Goal: Task Accomplishment & Management: Use online tool/utility

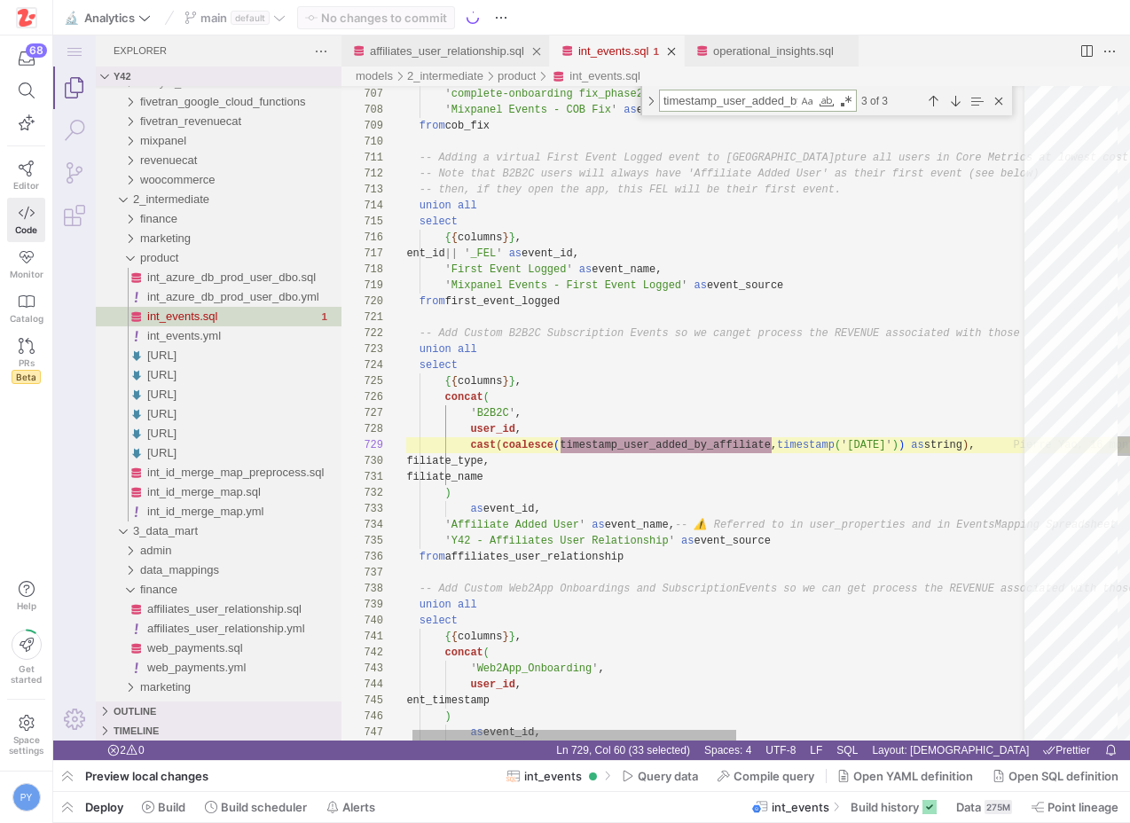
scroll to position [0, 57]
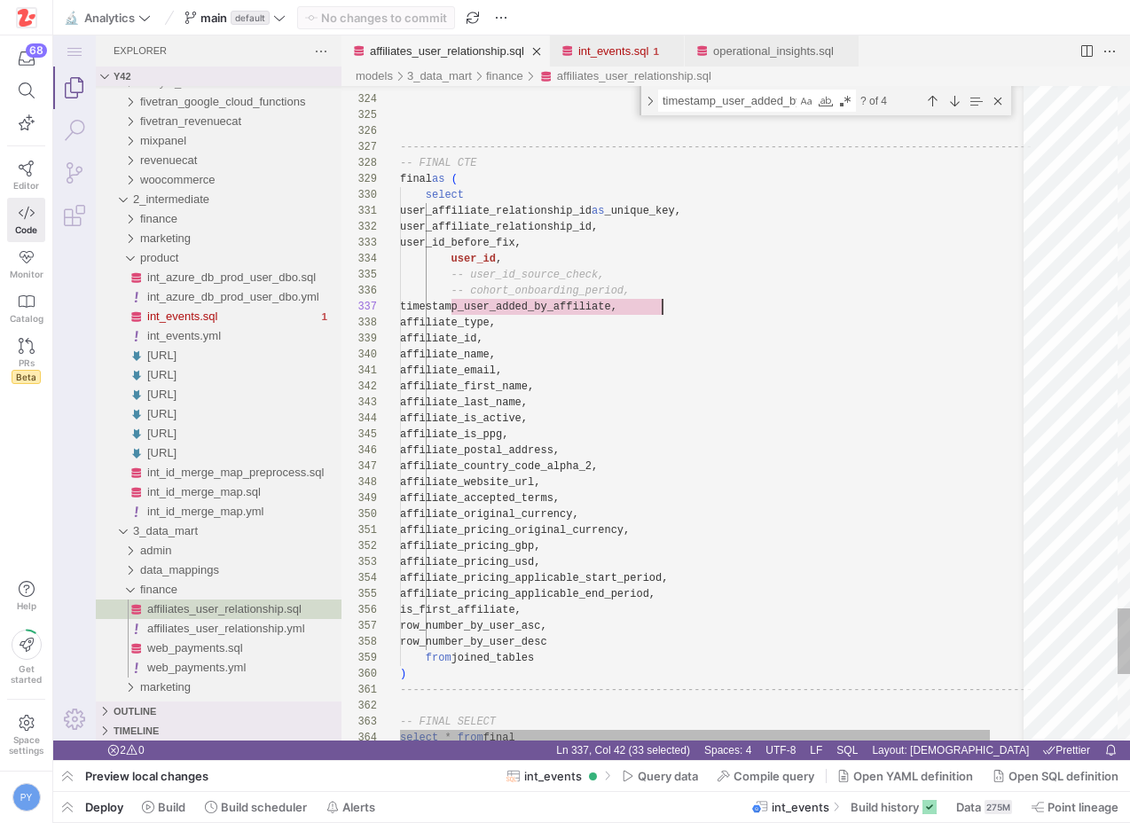
click at [476, 51] on link "affiliates_user_relationship.sql" at bounding box center [447, 50] width 154 height 13
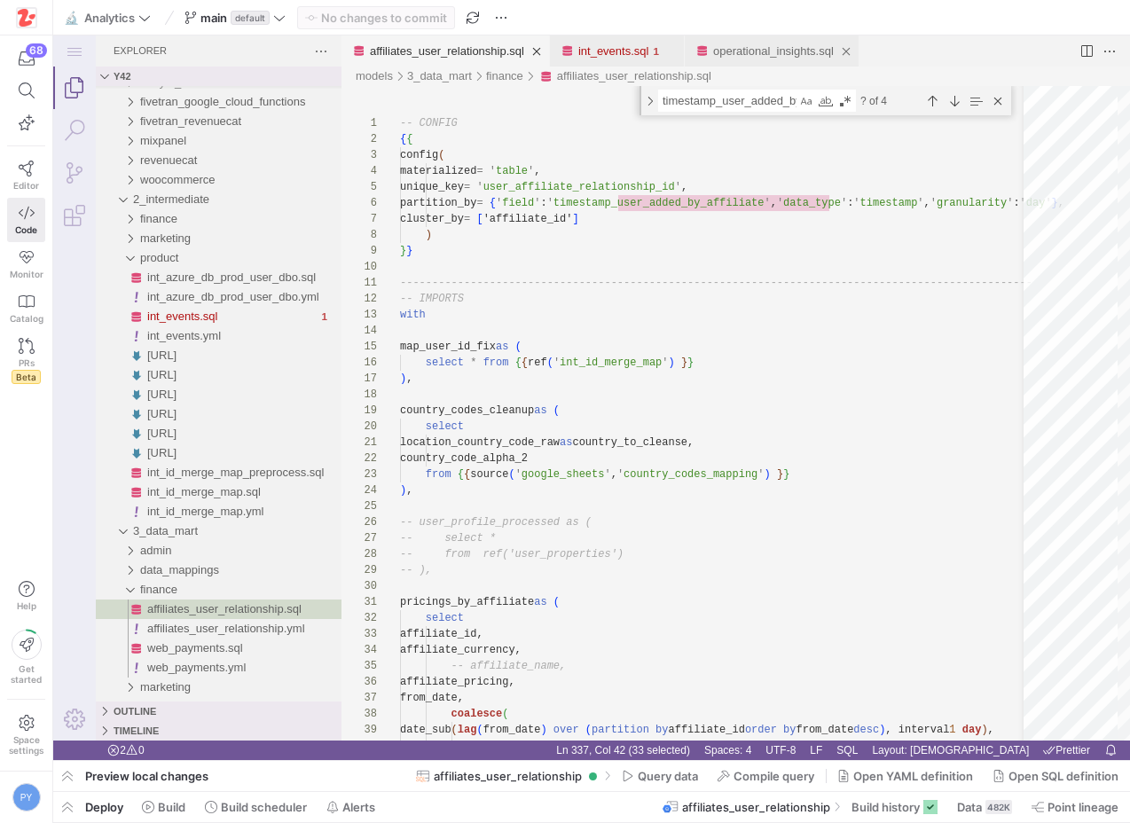
click at [762, 58] on div "operational_insights.sql" at bounding box center [773, 50] width 121 height 31
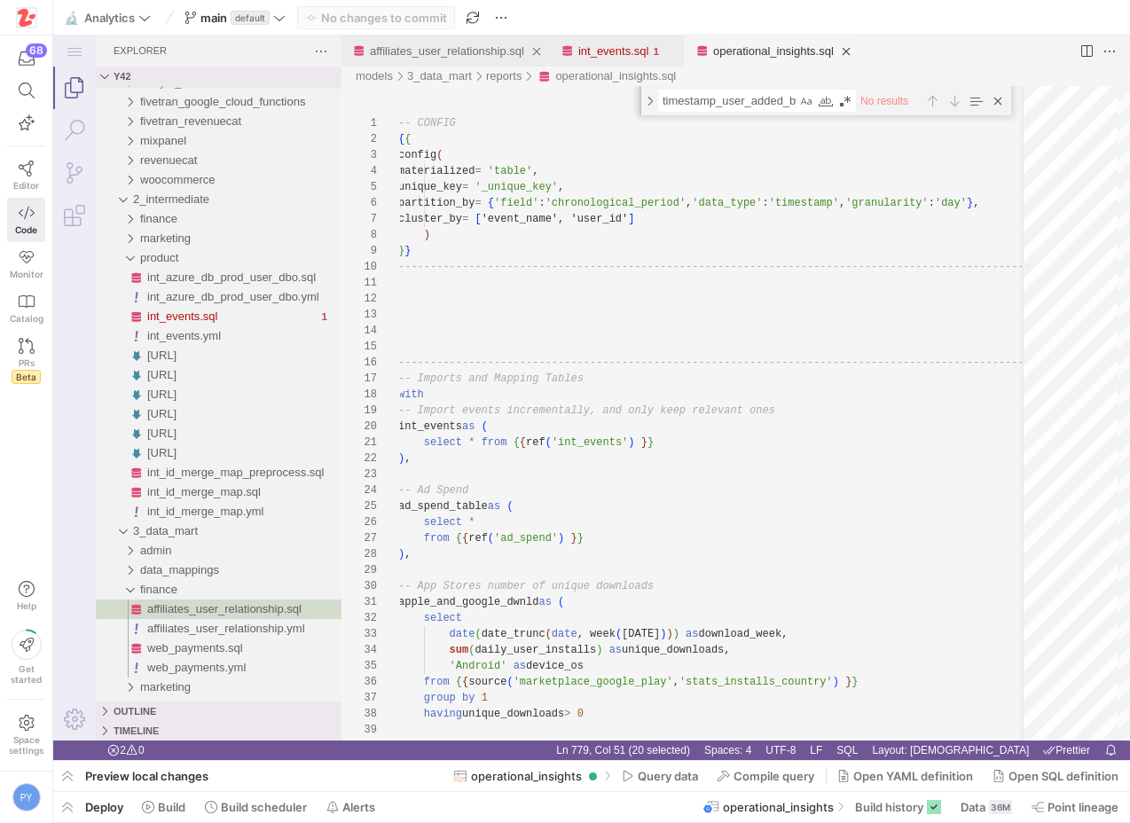
click at [468, 51] on link "affiliates_user_relationship.sql" at bounding box center [447, 50] width 154 height 13
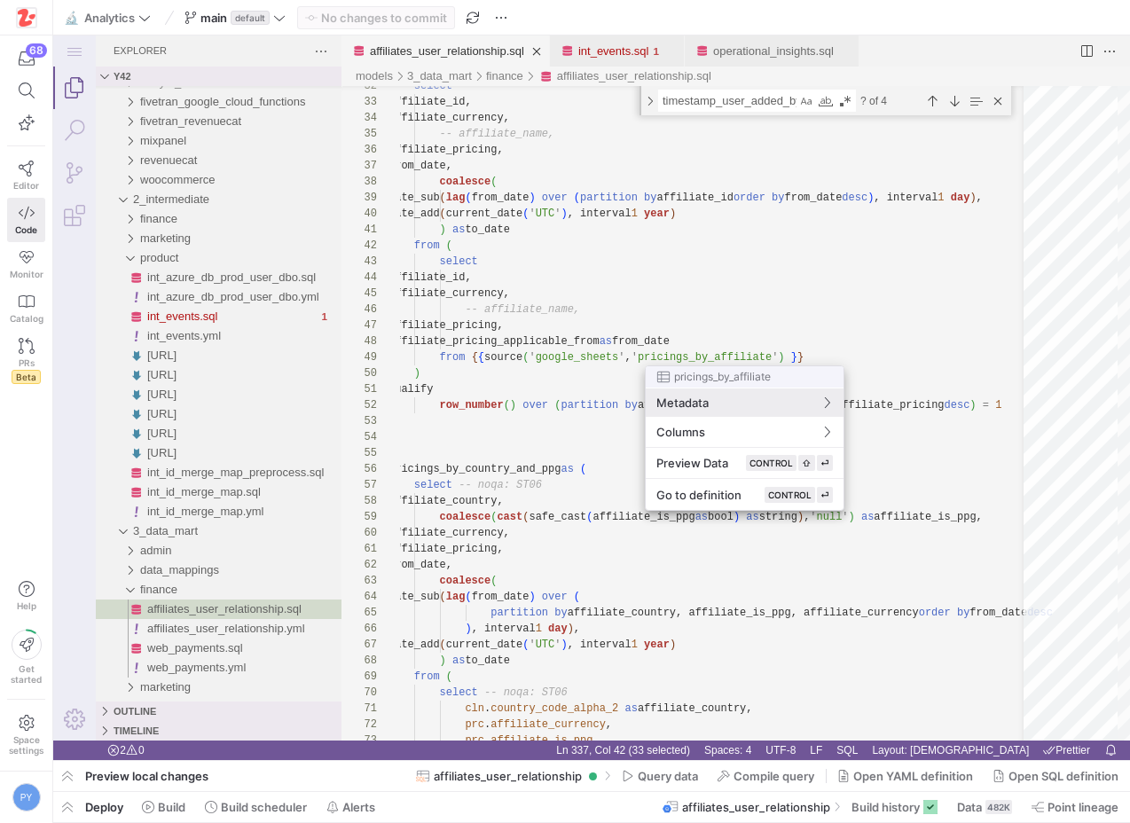
click at [719, 320] on div at bounding box center [565, 411] width 1130 height 823
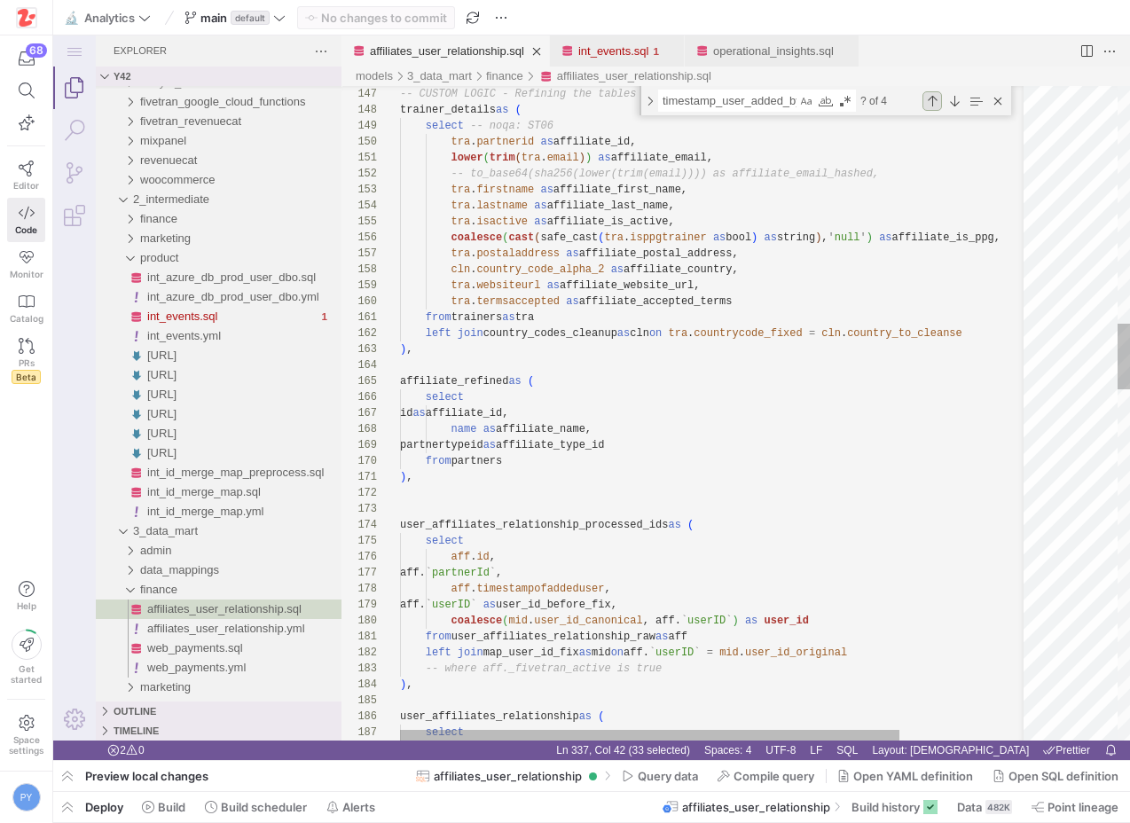
click at [930, 104] on div "Previous Match (⇧Enter)" at bounding box center [933, 101] width 20 height 20
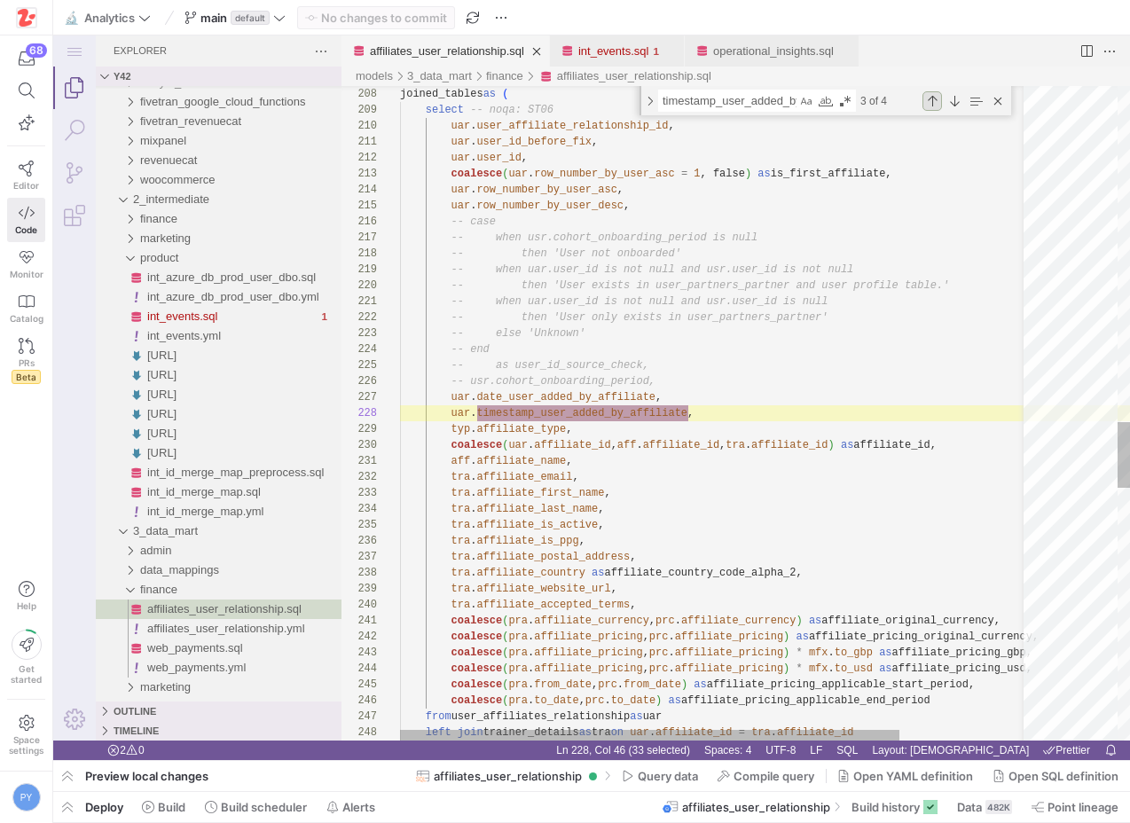
scroll to position [0, 288]
click at [955, 103] on div "Next Match (Enter)" at bounding box center [955, 101] width 20 height 20
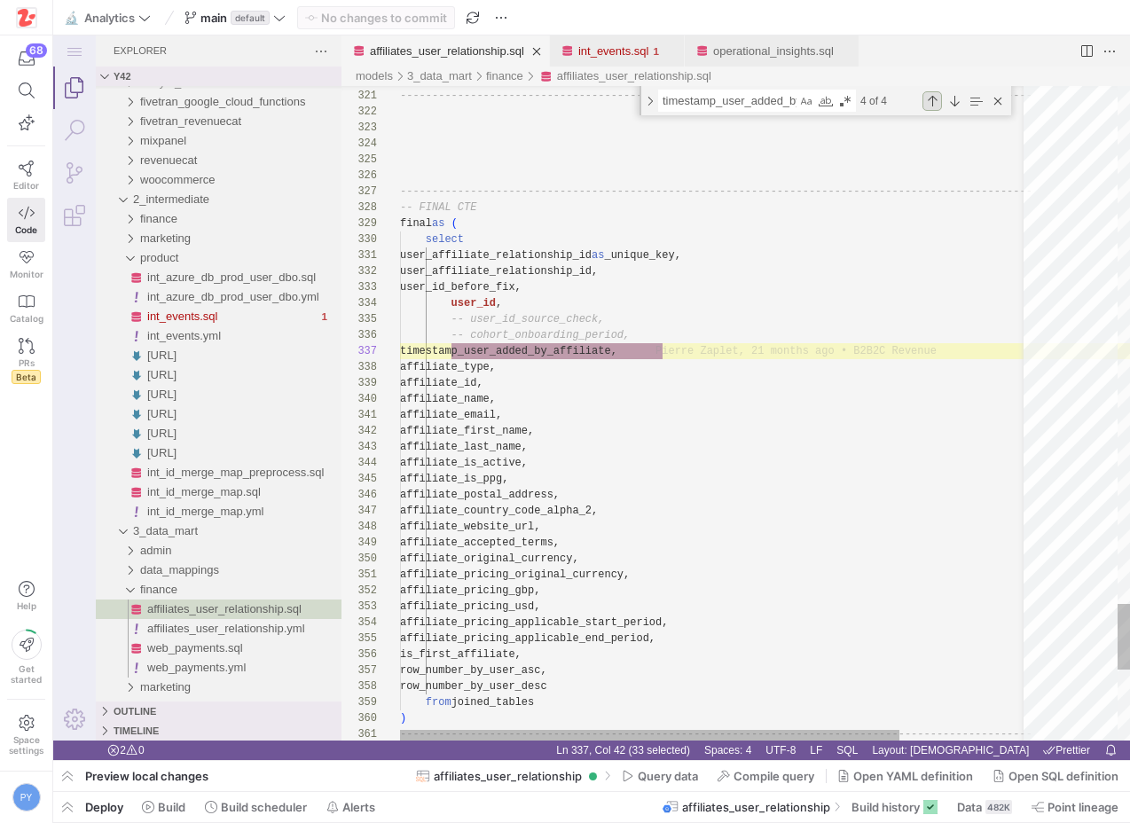
click at [935, 93] on div "Previous Match (⇧Enter)" at bounding box center [933, 101] width 20 height 20
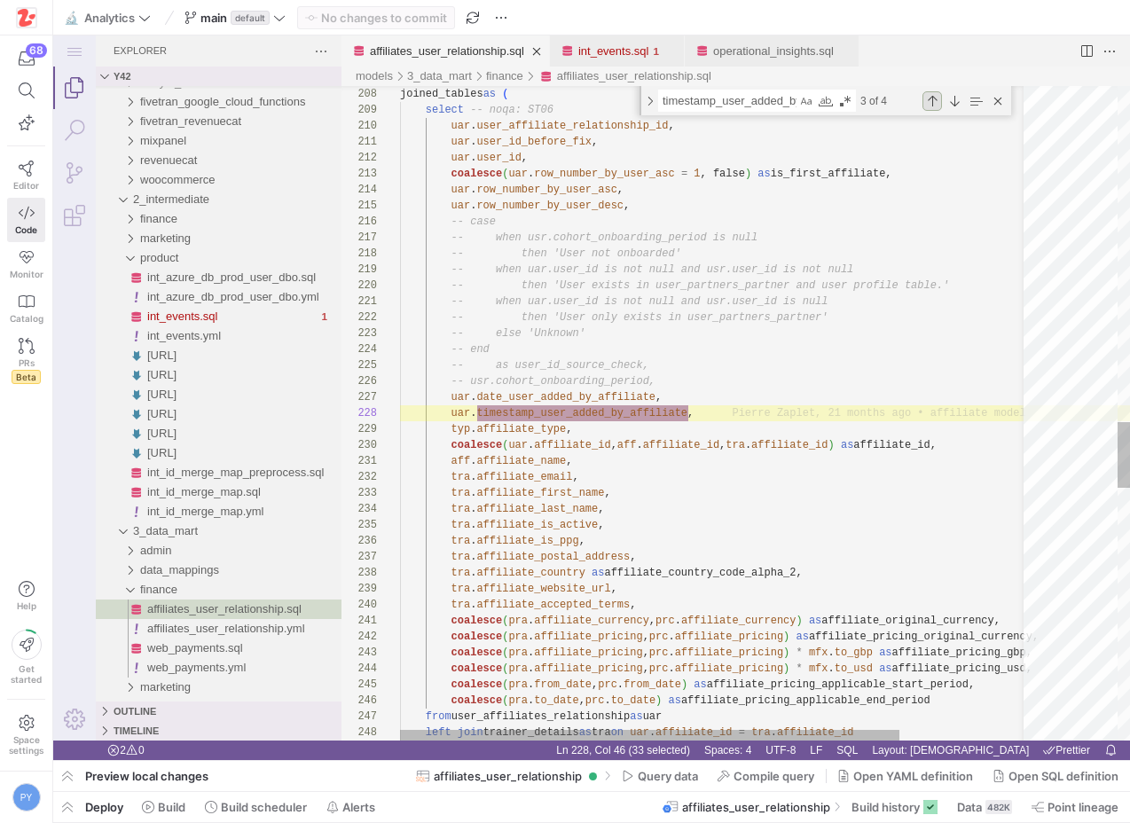
click at [935, 95] on div "Previous Match (⇧Enter)" at bounding box center [933, 101] width 20 height 20
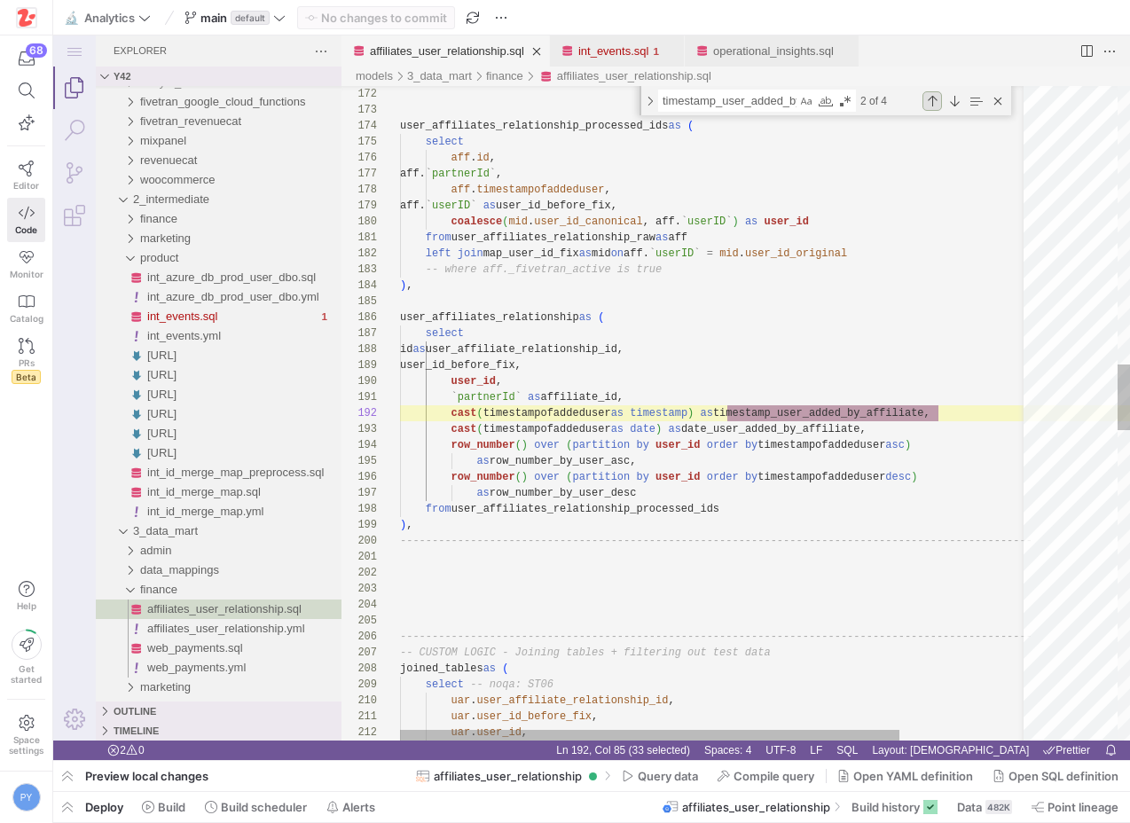
scroll to position [0, 539]
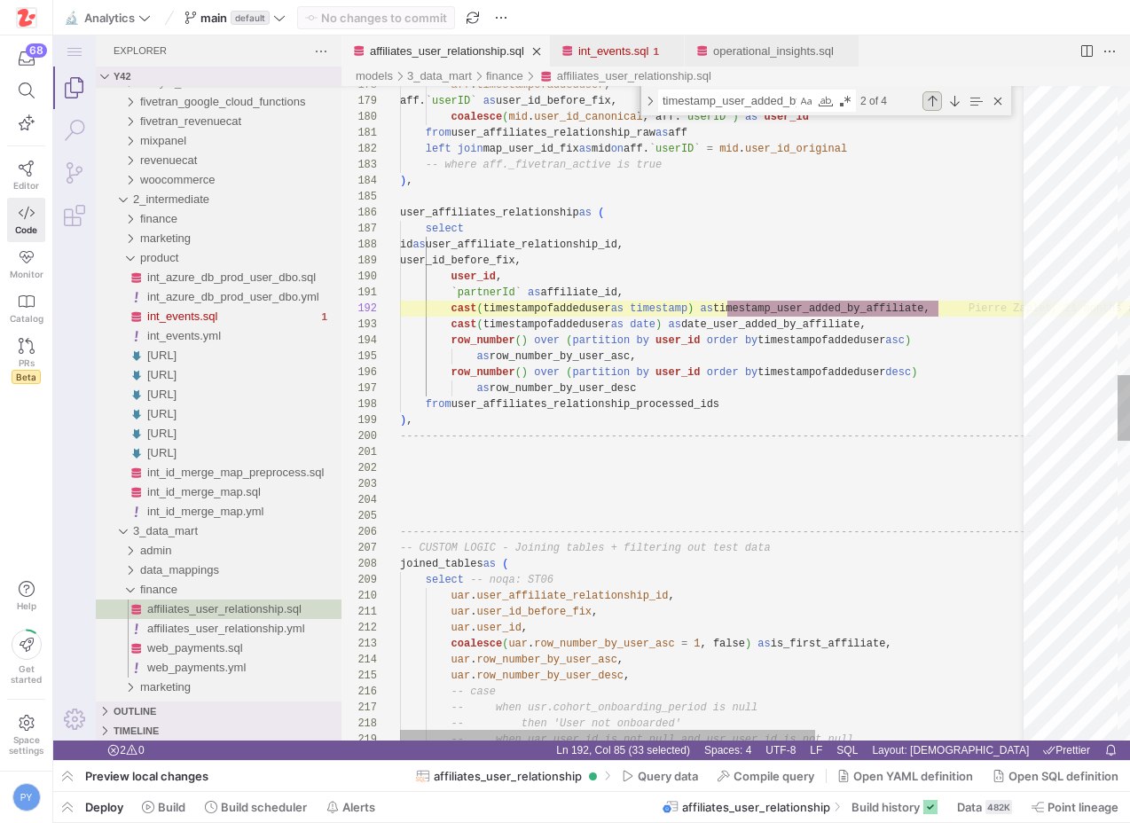
click at [931, 100] on div "Previous Match (⇧Enter)" at bounding box center [933, 101] width 20 height 20
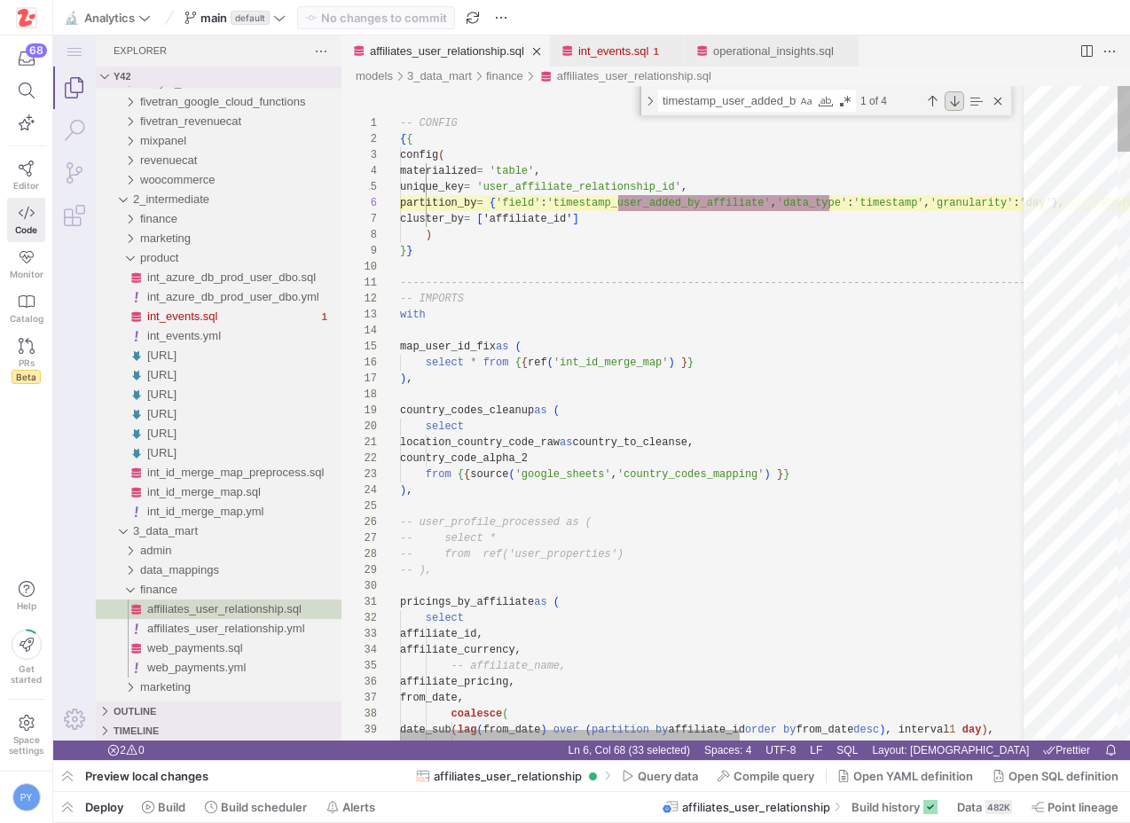
click at [955, 101] on div "Next Match (Enter)" at bounding box center [955, 101] width 20 height 20
type textarea "`partnerId` as affiliate_id, cast(timestampofaddeduser as timestamp) as timesta…"
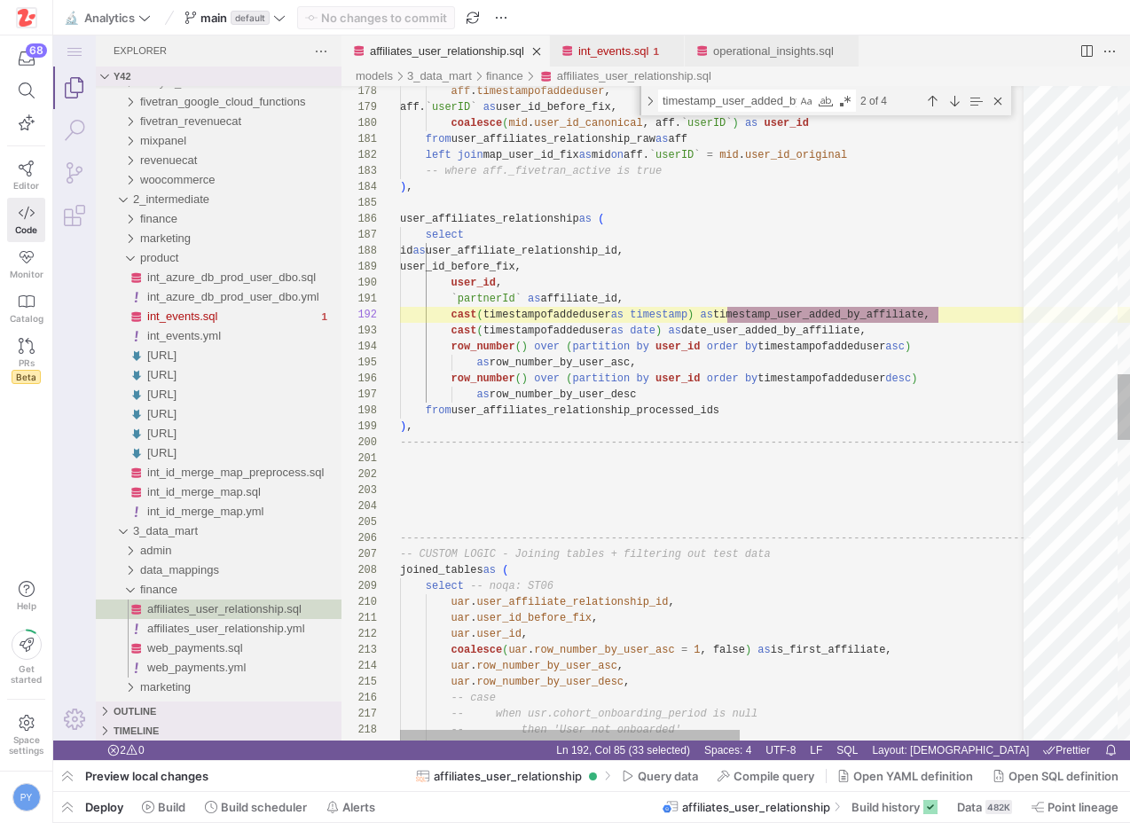
click at [672, 412] on div "aff . timestampofaddeduser , aff. ` userID ` as user_id_before_fix, coalesce ( …" at bounding box center [982, 475] width 1165 height 6497
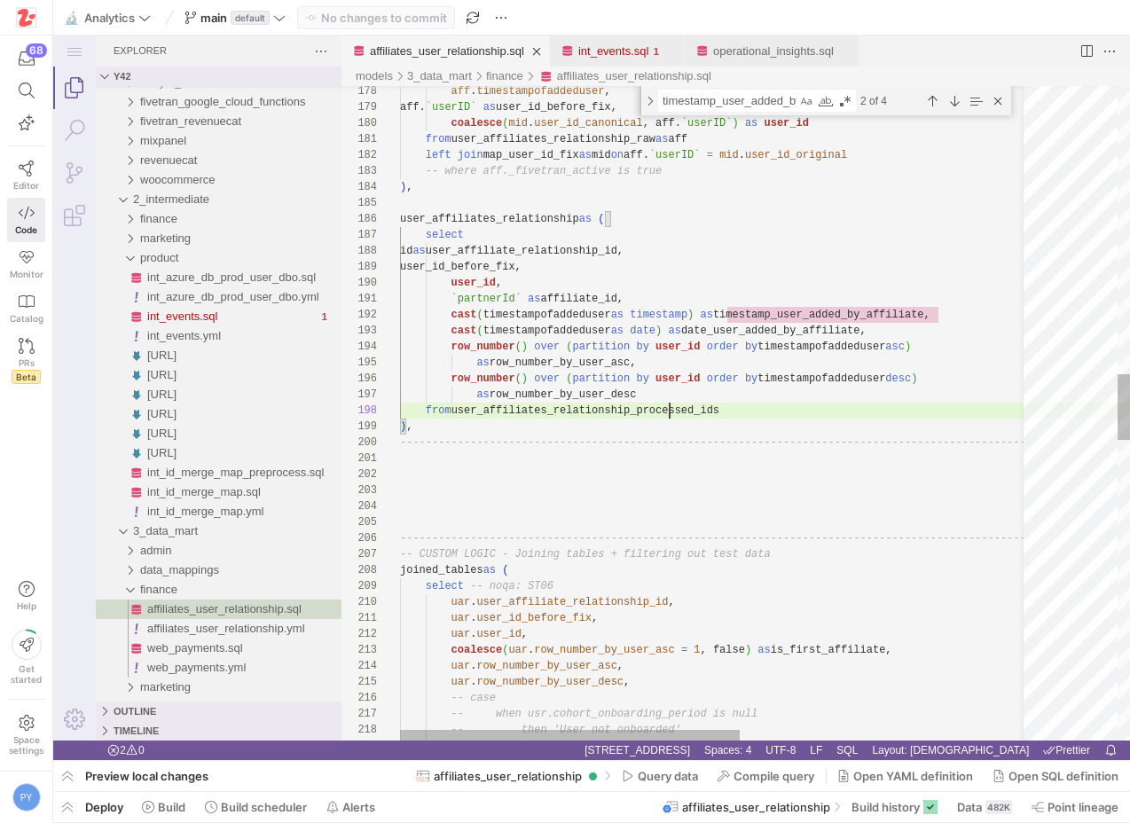
scroll to position [112, 327]
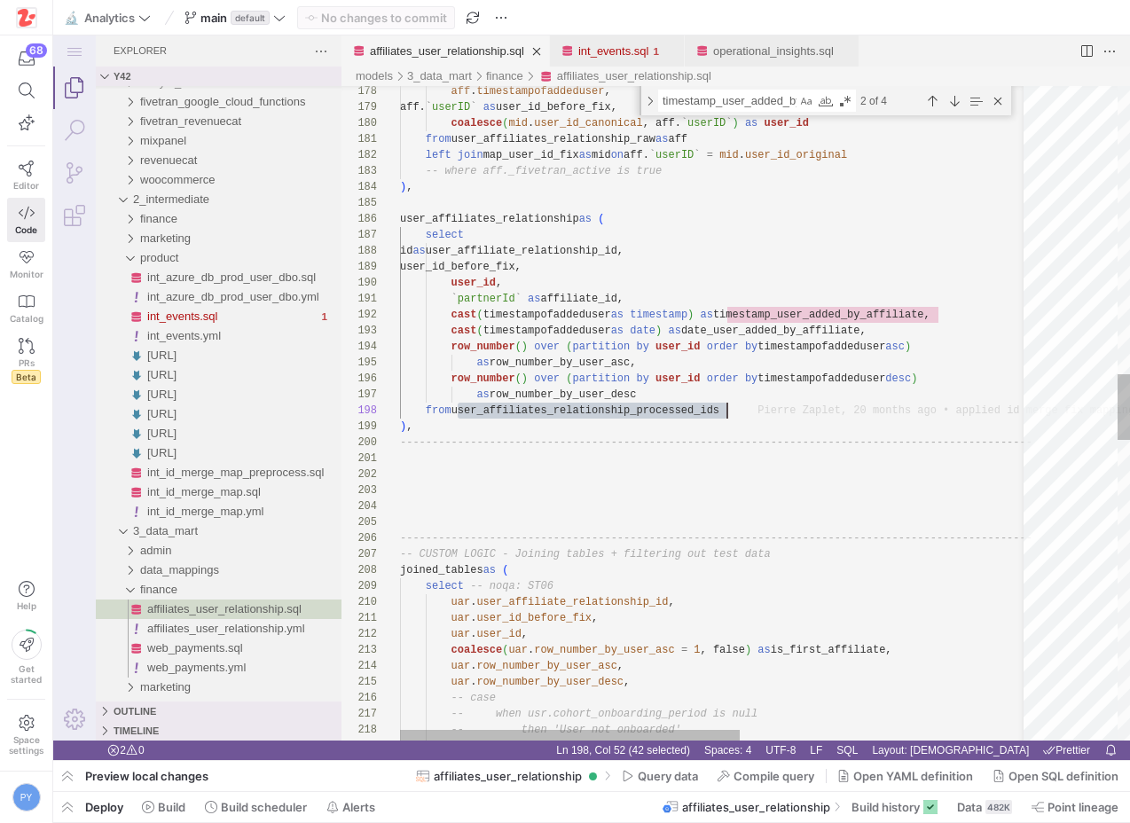
type textarea "user_affiliates_relationship_processed_ids"
click at [938, 106] on div "Previous Match (⇧Enter)" at bounding box center [933, 101] width 20 height 20
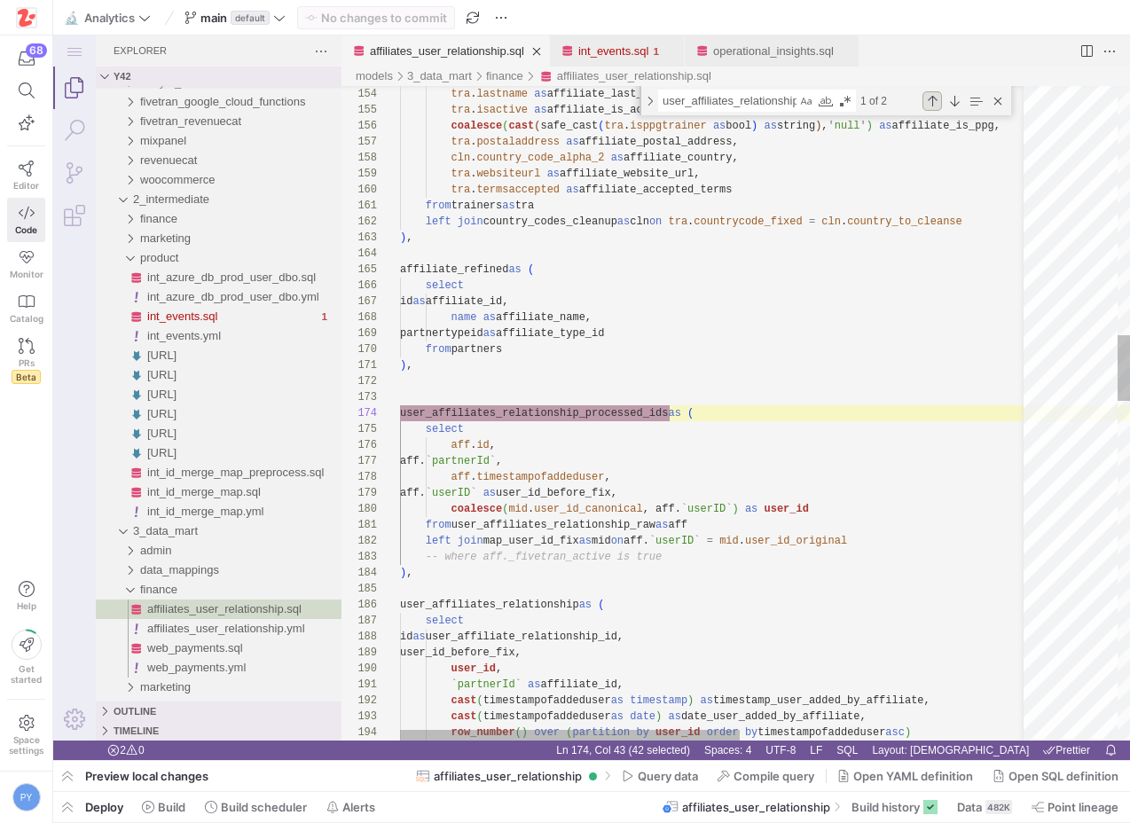
scroll to position [160, 270]
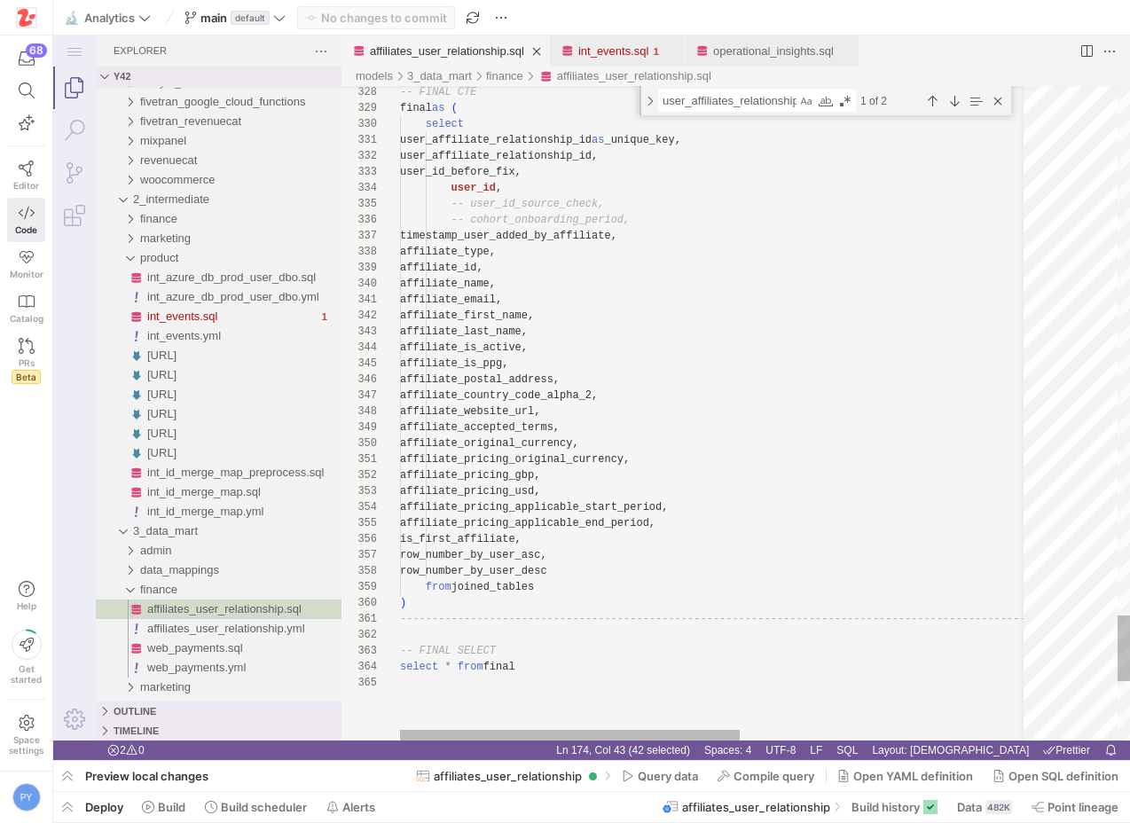
type textarea "user_affiliate_relationship_id as _unique_key, user_affiliate_relationship_id, …"
type textarea "timestamp_user_added_by_affiliate"
click at [931, 95] on div "Previous Match (⇧Enter)" at bounding box center [933, 101] width 20 height 20
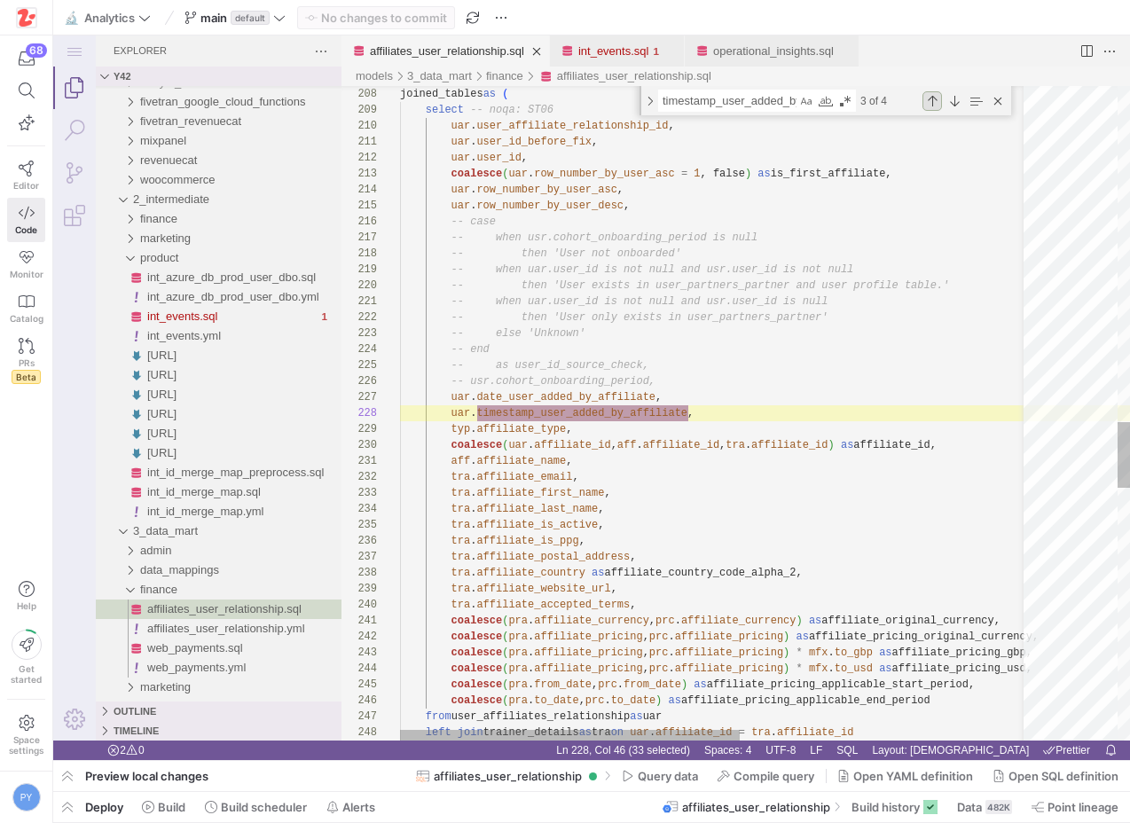
scroll to position [160, 288]
click at [931, 95] on div "Previous Match (⇧Enter)" at bounding box center [933, 101] width 20 height 20
type textarea "`partnerId` as affiliate_id, cast(timestampofaddeduser as timestamp) as timesta…"
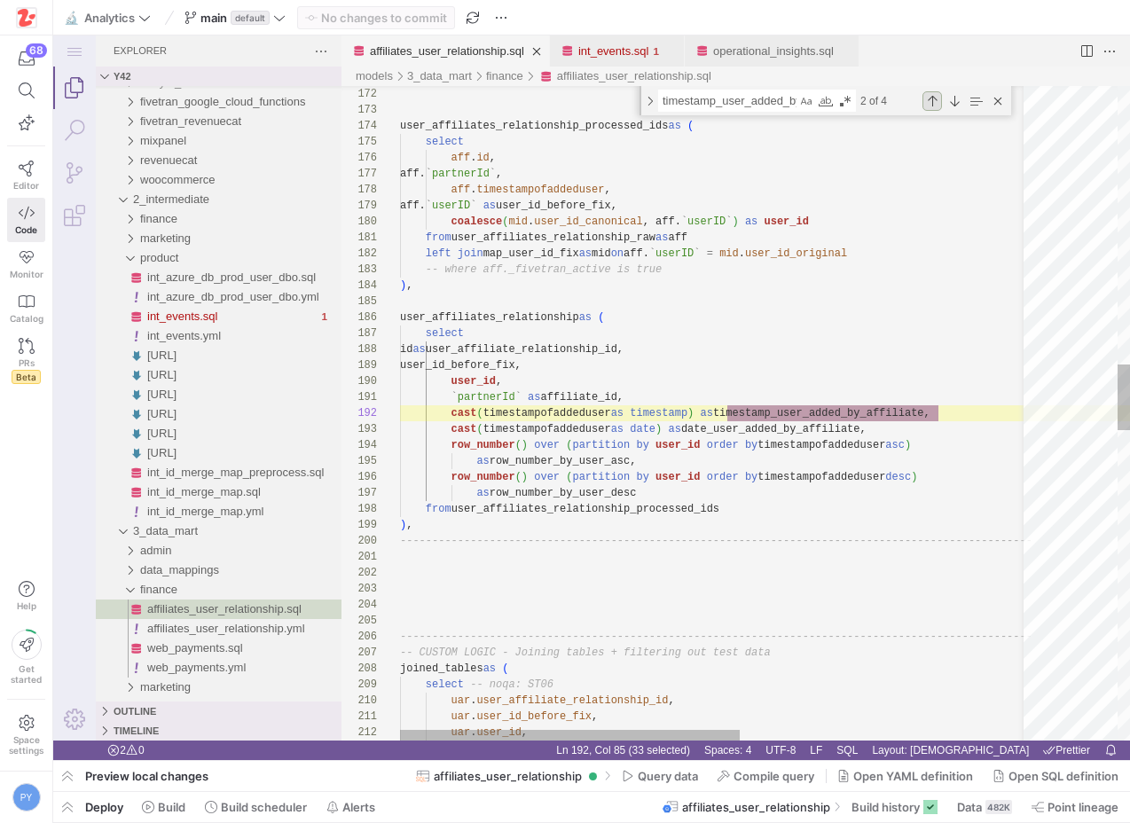
scroll to position [160, 539]
click at [688, 507] on div "joined_tables as ( select -- noqa: ST06 uar . user_affiliate_relationship_id , …" at bounding box center [982, 574] width 1165 height 6497
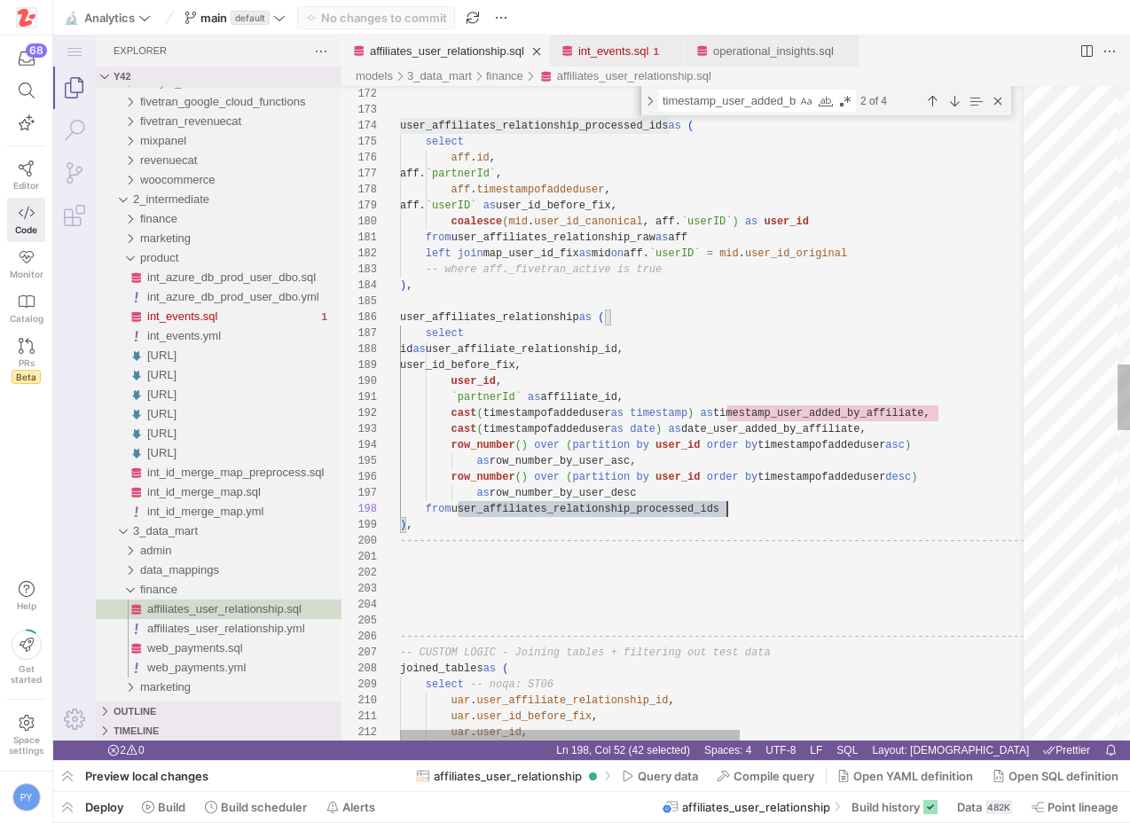
scroll to position [112, 327]
click at [688, 507] on div "joined_tables as ( select -- noqa: ST06 uar . user_affiliate_relationship_id , …" at bounding box center [982, 574] width 1165 height 6497
type textarea "user_affiliates_relationship_processed_ids"
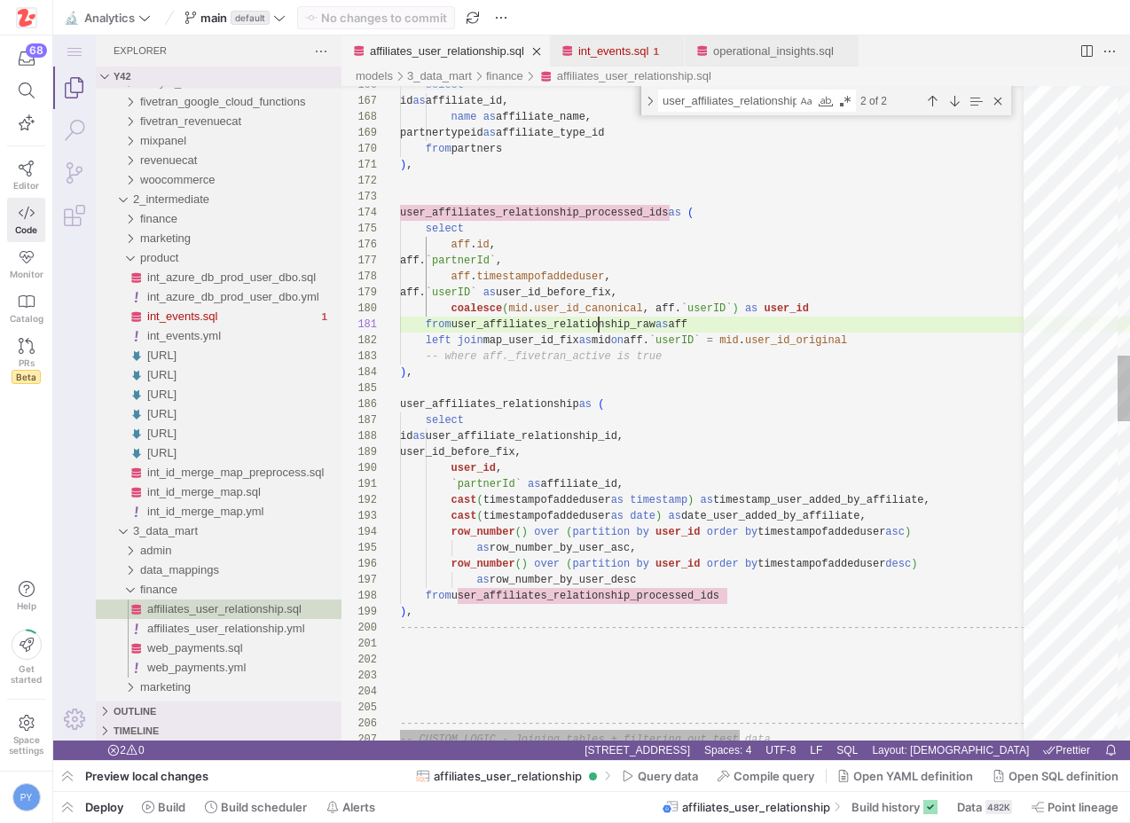
click at [601, 318] on div "user_affiliates_relationship_processed_ids as ( select aff . id , aff. ` partne…" at bounding box center [982, 661] width 1165 height 6497
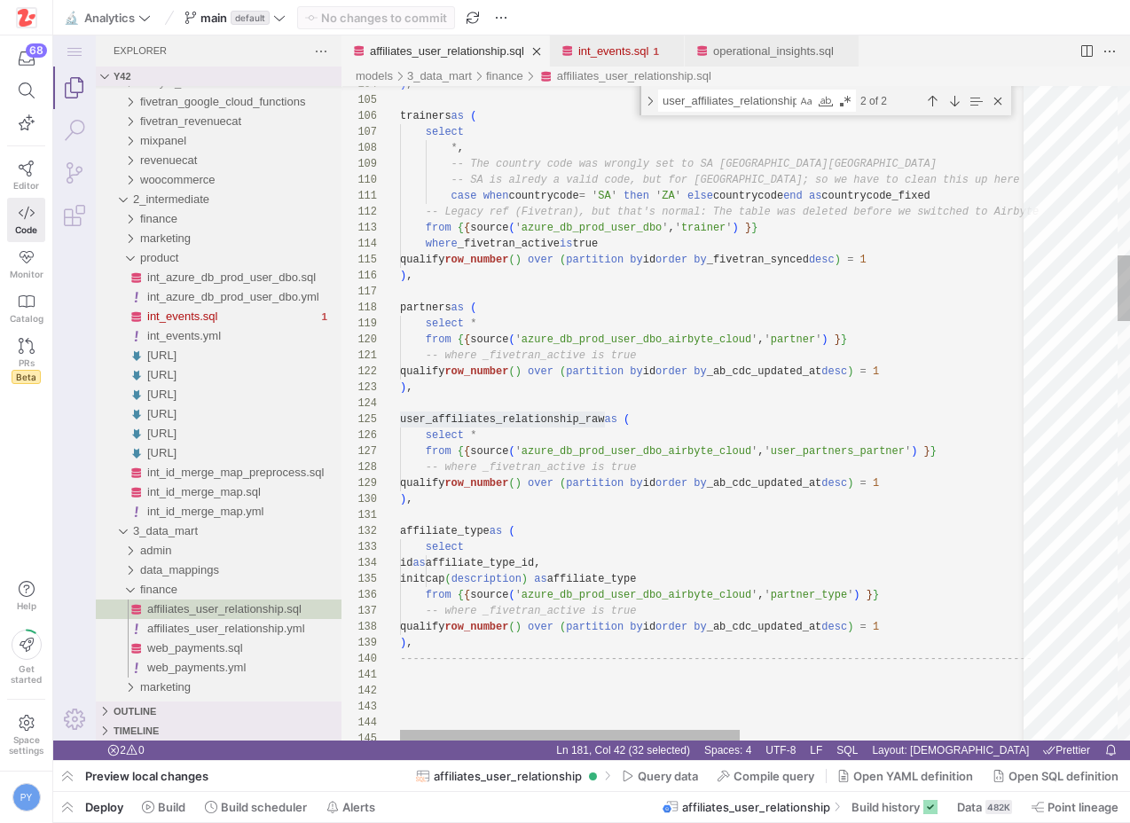
type textarea "-- where _fivetran_active is true qualify row_number() over (partition by id or…"
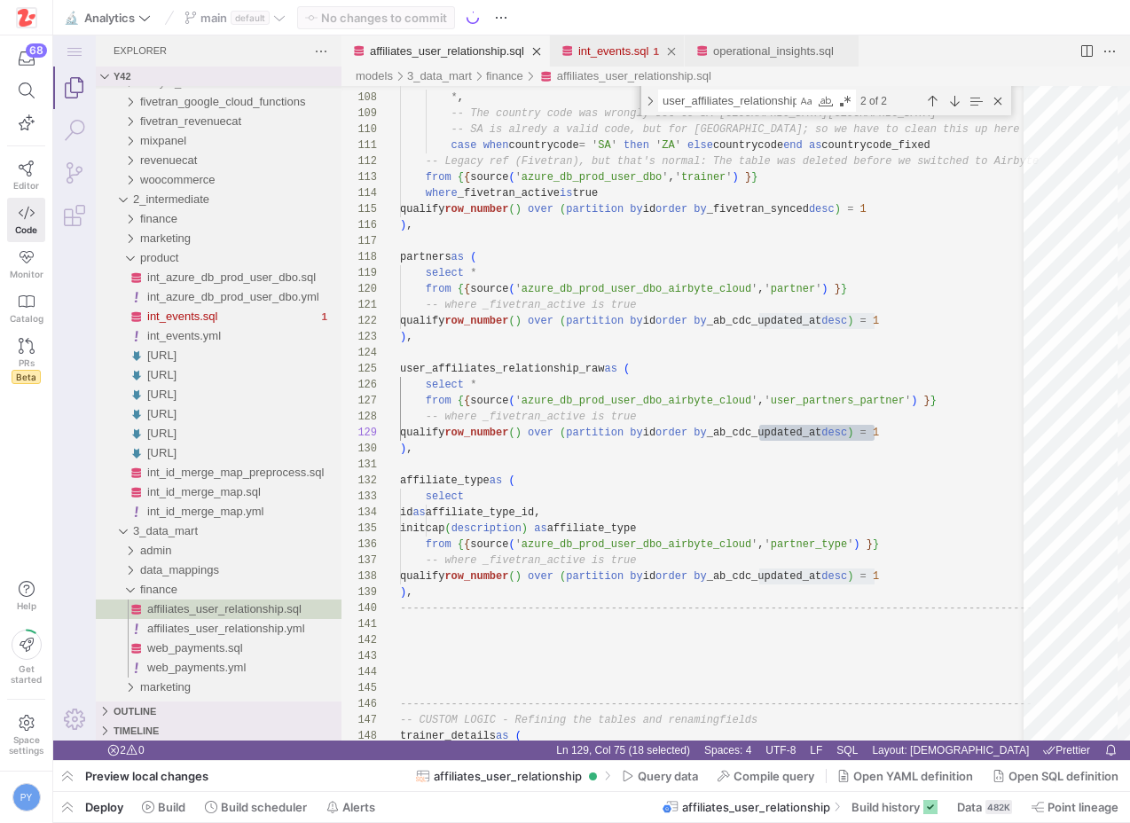
click at [625, 48] on link "int_events.sql" at bounding box center [613, 50] width 71 height 13
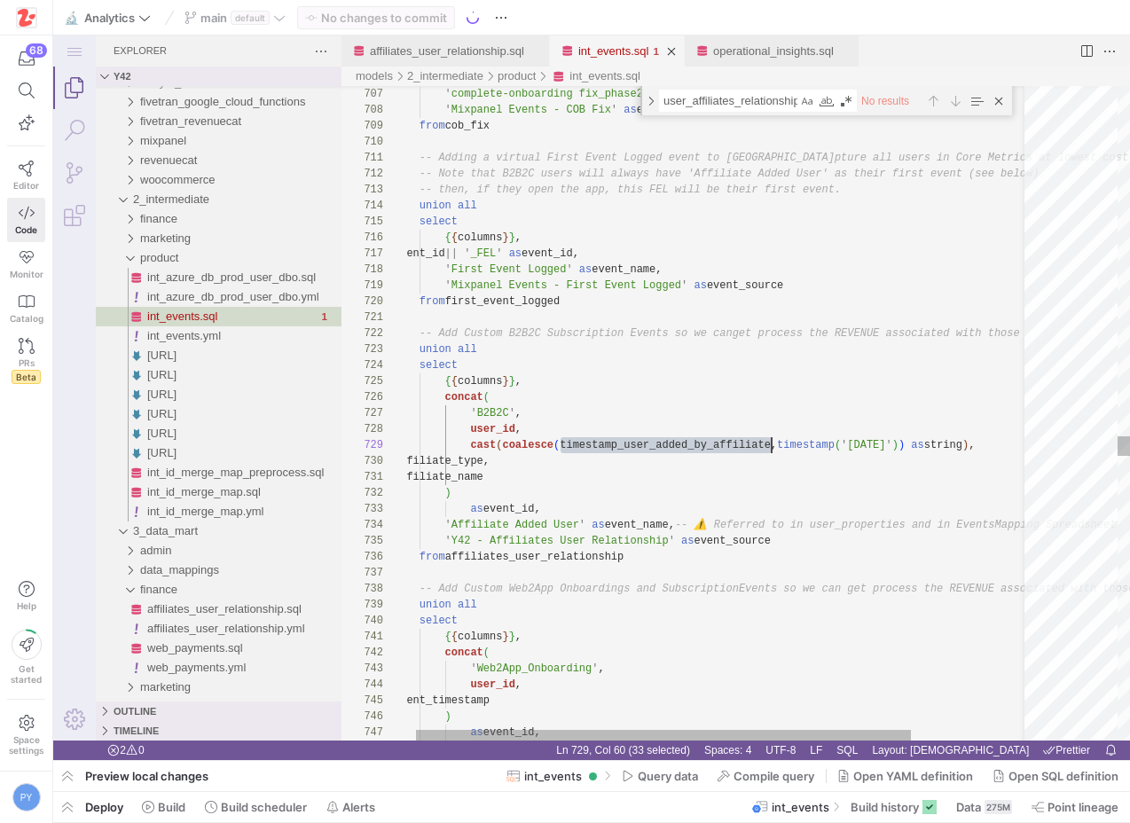
scroll to position [128, 378]
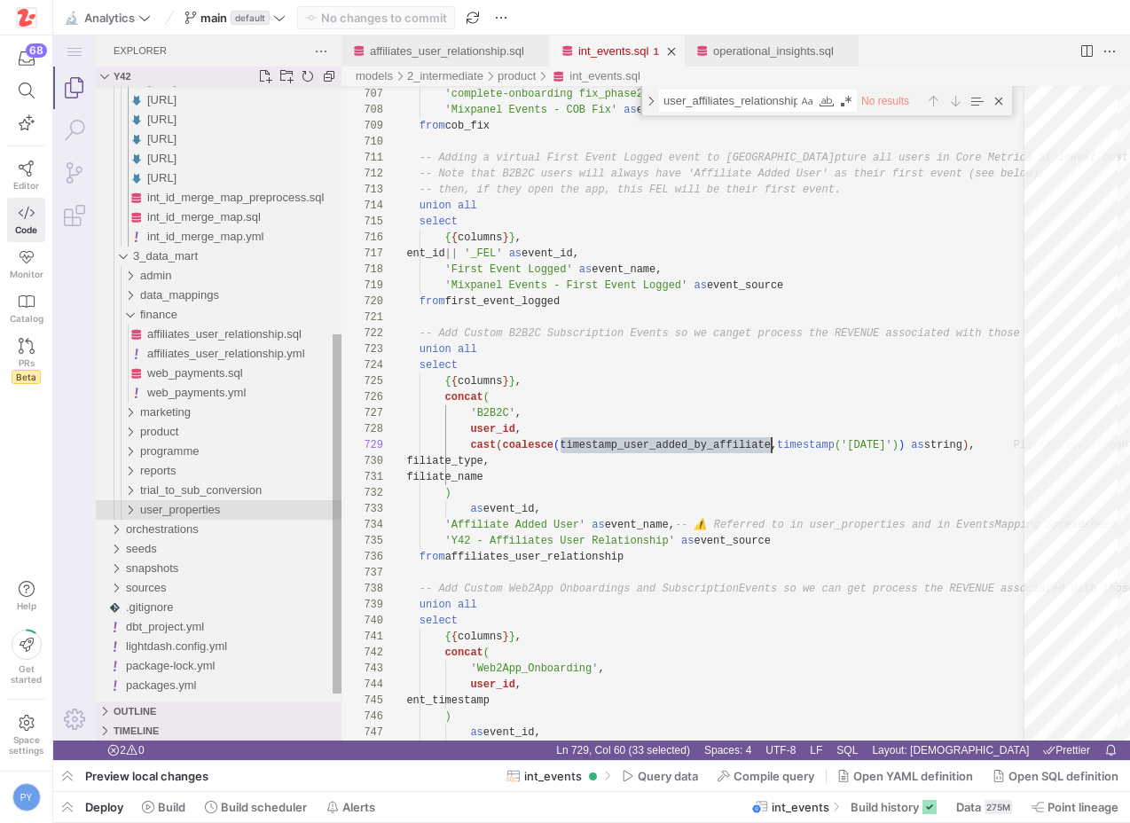
click at [204, 506] on span "user_properties" at bounding box center [180, 509] width 80 height 13
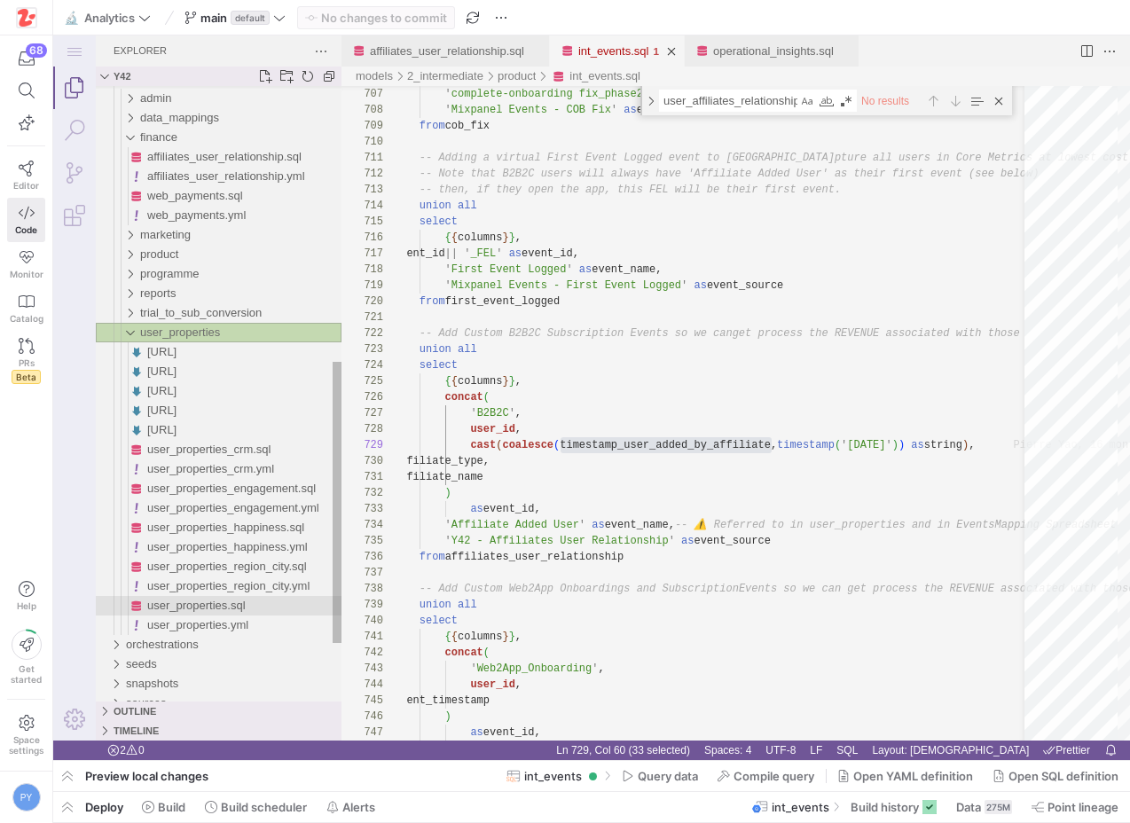
click at [207, 607] on span "user_properties.sql" at bounding box center [196, 605] width 98 height 13
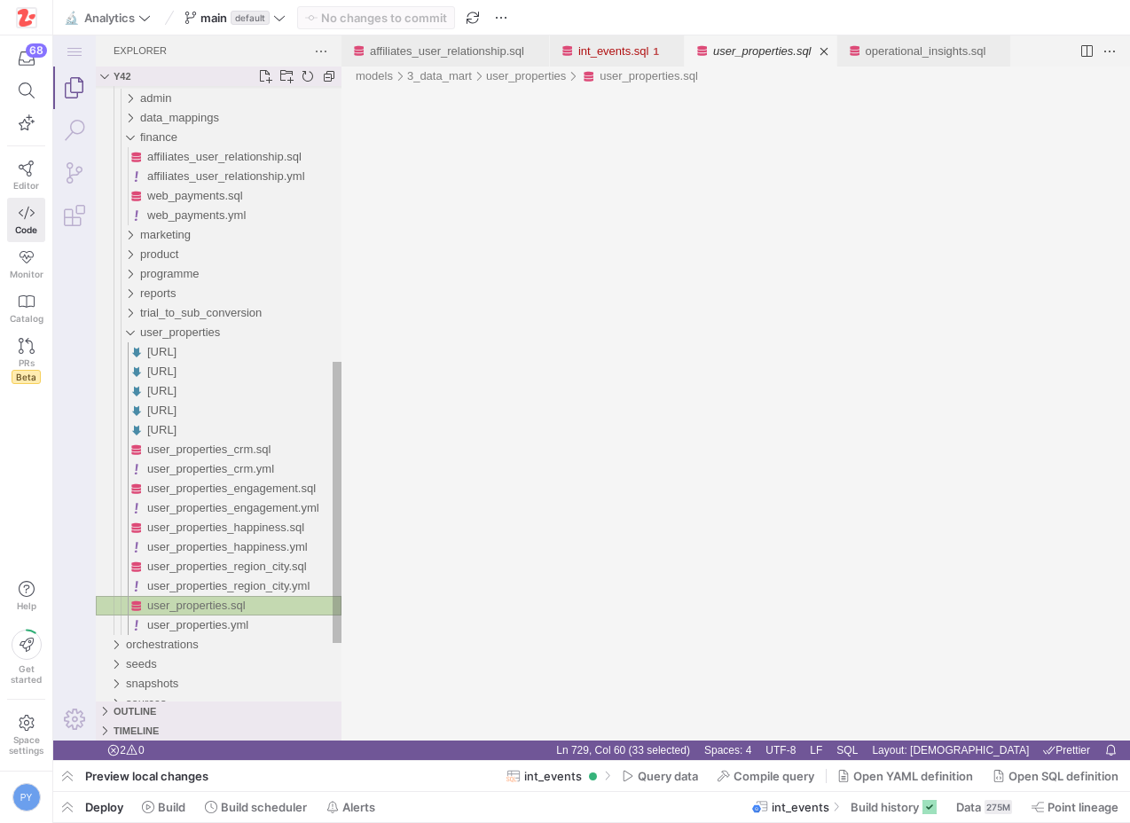
click at [207, 607] on span "user_properties.sql" at bounding box center [196, 605] width 98 height 13
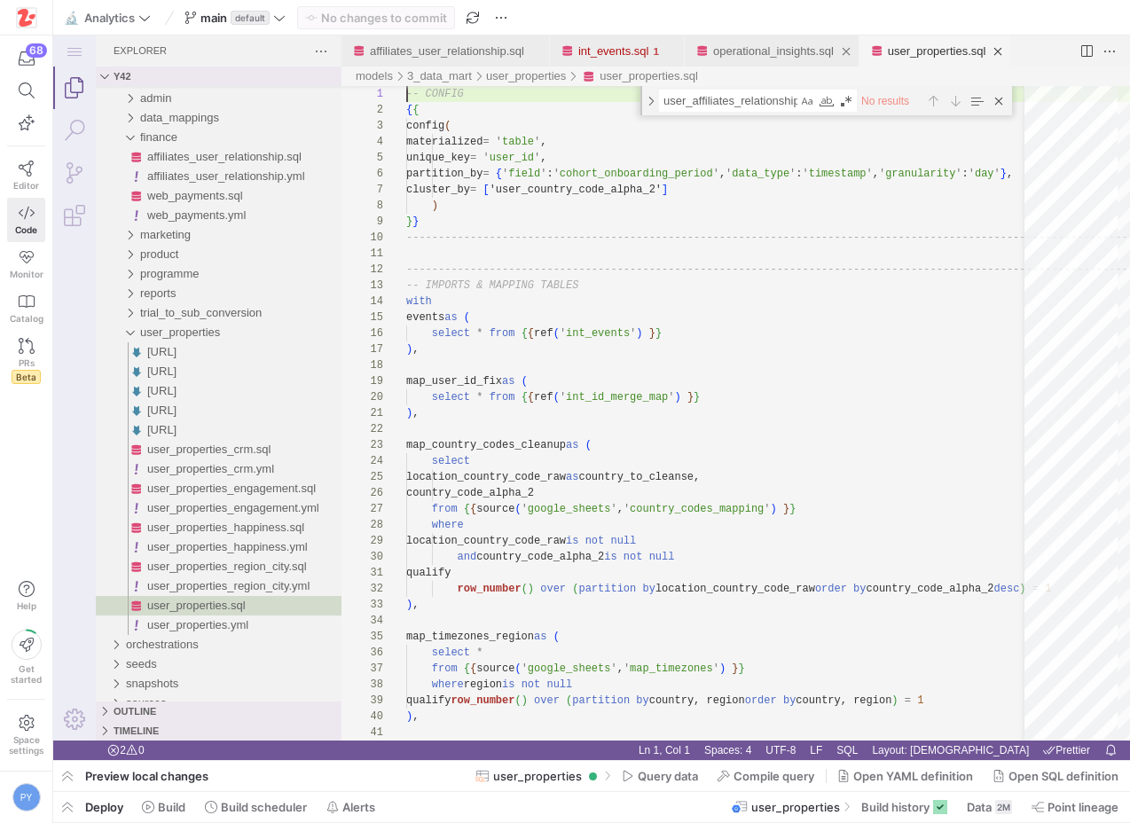
click at [816, 54] on link "operational_insights.sql" at bounding box center [773, 50] width 121 height 13
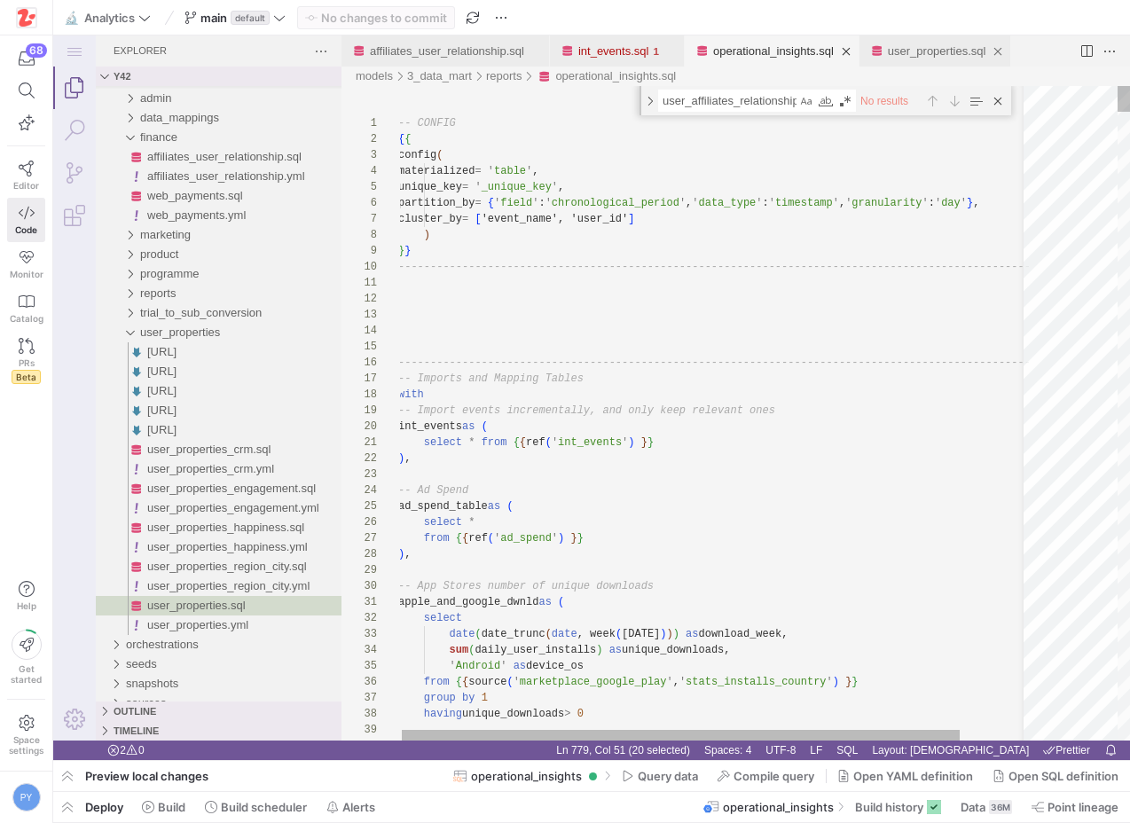
click at [948, 49] on link "user_properties.sql" at bounding box center [937, 50] width 98 height 13
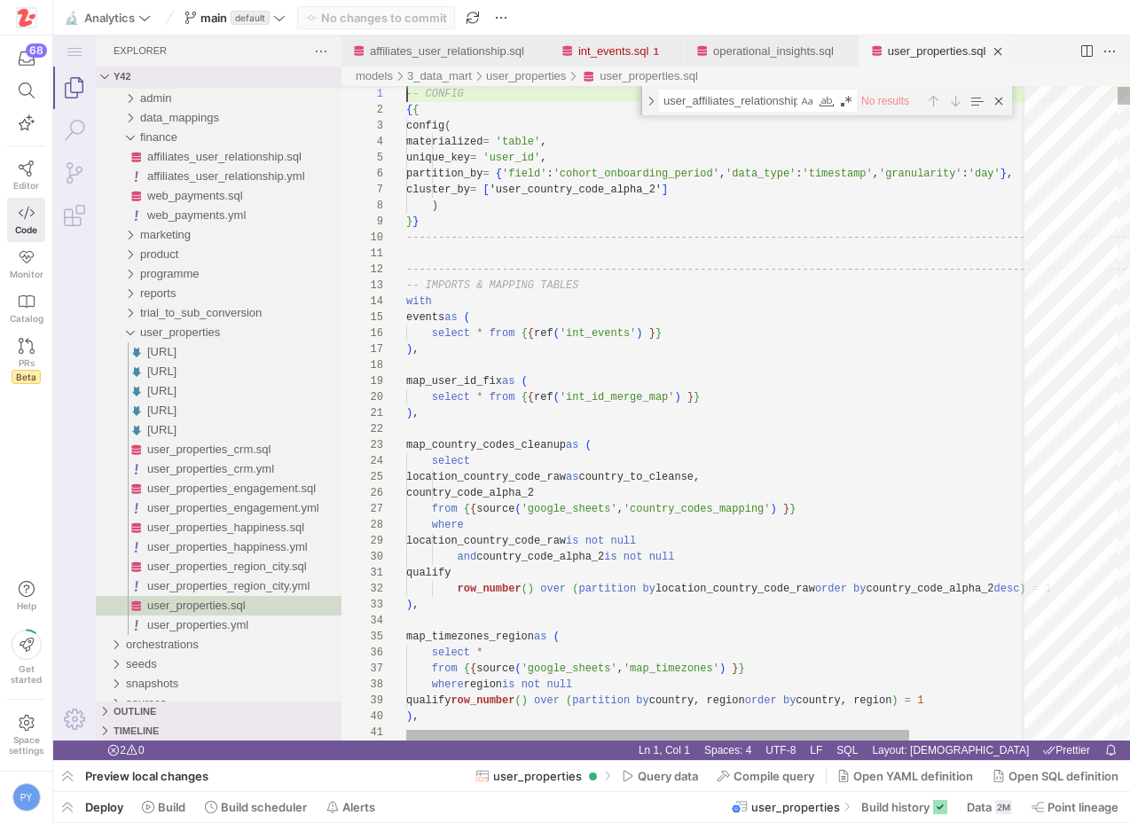
scroll to position [128, 12]
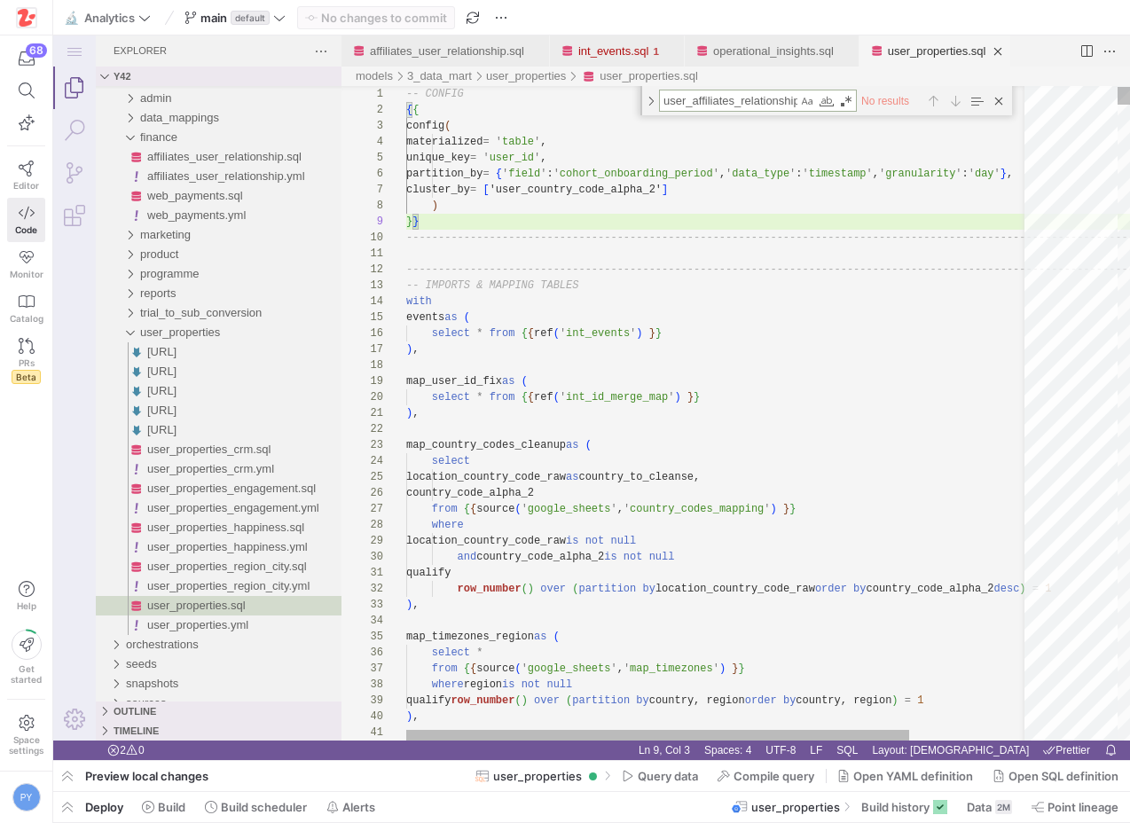
type textarea "-------------------------------------------------------------------------------…"
type textarea "a"
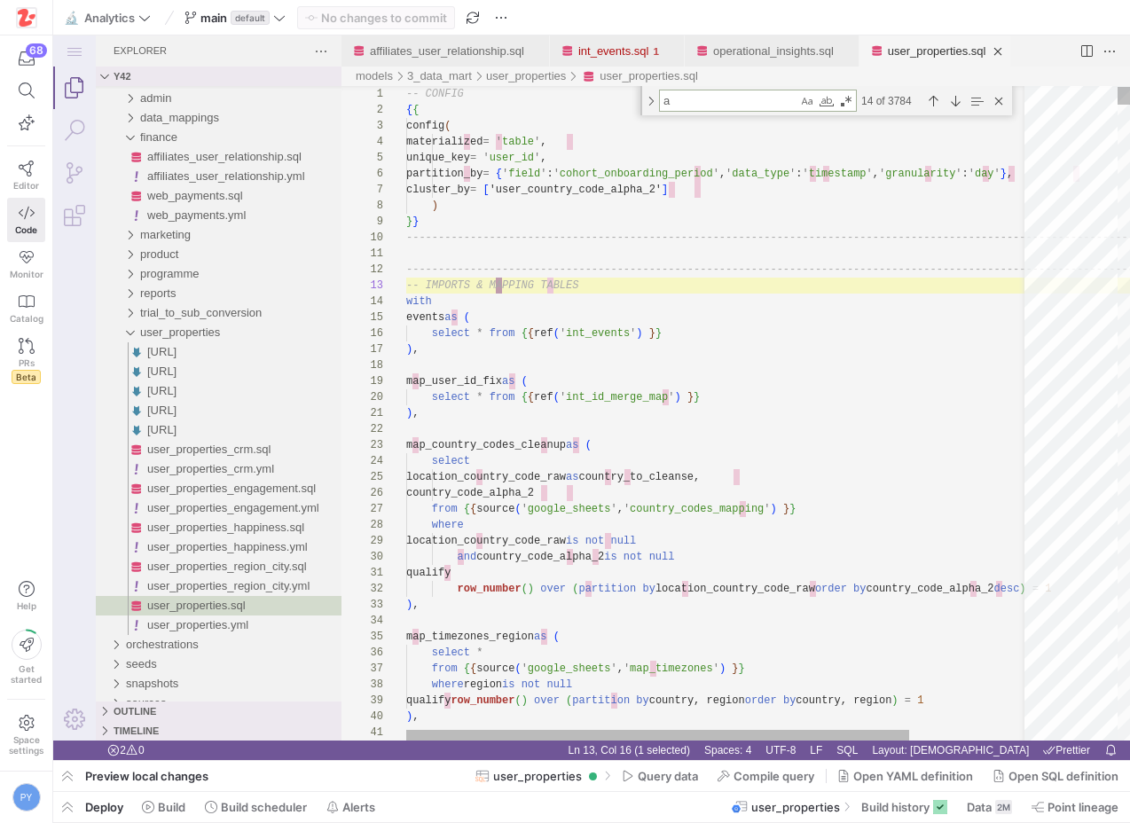
type textarea "adj.attribution_search_term, adj.attribution_store from adjust_data_tmp as adj …"
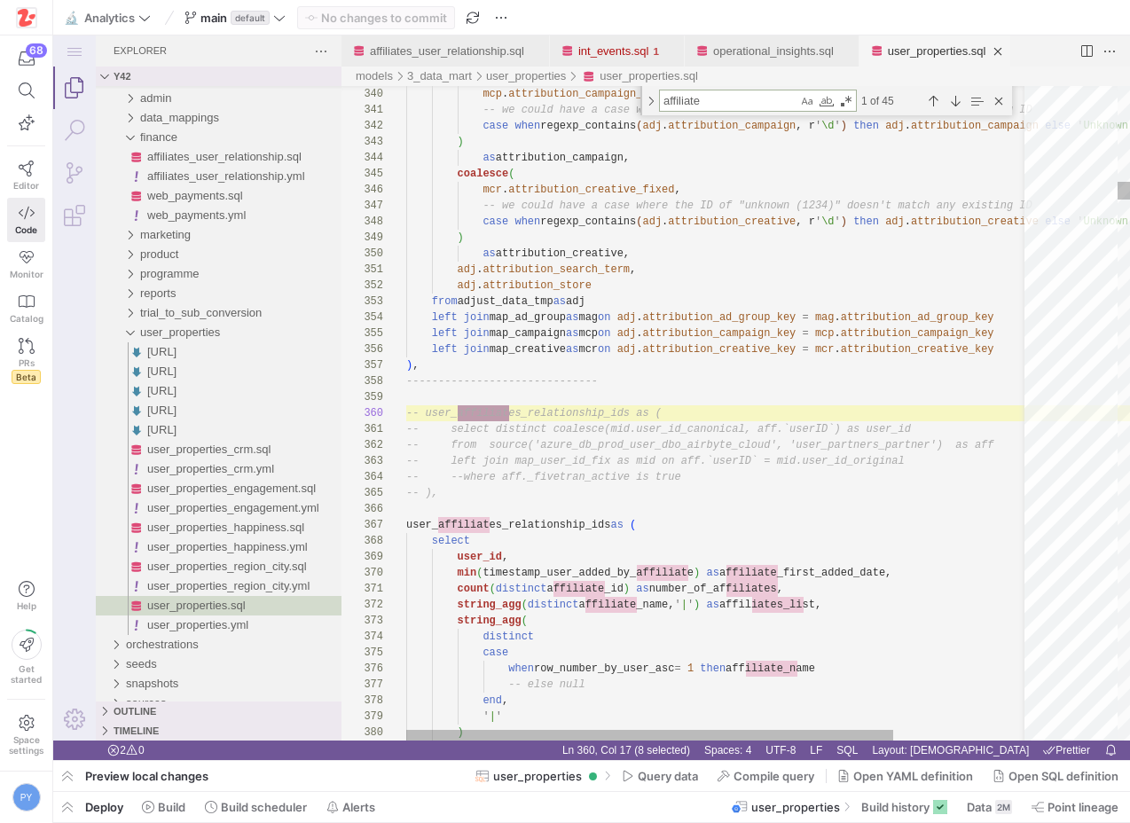
scroll to position [160, 109]
type textarea "affiliate"
click at [931, 94] on div "Previous Match (⇧Enter)" at bounding box center [934, 101] width 20 height 20
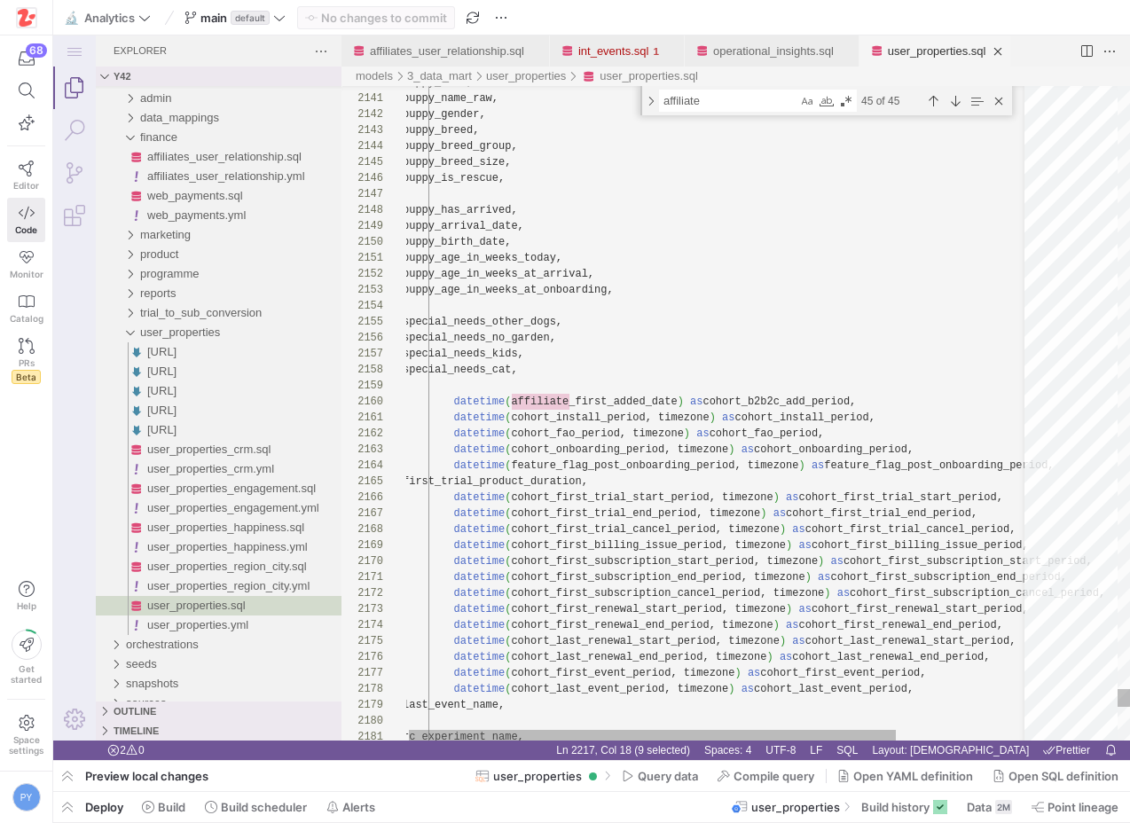
type textarea "puppy_age_in_weeks_today, puppy_age_in_weeks_at_arrival, puppy_age_in_weeks_at_…"
type textarea "affiliate_first_added_date"
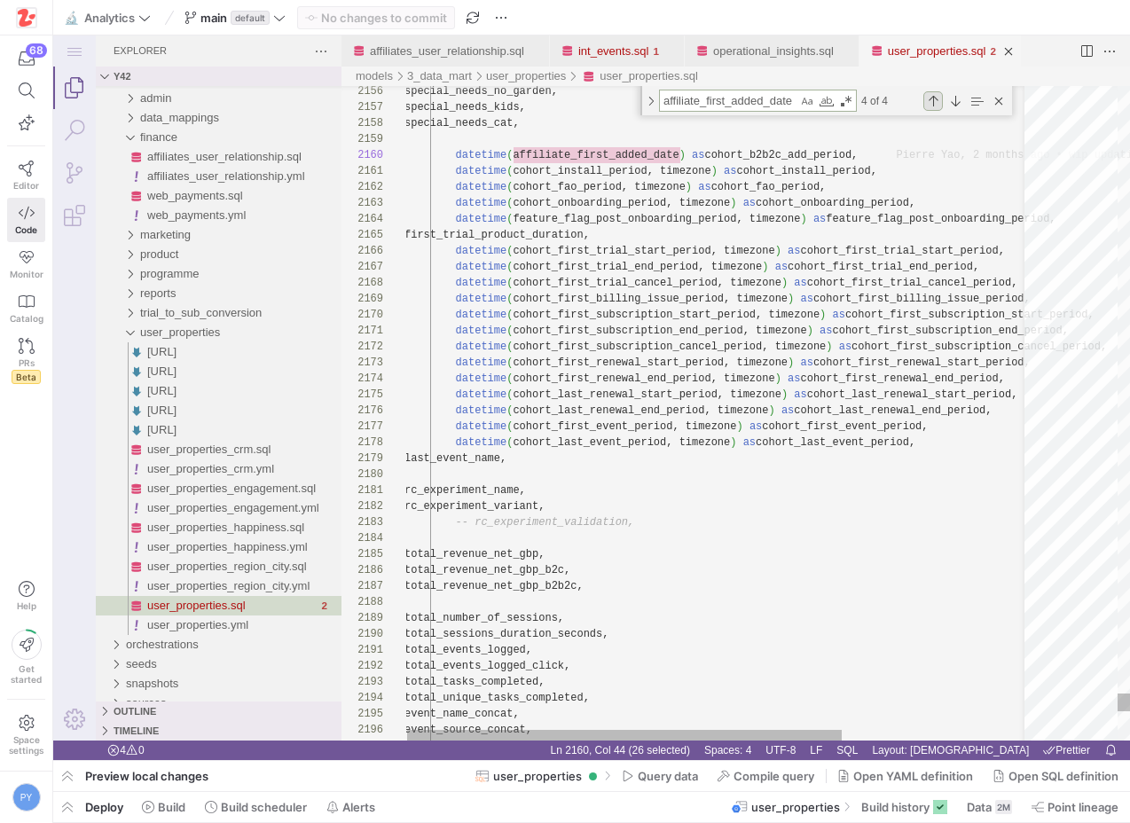
click at [934, 98] on div "Previous Match (⇧Enter)" at bounding box center [934, 101] width 20 height 20
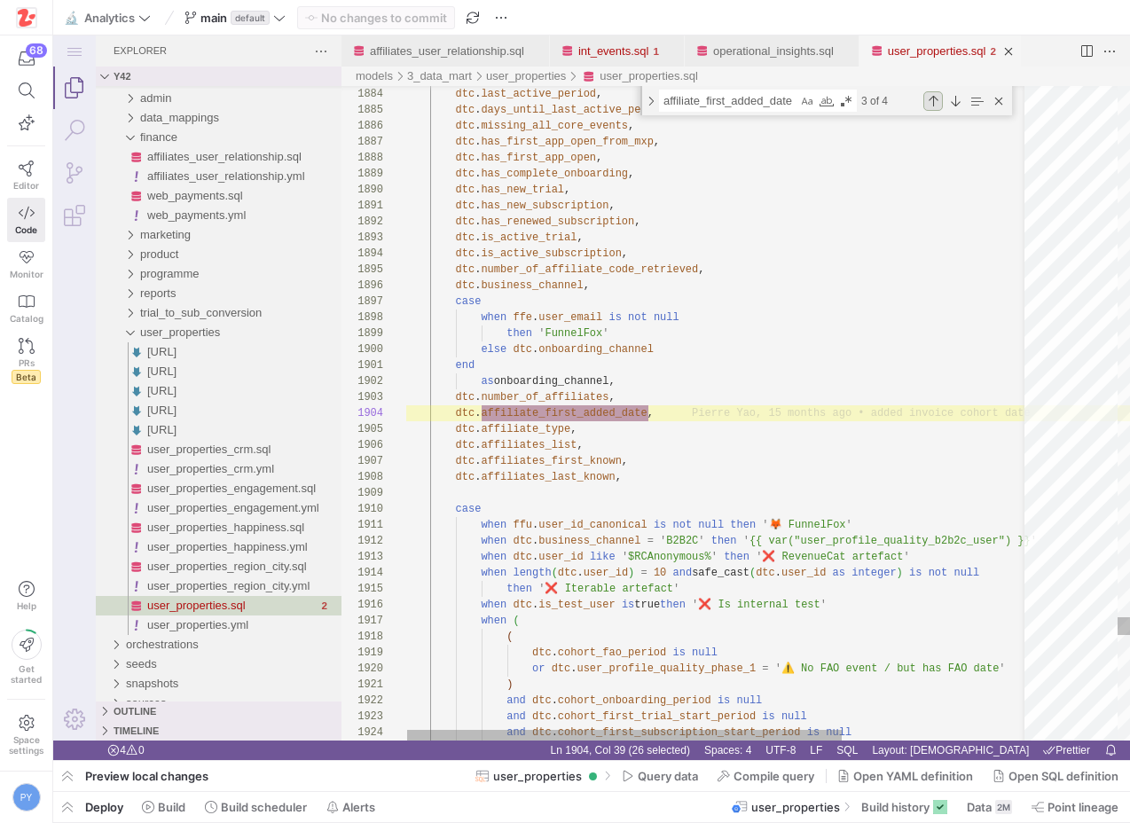
click at [934, 98] on div "Previous Match (⇧Enter)" at bounding box center [934, 101] width 20 height 20
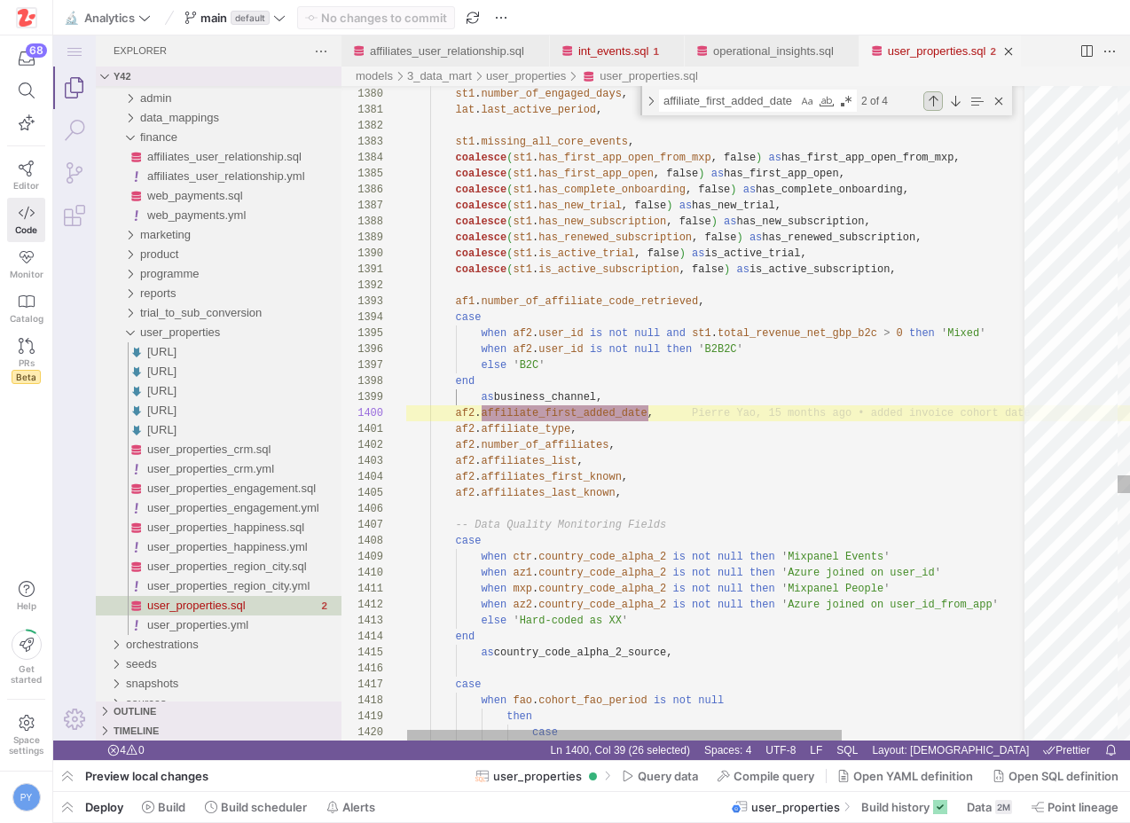
click at [934, 98] on div "Previous Match (⇧Enter)" at bounding box center [934, 101] width 20 height 20
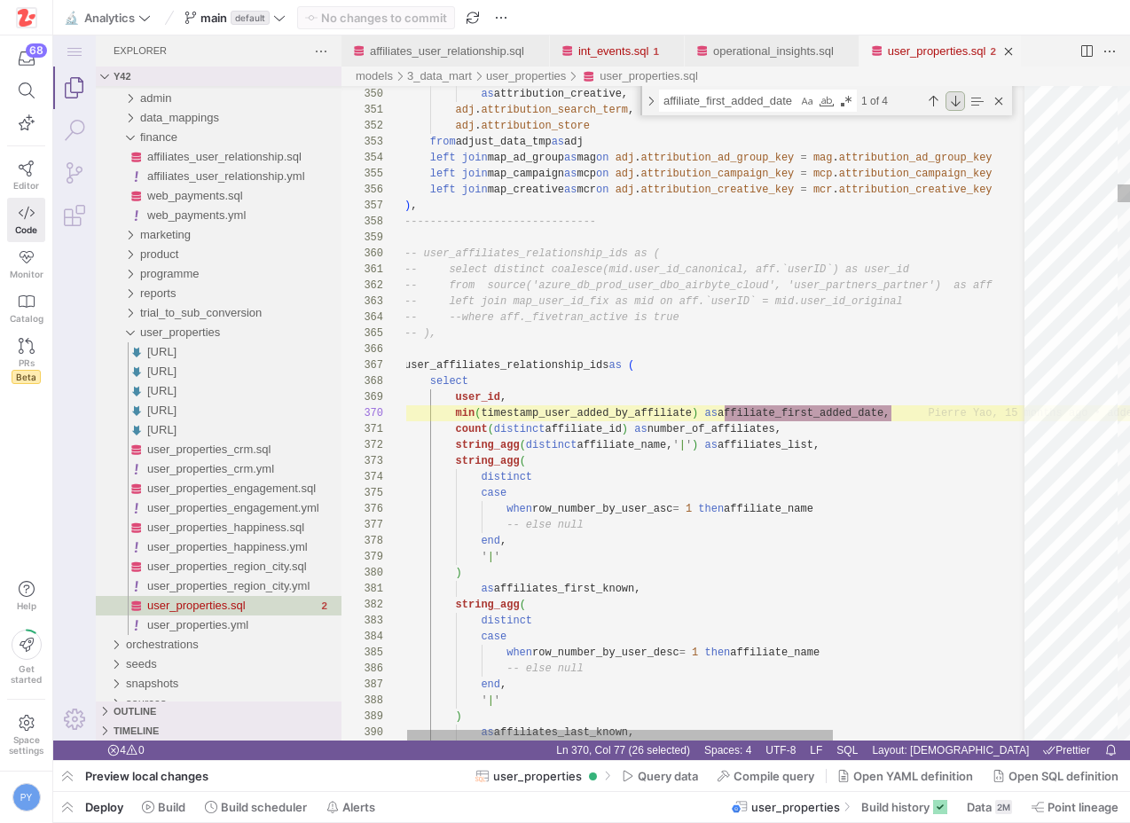
click at [964, 100] on div "Next Match (Enter)" at bounding box center [956, 101] width 20 height 20
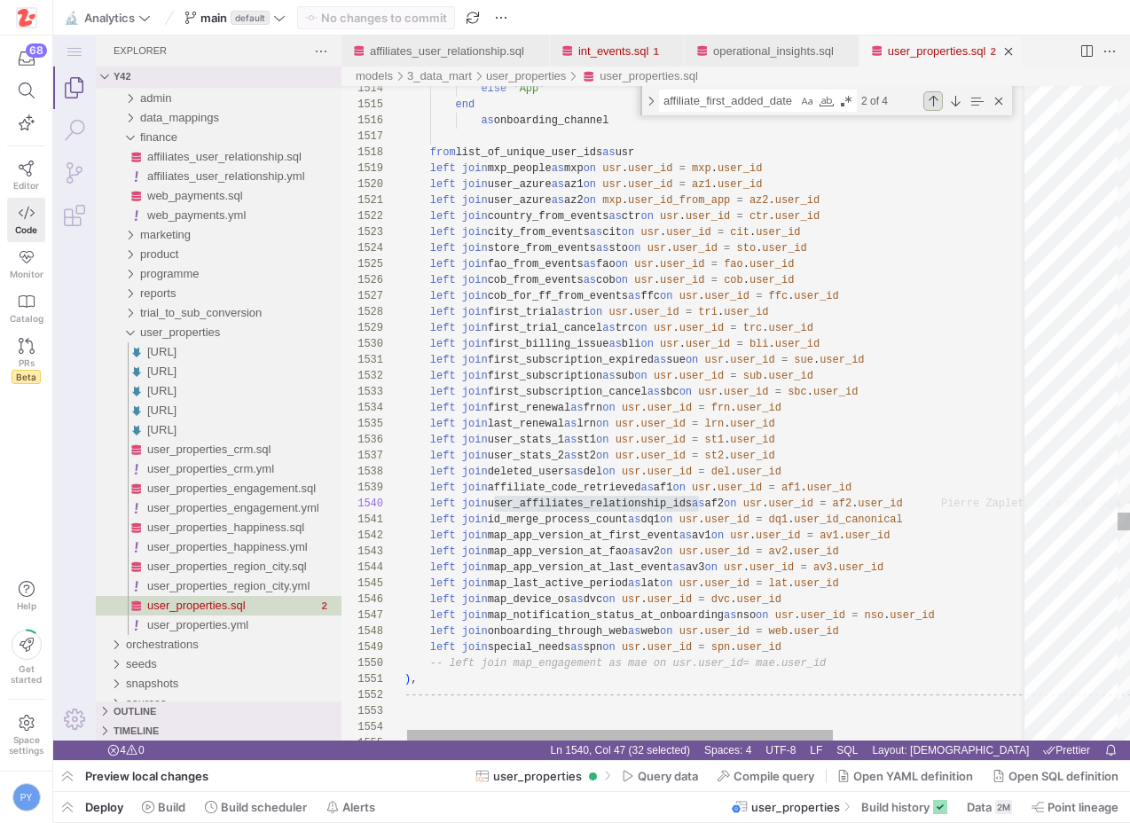
click at [932, 102] on div "Previous Match (⇧Enter)" at bounding box center [934, 101] width 20 height 20
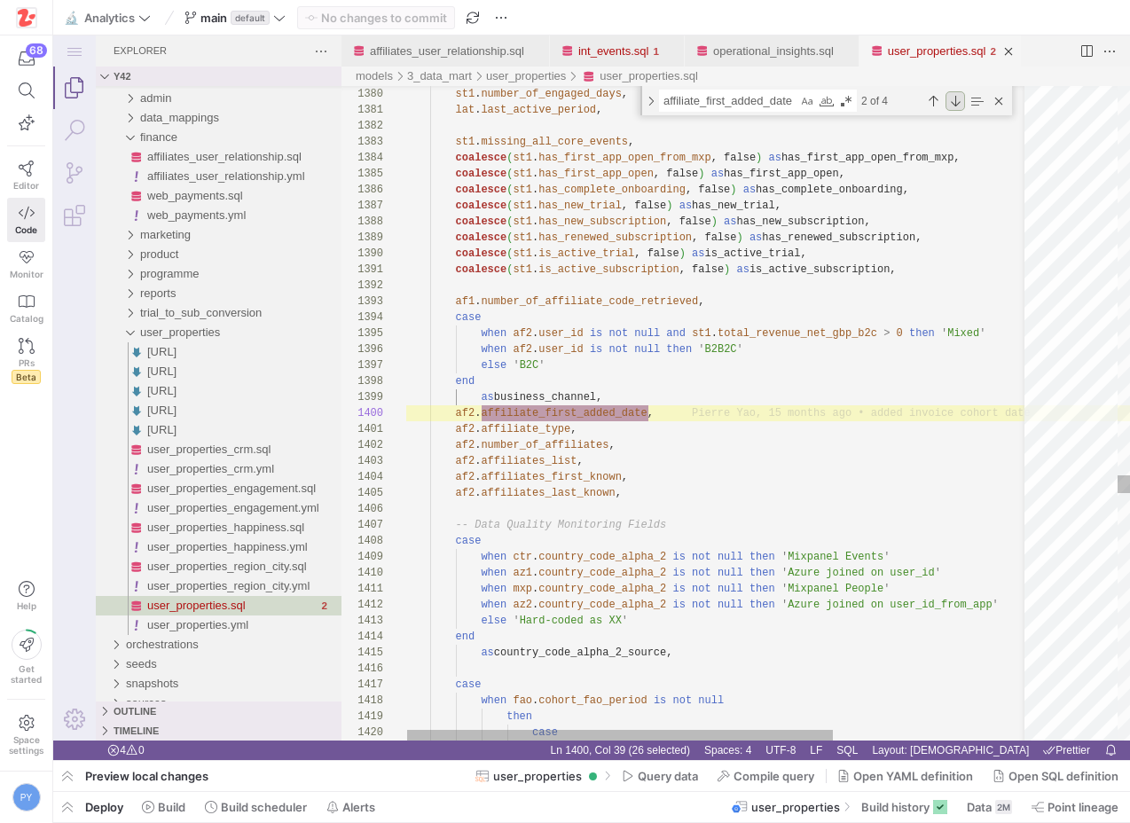
click at [957, 101] on div "Next Match (Enter)" at bounding box center [956, 101] width 20 height 20
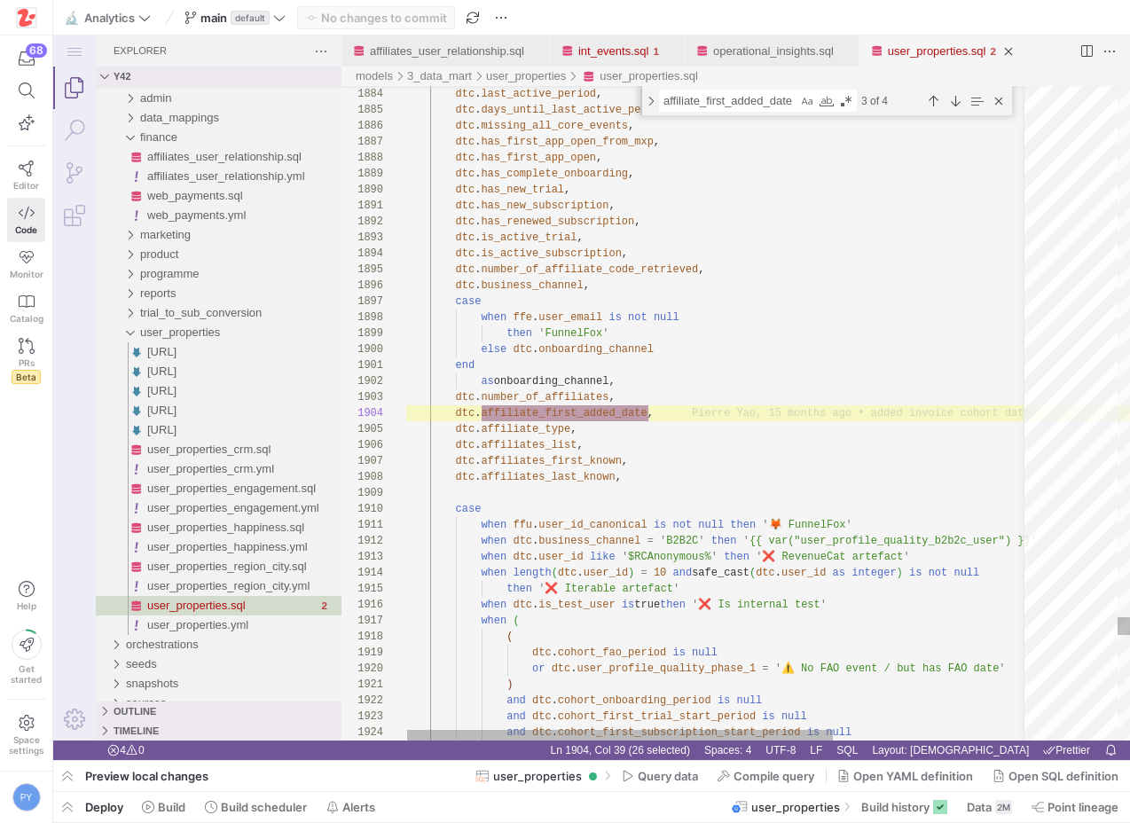
click at [943, 104] on div "3 of 4" at bounding box center [933, 101] width 152 height 22
click at [939, 104] on div "Previous Match (⇧Enter)" at bounding box center [934, 101] width 20 height 20
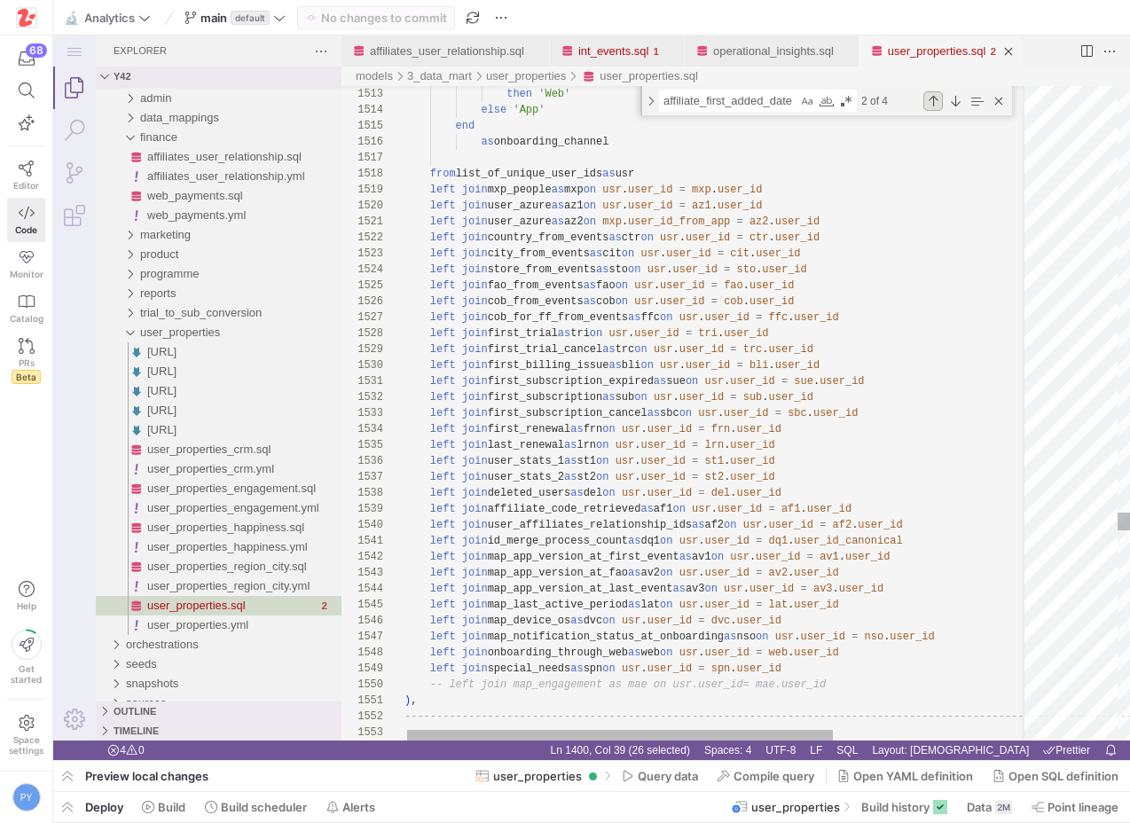
click at [929, 98] on div "Previous Match (⇧Enter)" at bounding box center [934, 101] width 20 height 20
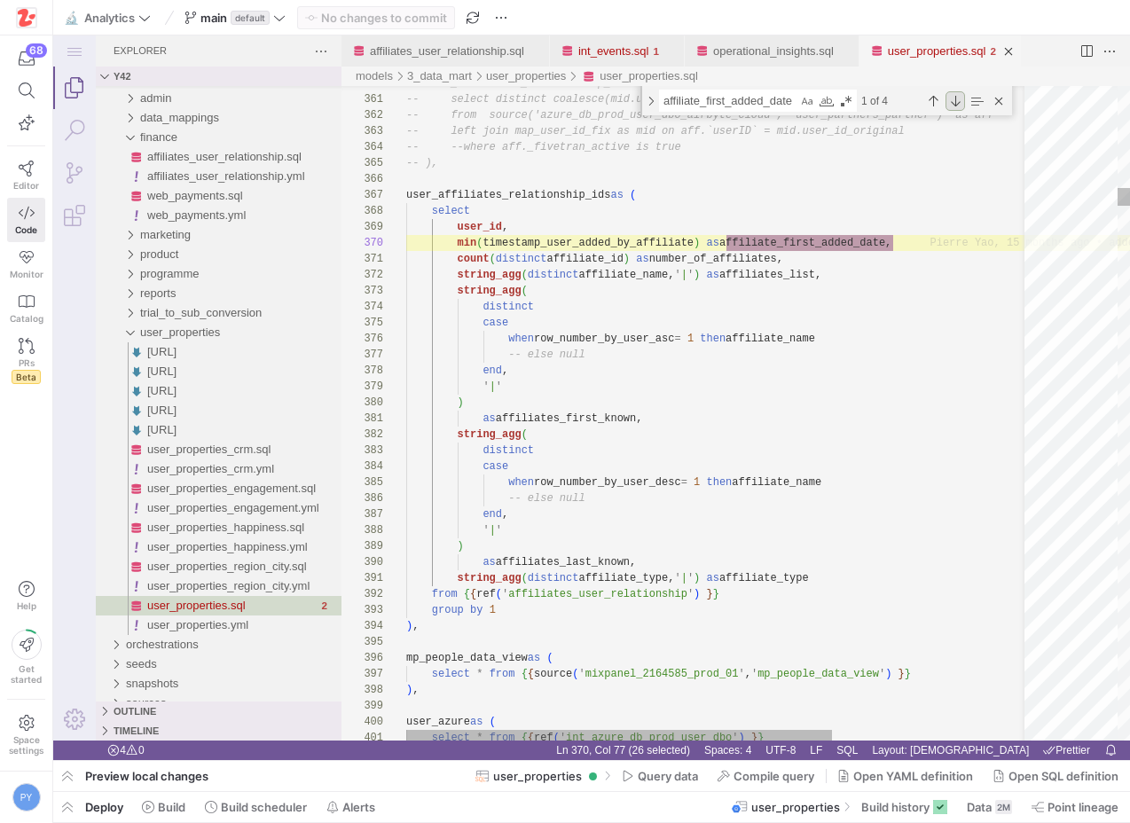
click at [952, 98] on div "Next Match (Enter)" at bounding box center [956, 101] width 20 height 20
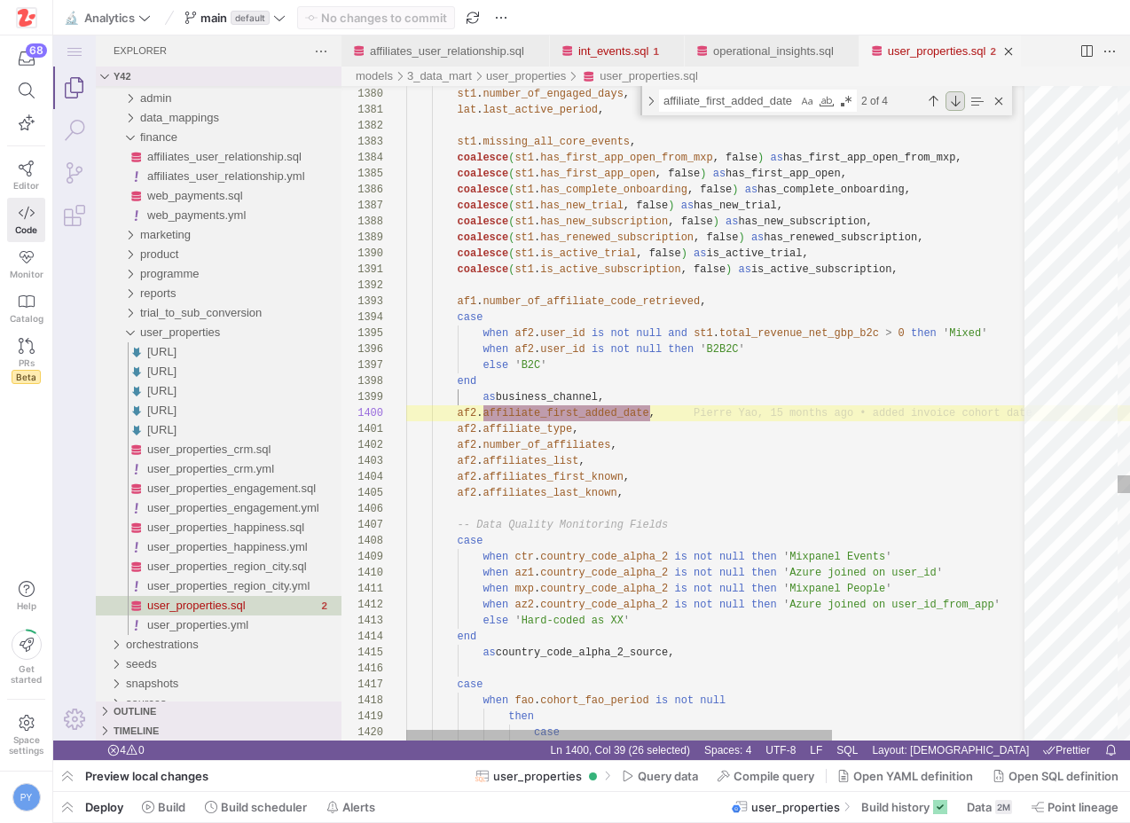
click at [955, 100] on div "Next Match (Enter)" at bounding box center [956, 101] width 20 height 20
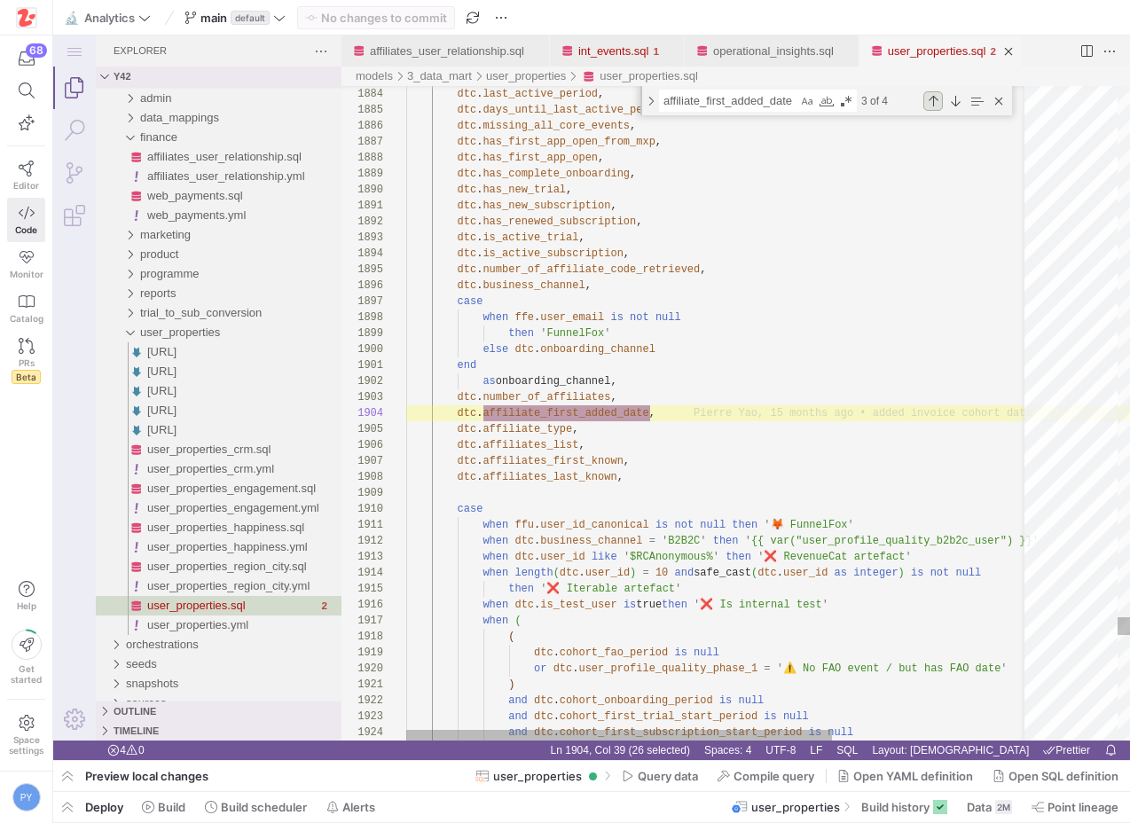
click at [932, 101] on div "Previous Match (⇧Enter)" at bounding box center [934, 101] width 20 height 20
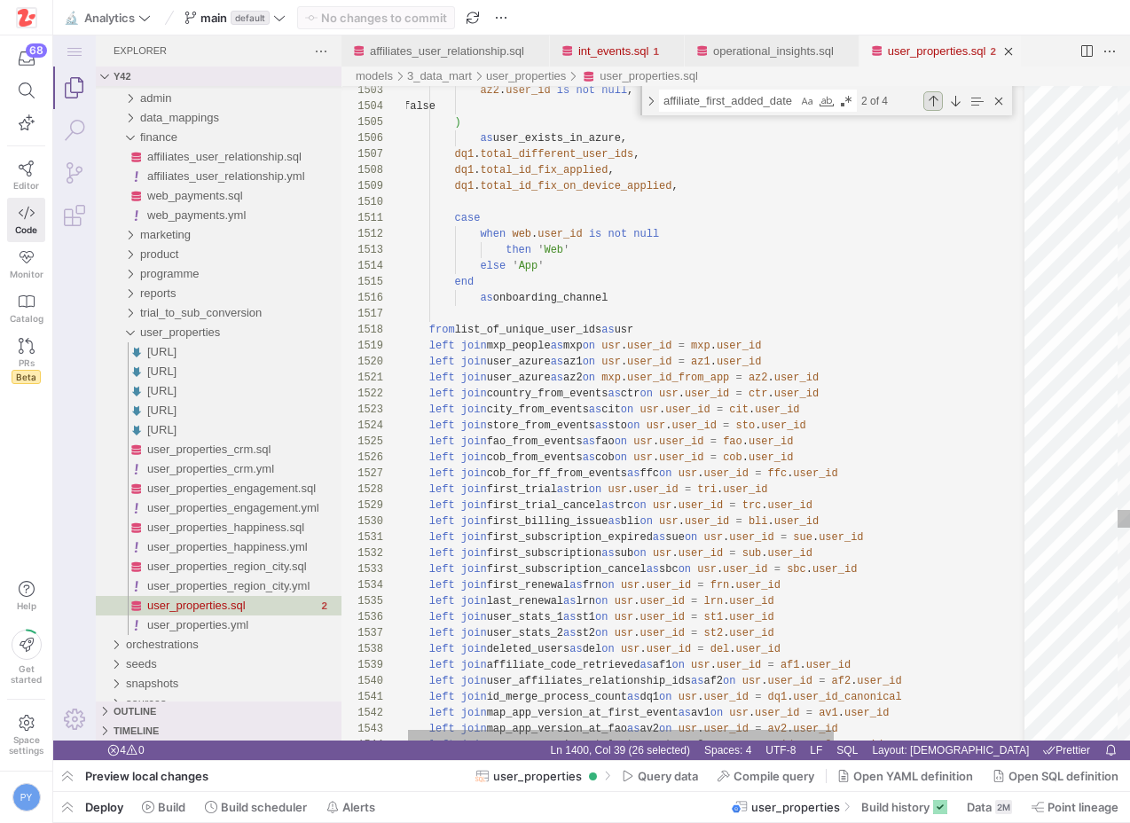
click at [939, 104] on div "Previous Match (⇧Enter)" at bounding box center [934, 101] width 20 height 20
type textarea "-- select distinct coalesce(mid.user_id_canonical, aff.`userID`) as user_id -- …"
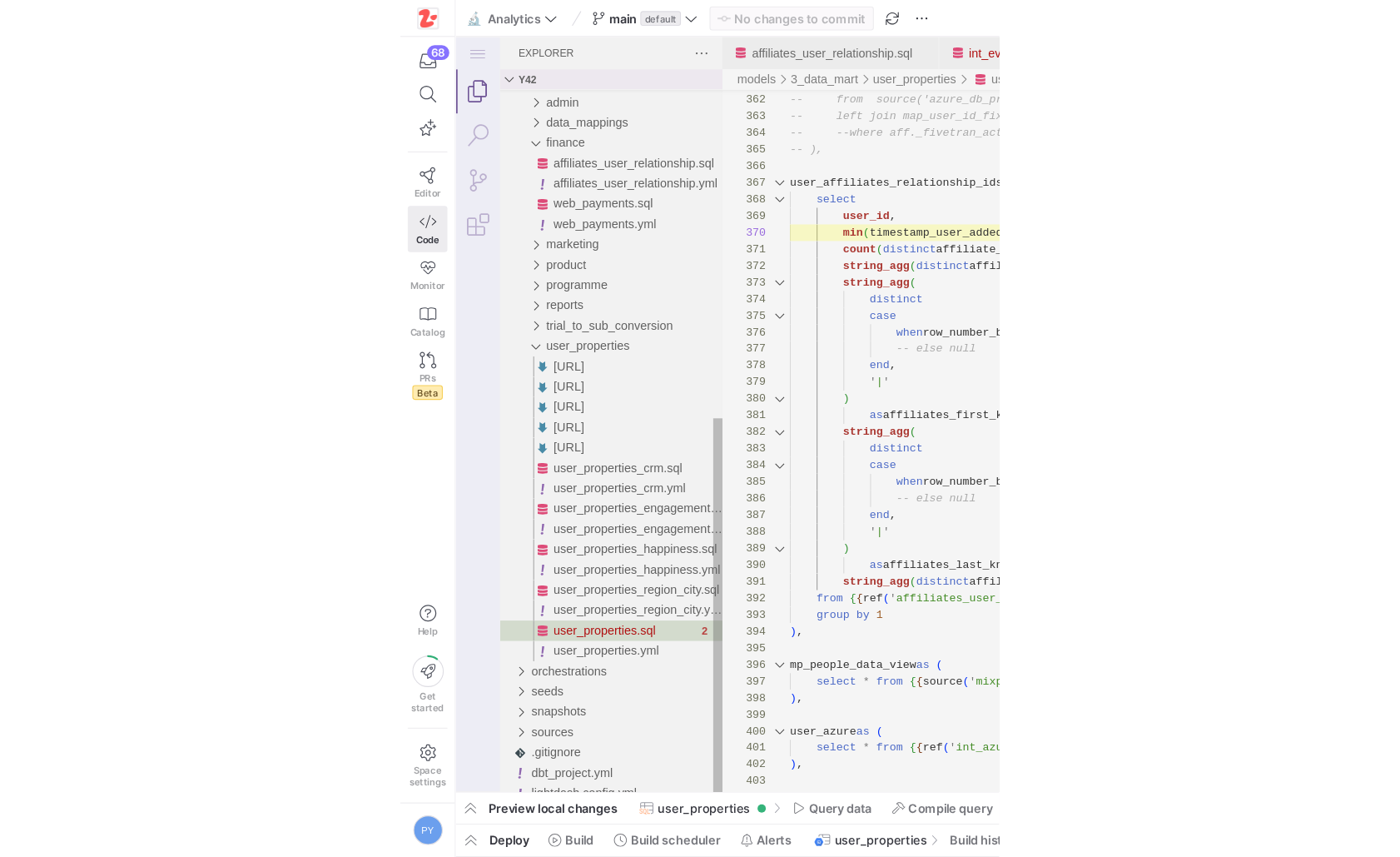
scroll to position [0, 0]
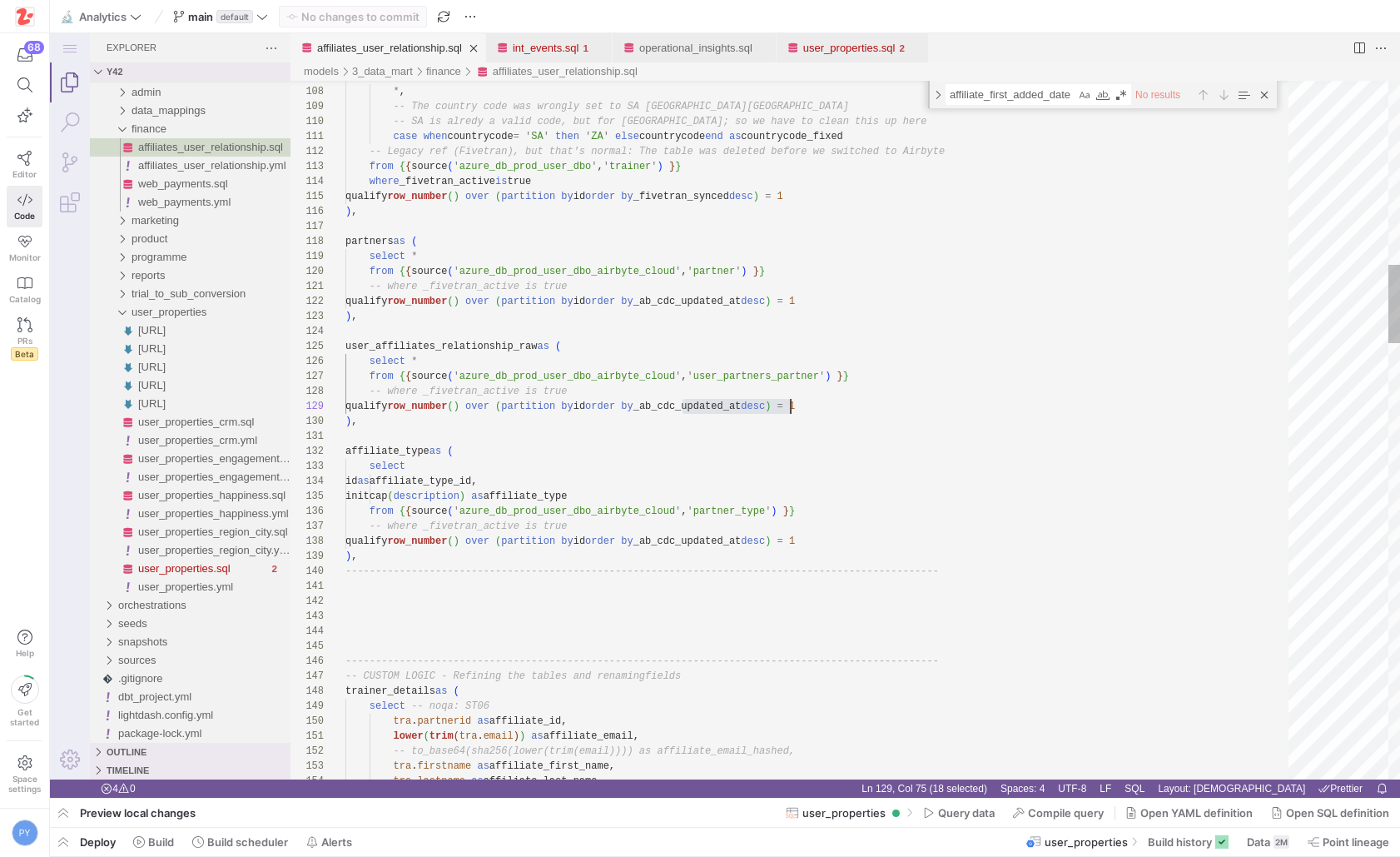
click at [345, 58] on div "affiliates_user_relationship.sql" at bounding box center [389, 47] width 145 height 29
type textarea "user_affiliates_relationship_raw"
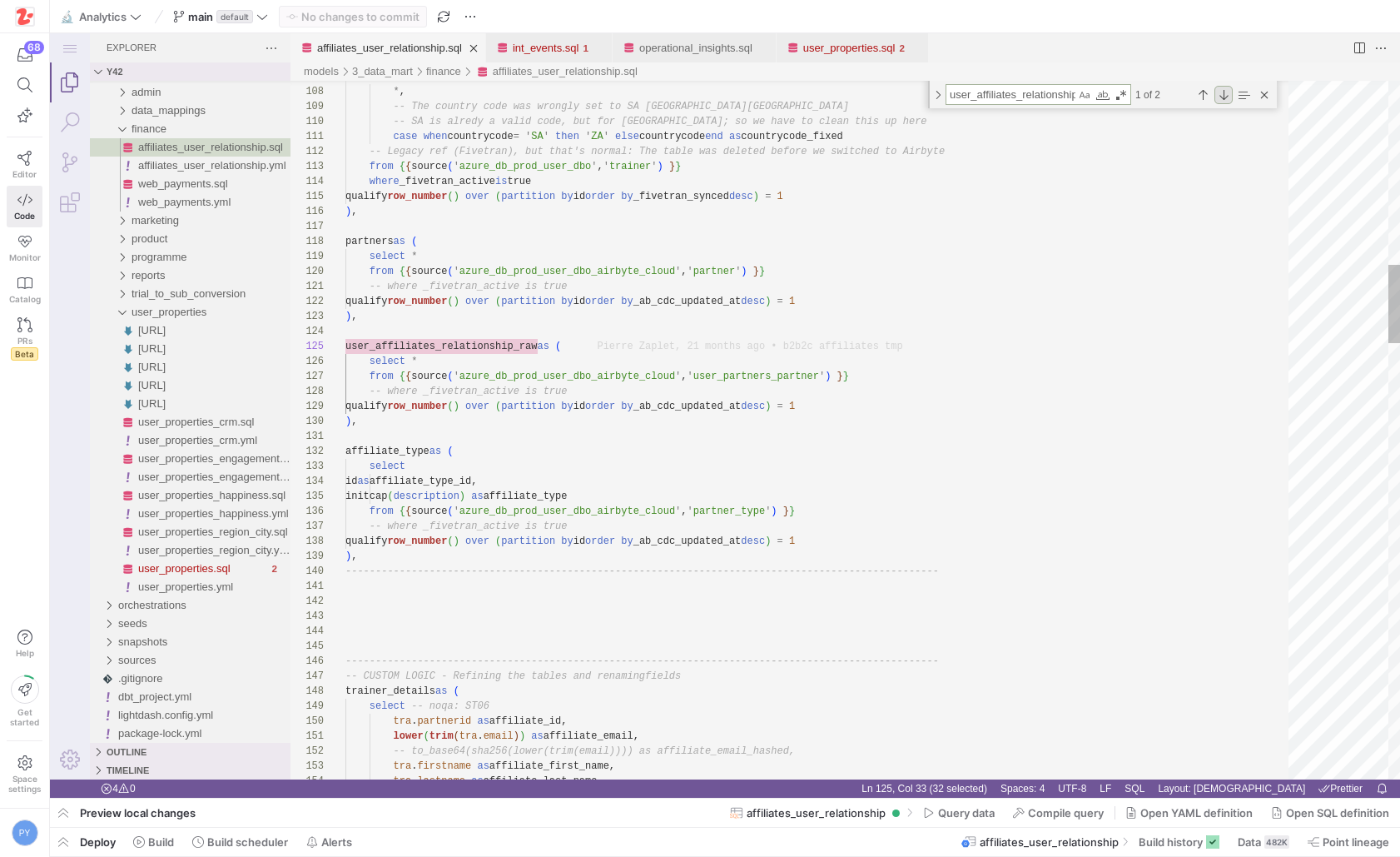
click at [1059, 90] on div "Next Match (Enter)" at bounding box center [1224, 95] width 19 height 19
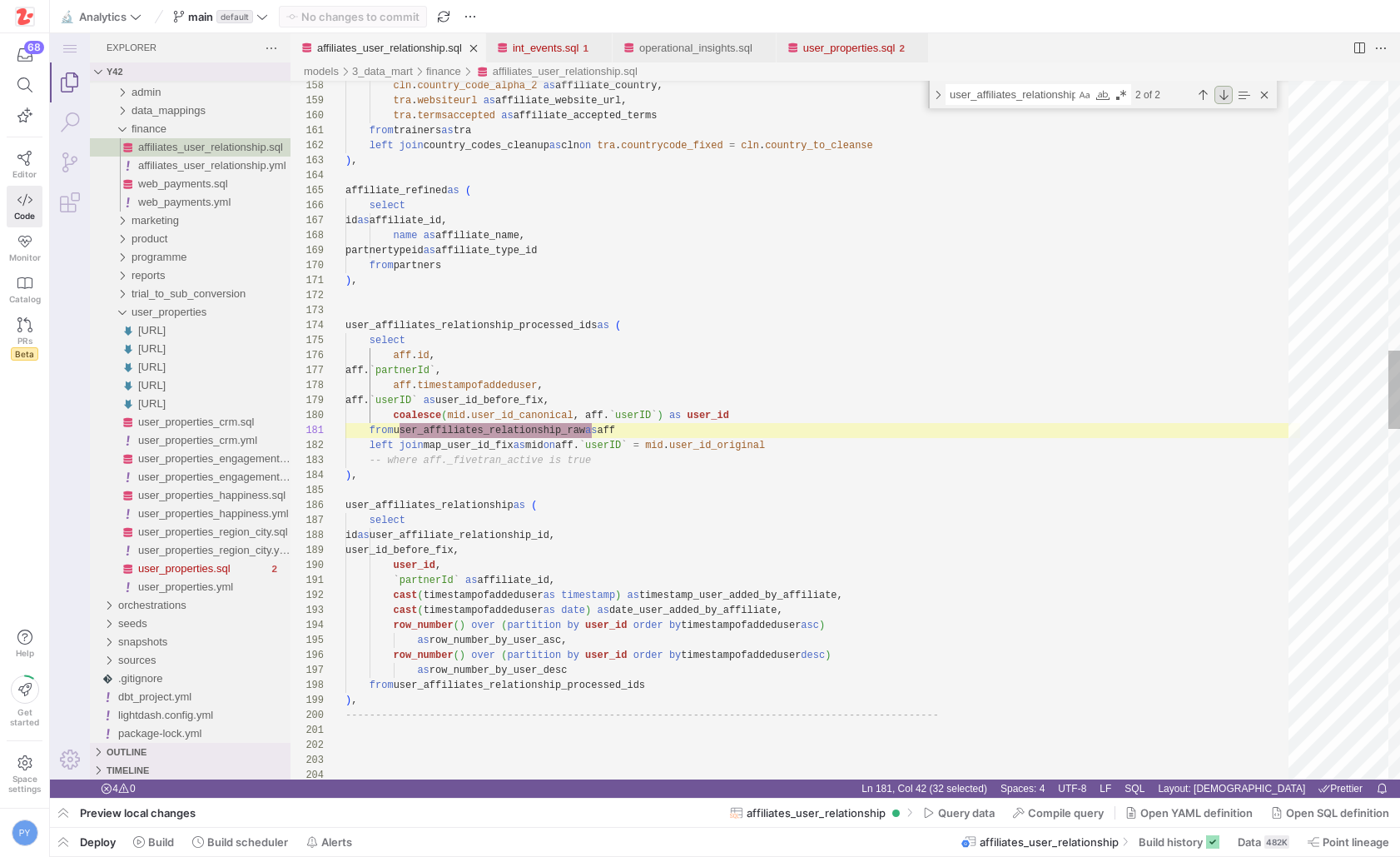
scroll to position [150, 247]
click at [451, 385] on div "cln . country_code_alpha_2 as affiliate_country, tra . websiteurl as affiliate_…" at bounding box center [823, 788] width 955 height 6183
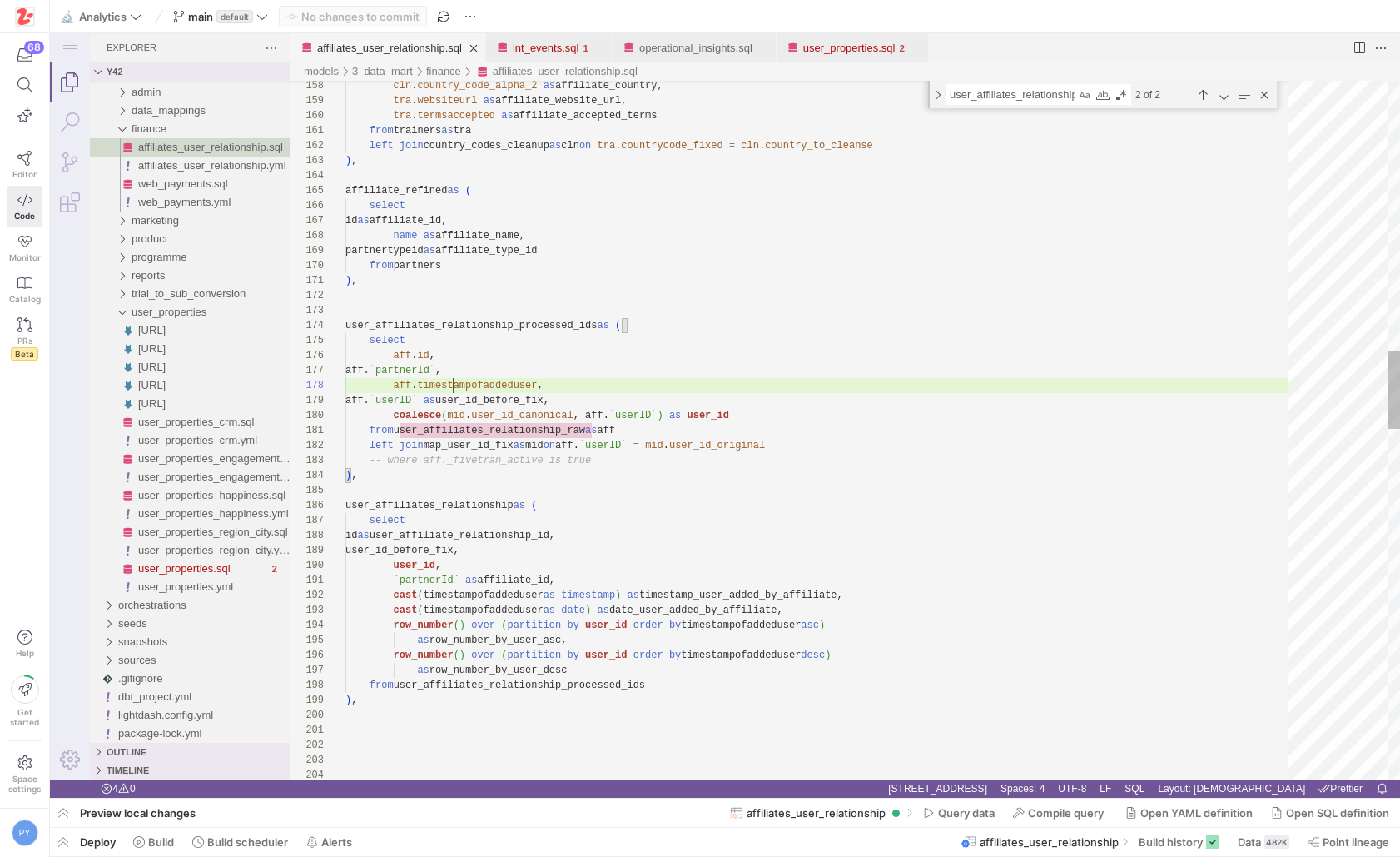
scroll to position [105, 192]
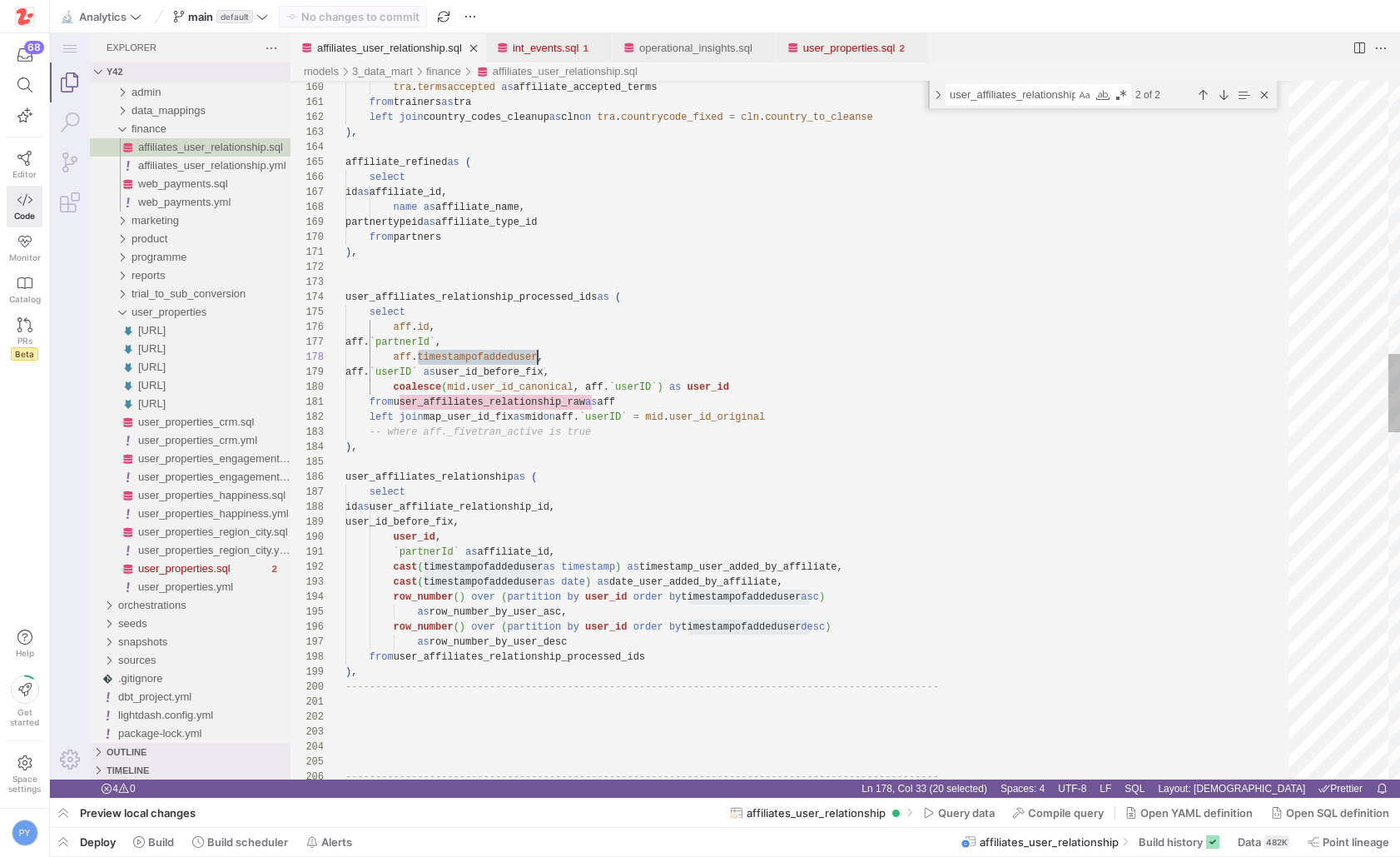
click at [683, 566] on div "tra . termsaccepted as affiliate_accepted_terms from trainers as tra left join …" at bounding box center [823, 760] width 955 height 6183
type textarea "from user_affiliates_relationship_raw as aff left join map_user_id_fix as mid o…"
click at [428, 476] on div "tra . termsaccepted as affiliate_accepted_terms from trainers as tra left join …" at bounding box center [823, 760] width 955 height 6183
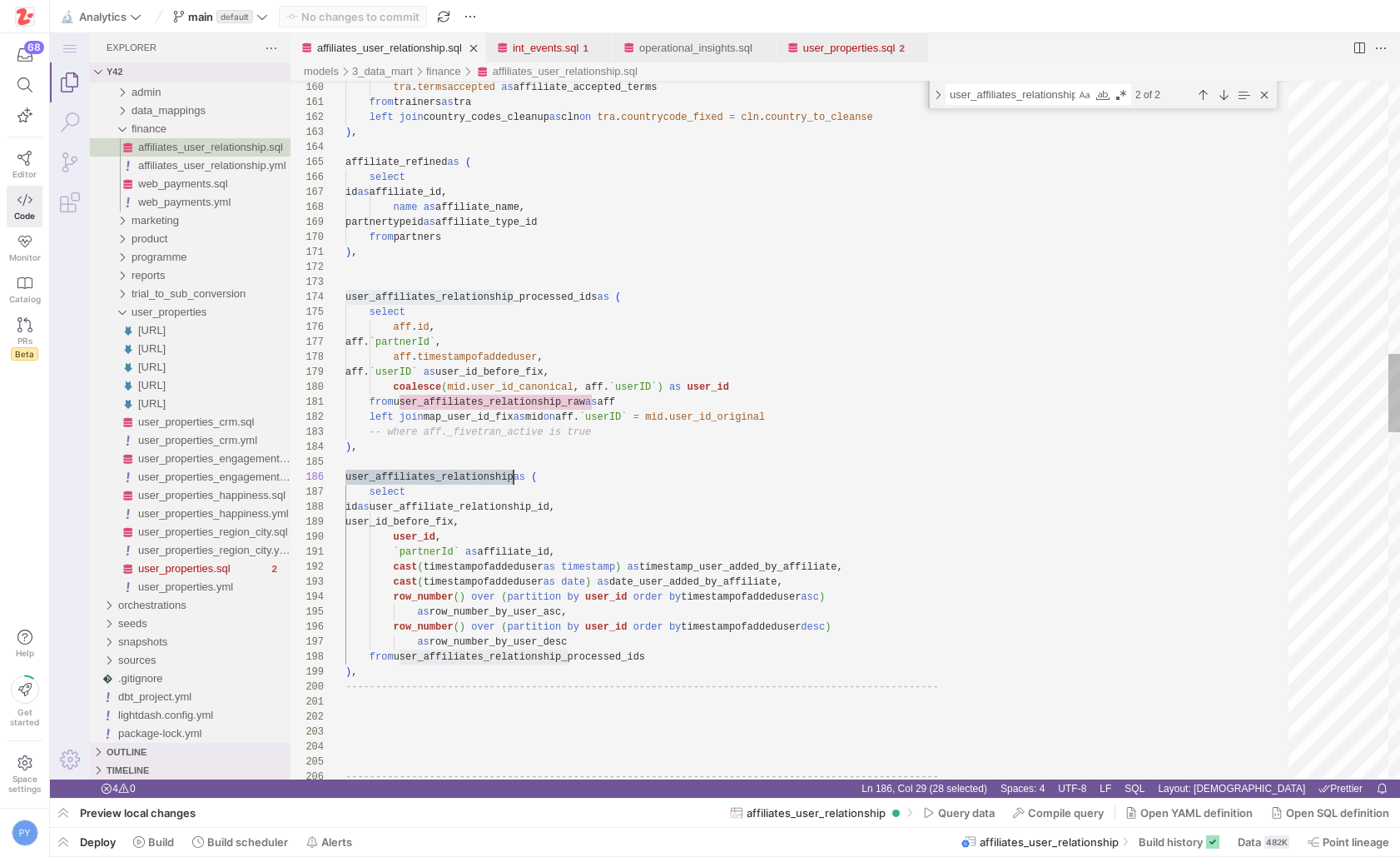
click at [428, 476] on div "tra . termsaccepted as affiliate_accepted_terms from trainers as tra left join …" at bounding box center [823, 760] width 955 height 6183
type textarea "user_affiliates_relationship"
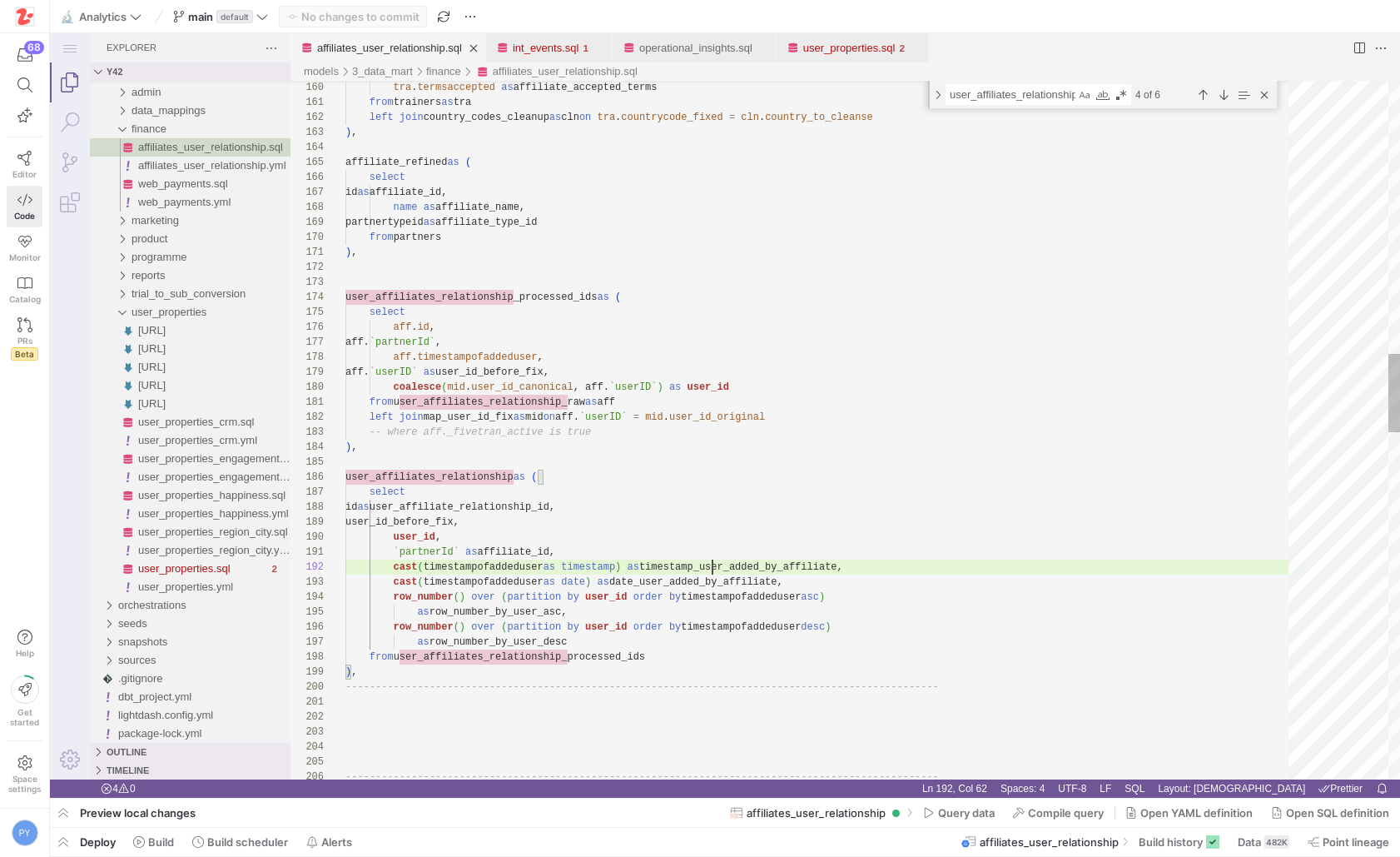
type textarea "`partnerId` as affiliate_id, cast(timestampofaddeduser as timestamp) as timesta…"
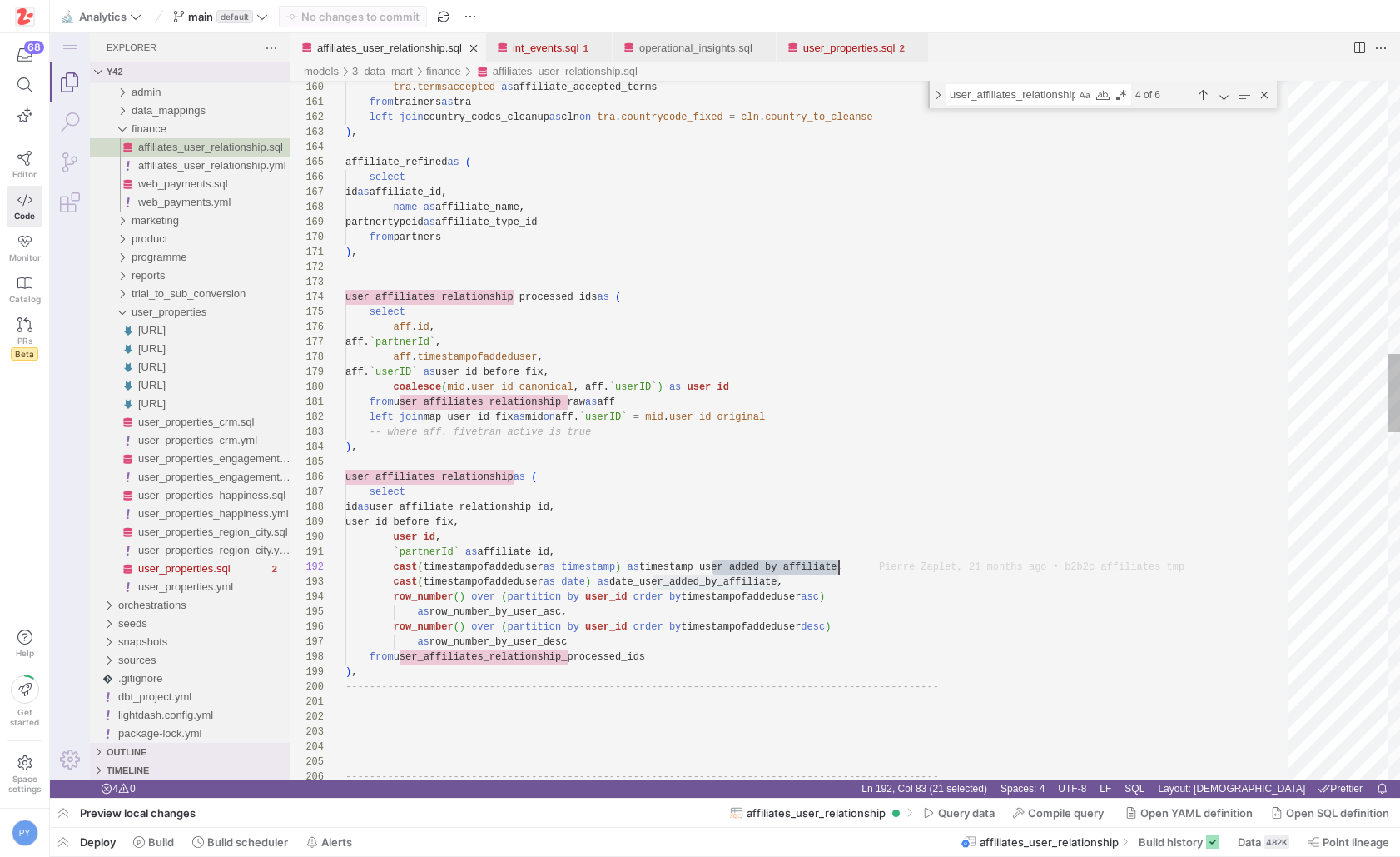
scroll to position [15, 506]
drag, startPoint x: 713, startPoint y: 570, endPoint x: 852, endPoint y: 566, distance: 139.1
type textarea "user_added_by_affiliate"
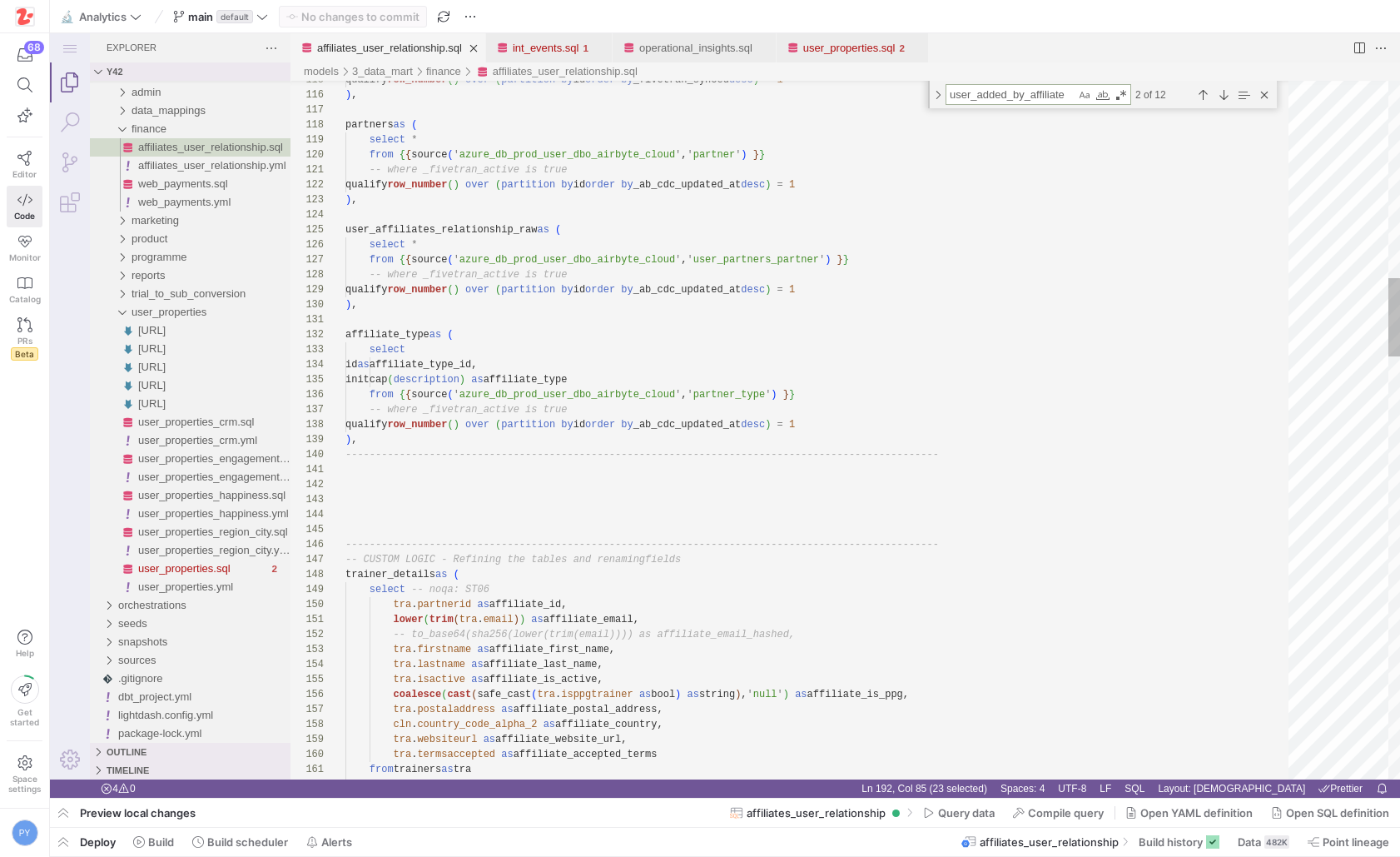
type textarea "-- where _fivetran_active is true qualify row_number() over (partition by id or…"
drag, startPoint x: 372, startPoint y: 294, endPoint x: 867, endPoint y: 292, distance: 495.0
click at [867, 40] on div "user_properties.sql" at bounding box center [849, 47] width 92 height 29
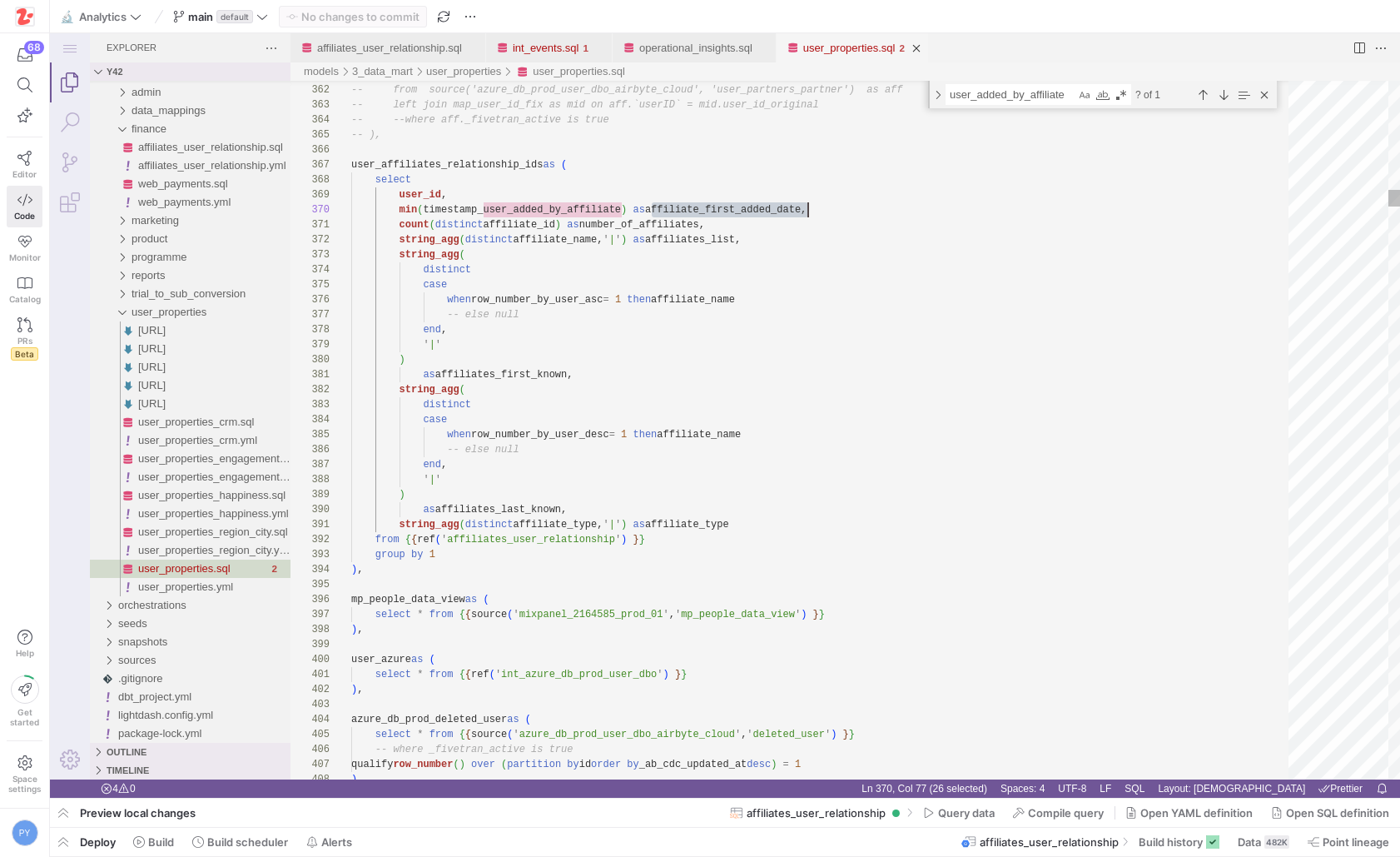
scroll to position [135, 457]
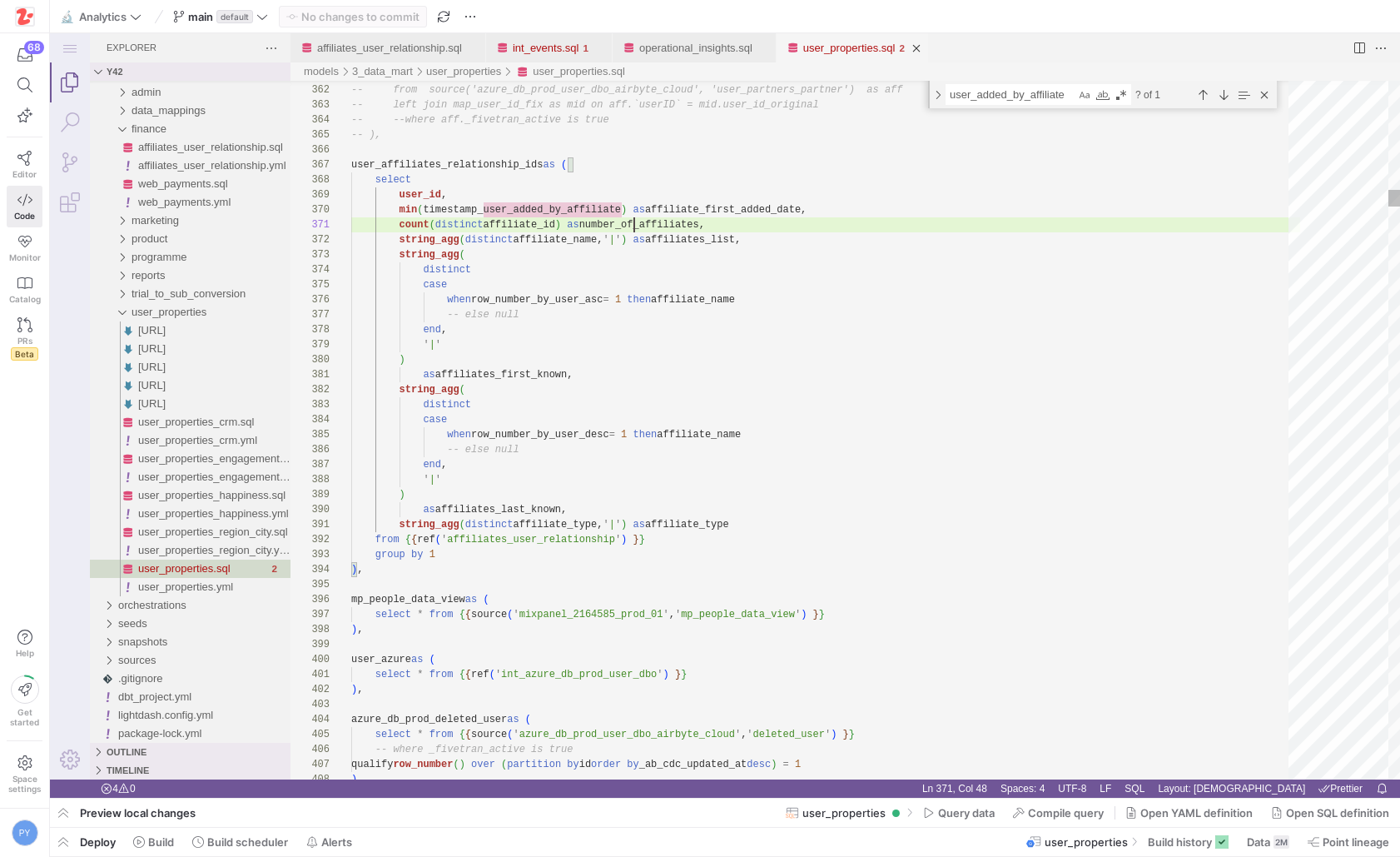
scroll to position [0, 283]
type textarea "-- select distinct coalesce(mid.user_id_canonical, aff.`userID`) as user_id -- …"
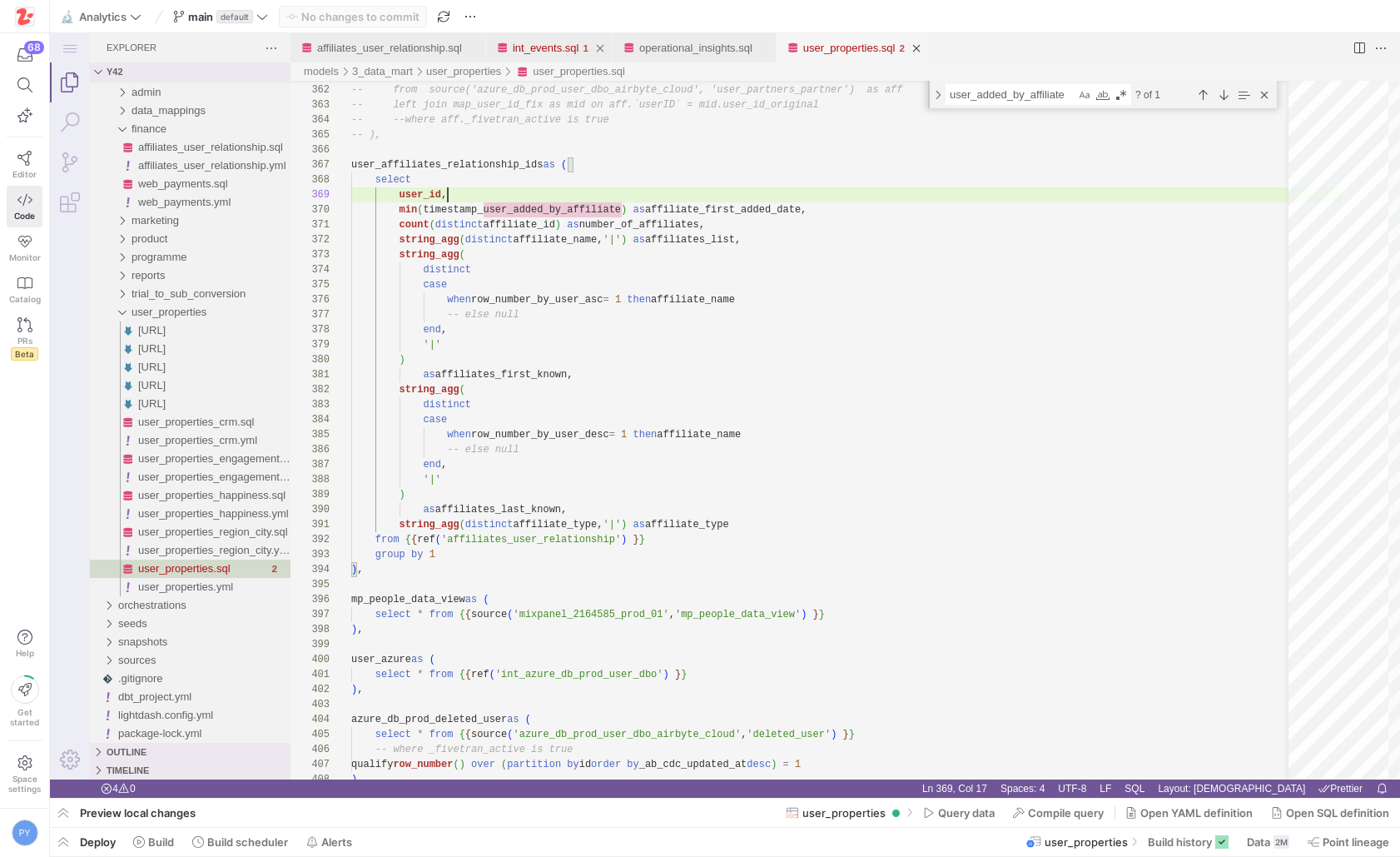
click at [520, 54] on div "int_events.sql" at bounding box center [541, 47] width 94 height 29
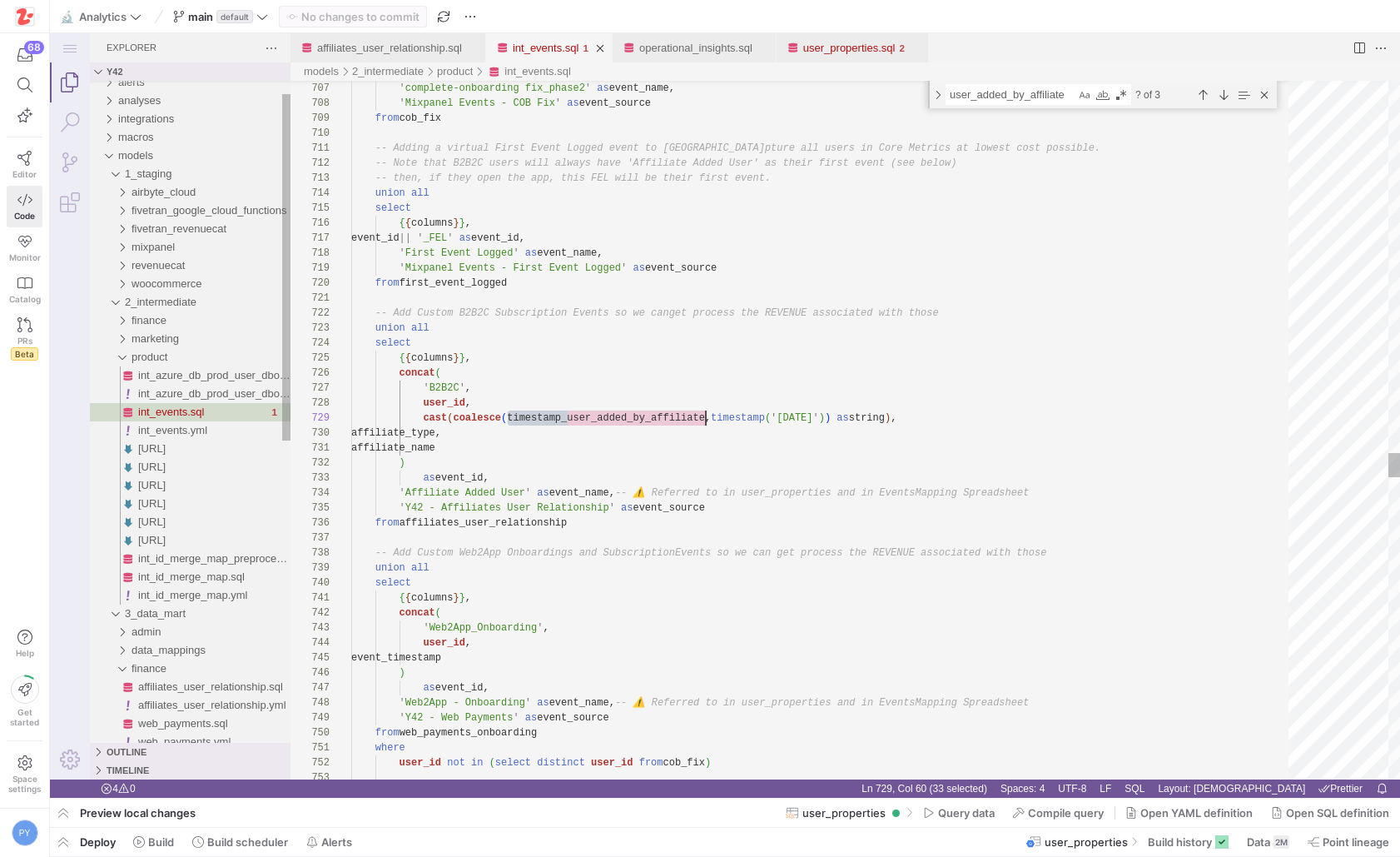
scroll to position [120, 355]
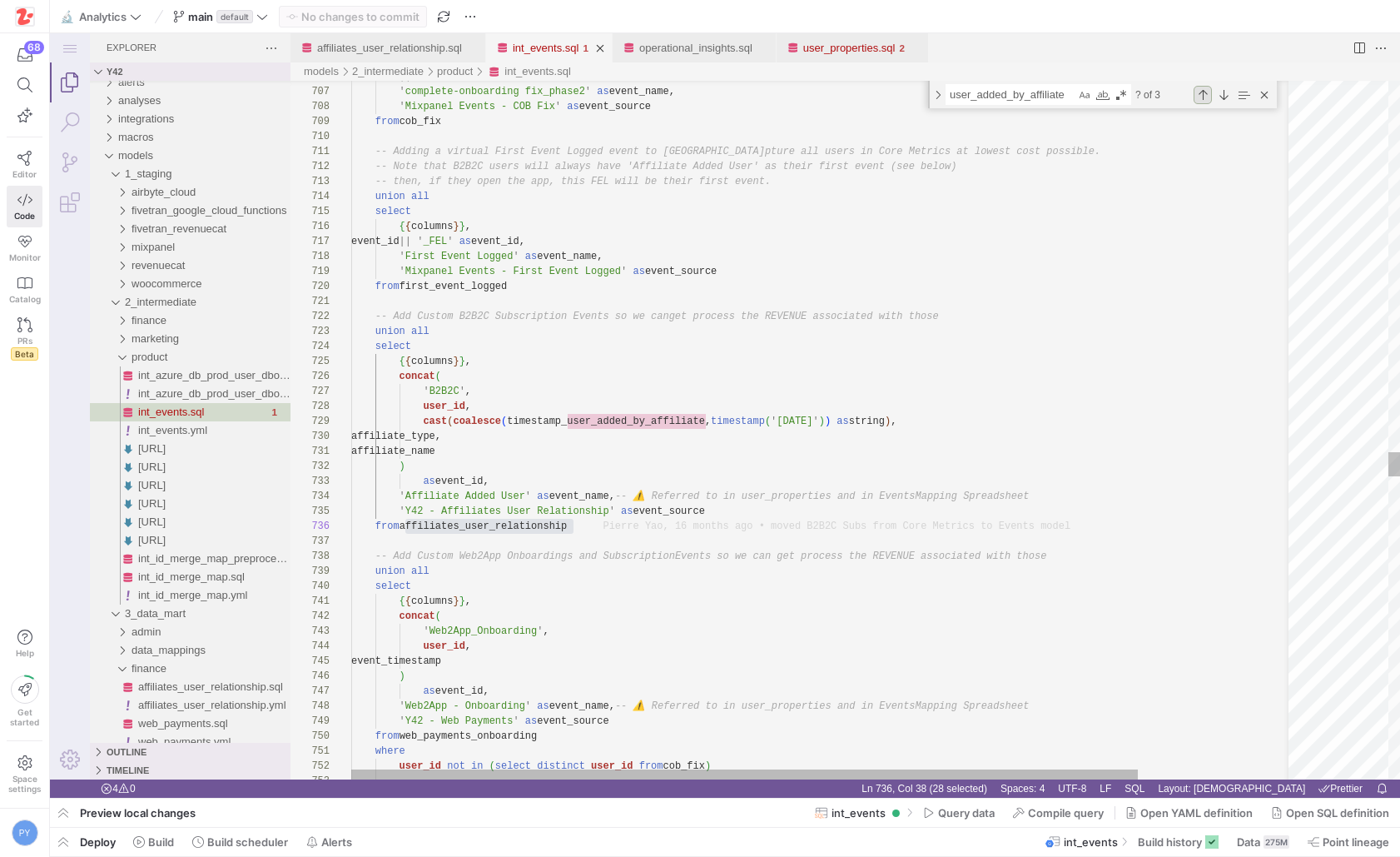
click at [1059, 92] on div "Previous Match (⇧Enter)" at bounding box center [1203, 95] width 19 height 19
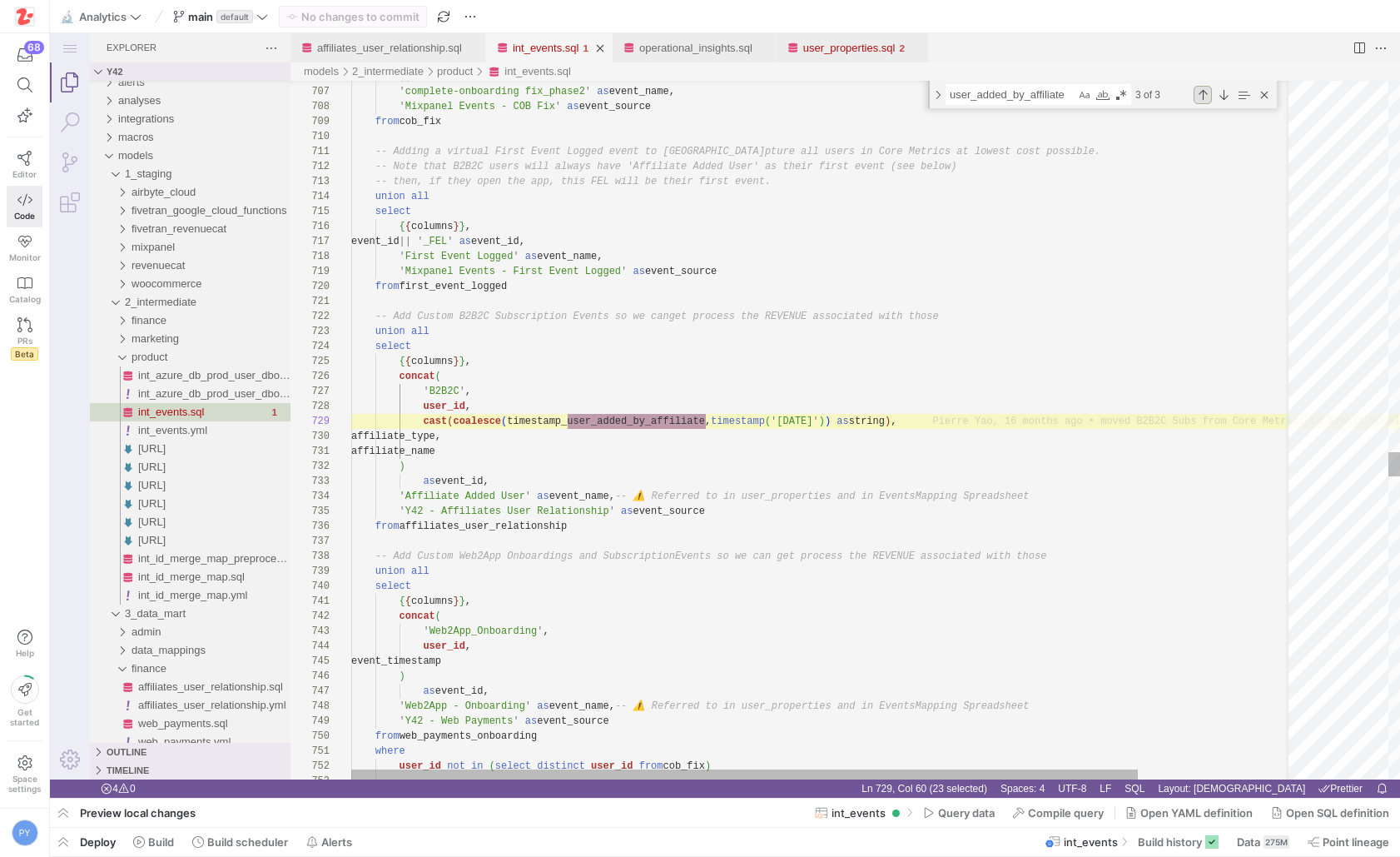
click at [1059, 92] on div "Previous Match (⇧Enter)" at bounding box center [1203, 95] width 19 height 19
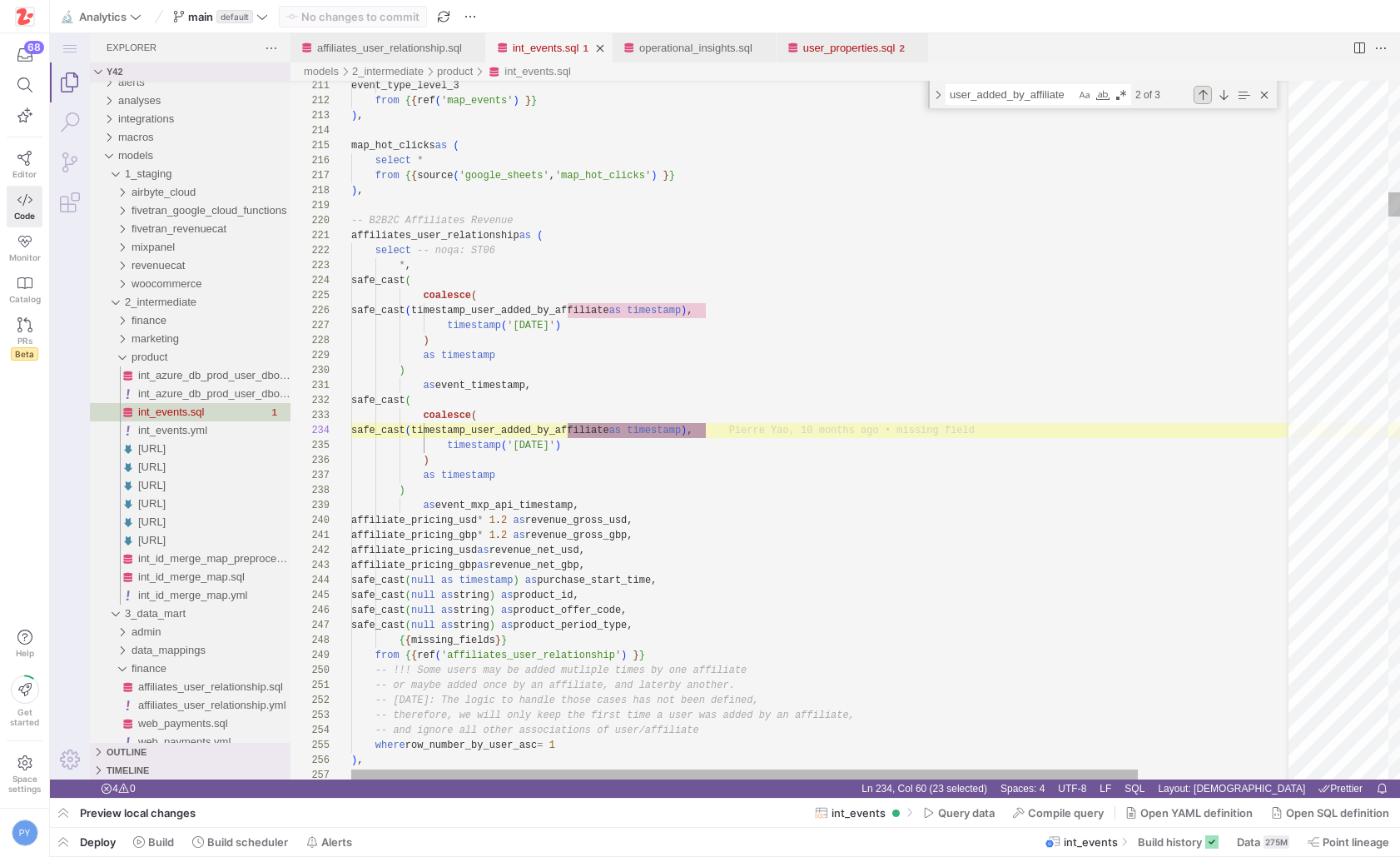
click at [1059, 94] on div "Previous Match (⇧Enter)" at bounding box center [1203, 95] width 19 height 19
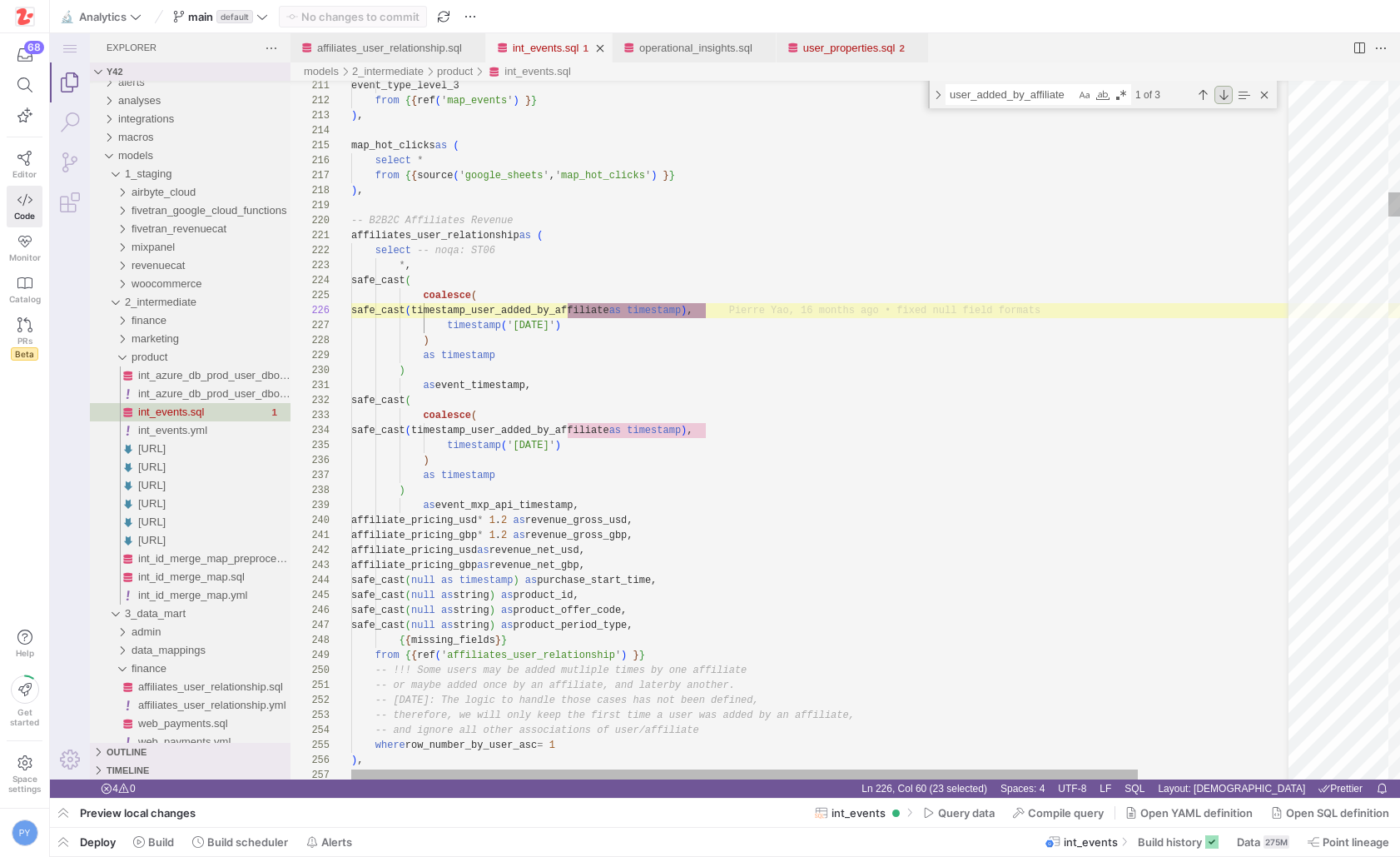
click at [1059, 94] on div "Next Match (Enter)" at bounding box center [1224, 95] width 19 height 19
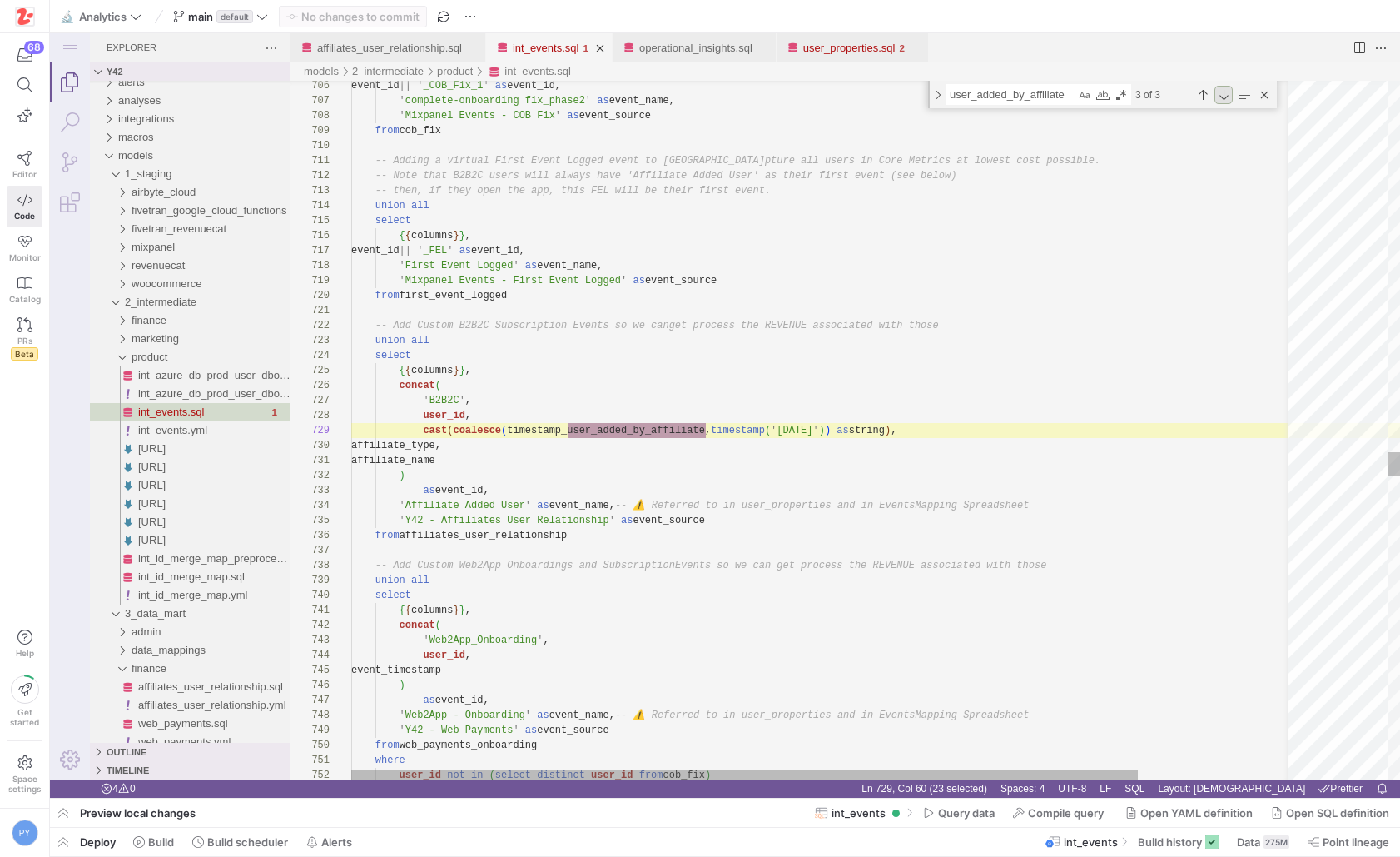
click at [1059, 94] on div "Next Match (Enter)" at bounding box center [1224, 95] width 19 height 19
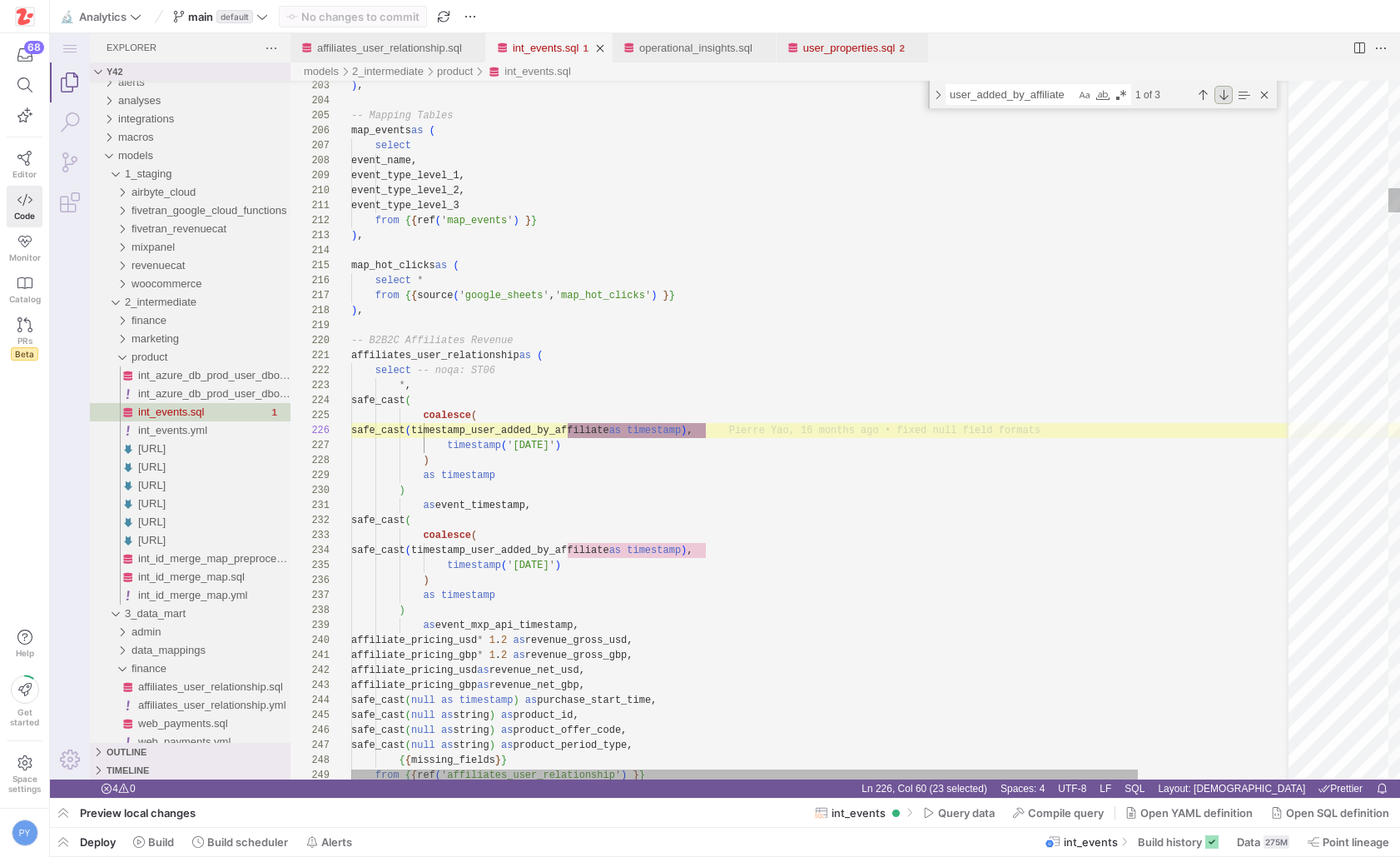
click at [1059, 94] on div "Next Match (Enter)" at bounding box center [1224, 95] width 19 height 19
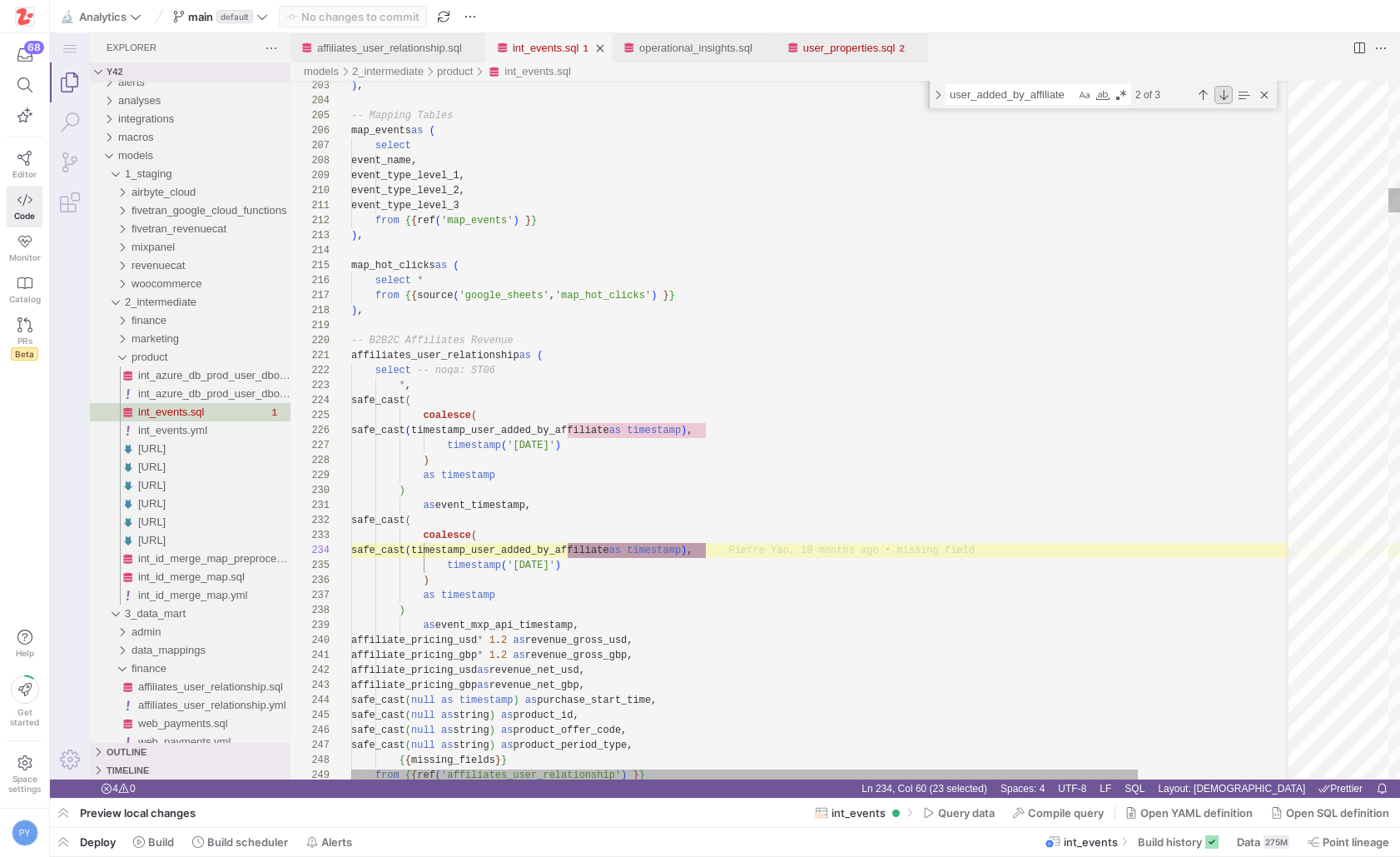
click at [1059, 94] on div "Next Match (Enter)" at bounding box center [1224, 95] width 19 height 19
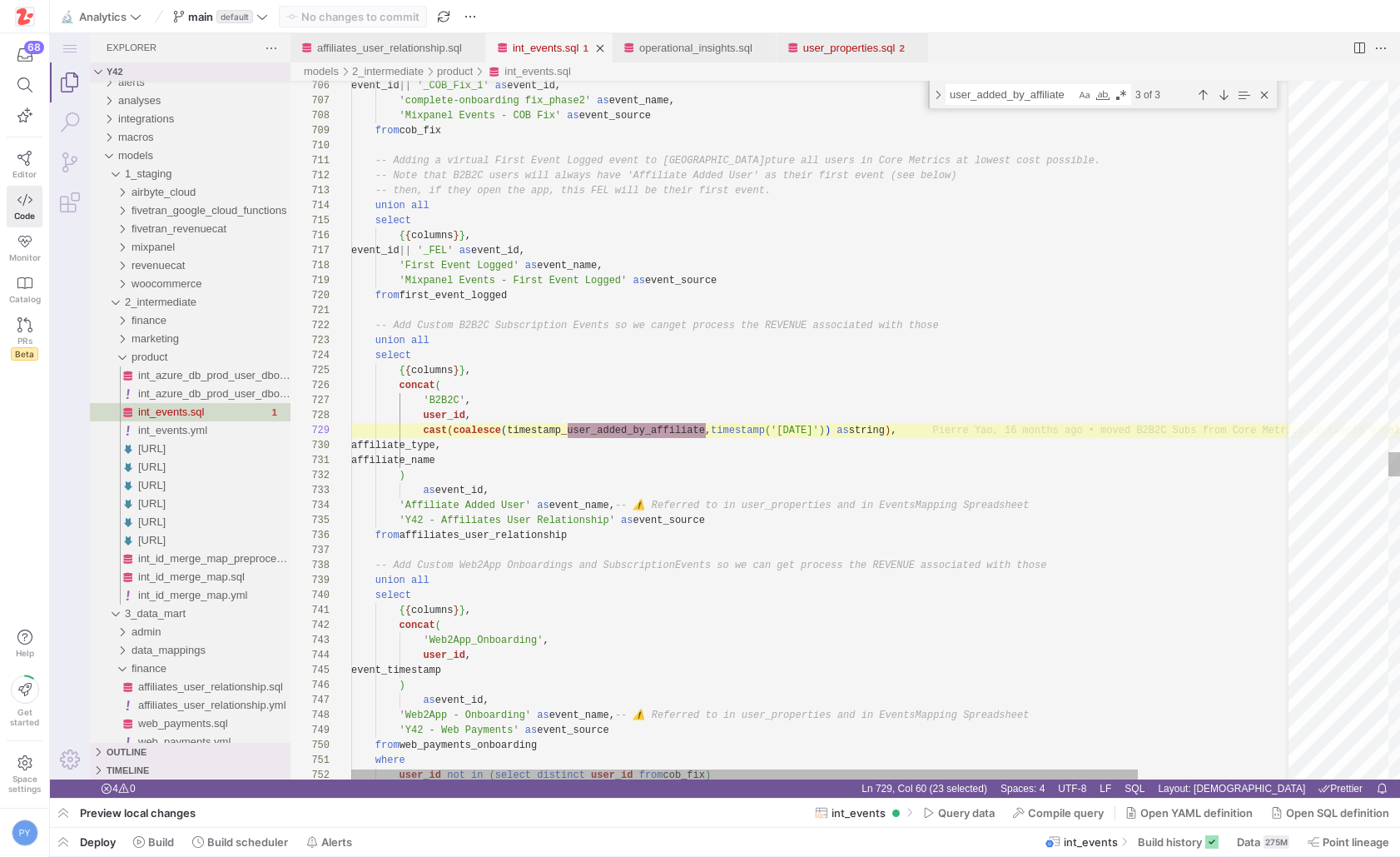
type textarea "affiliate_name ) as event_id, 'Affiliate Added User' as event_name, -- ⚠️ Refer…"
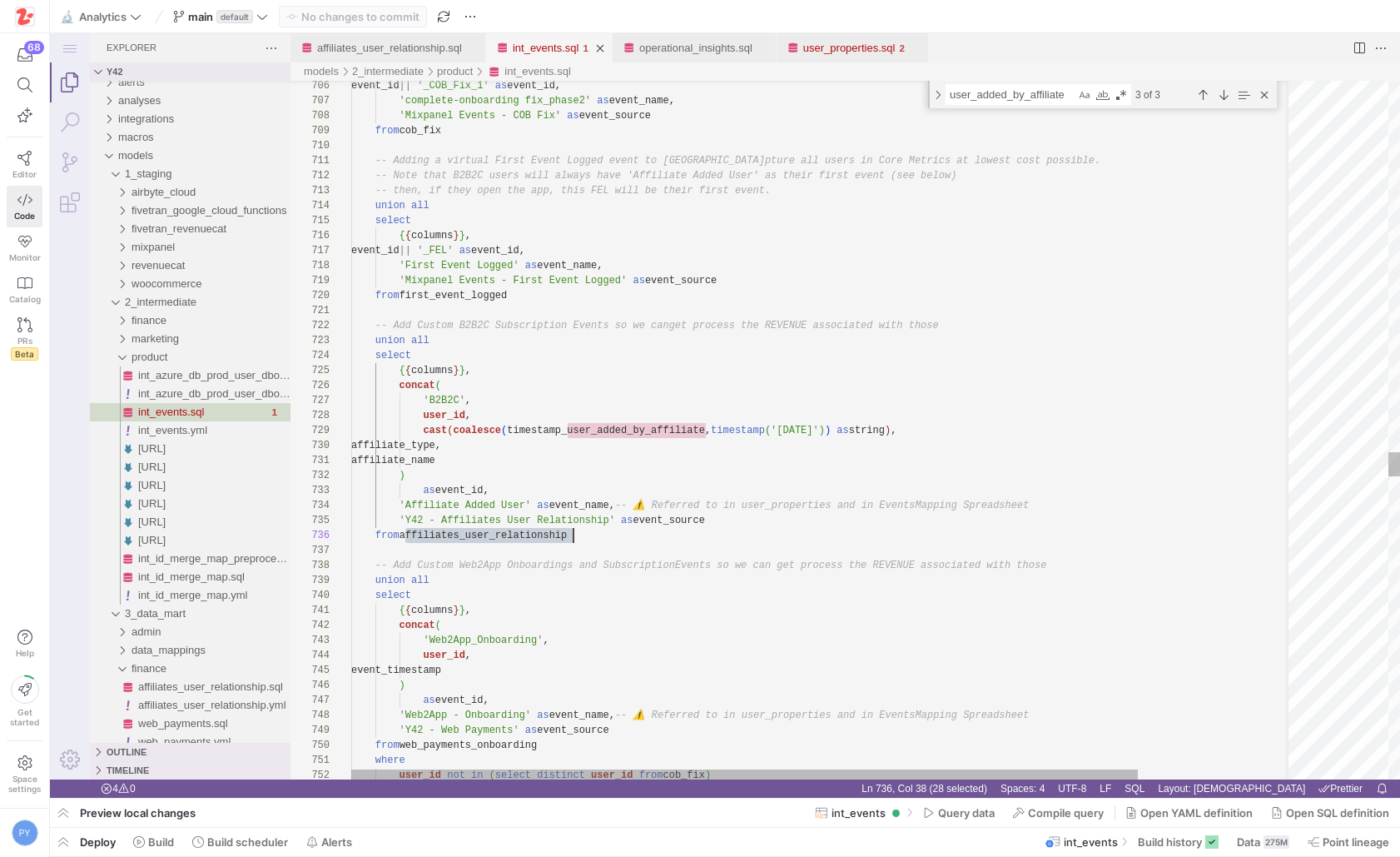
scroll to position [75, 222]
type textarea "affiliates_user_relationship"
click at [1059, 92] on div "Previous Match (⇧Enter)" at bounding box center [1203, 95] width 19 height 19
type textarea "affiliate_pricing_gbp * 1.2 as revenue_gross_gbp, affiliate_pricing_usd as reve…"
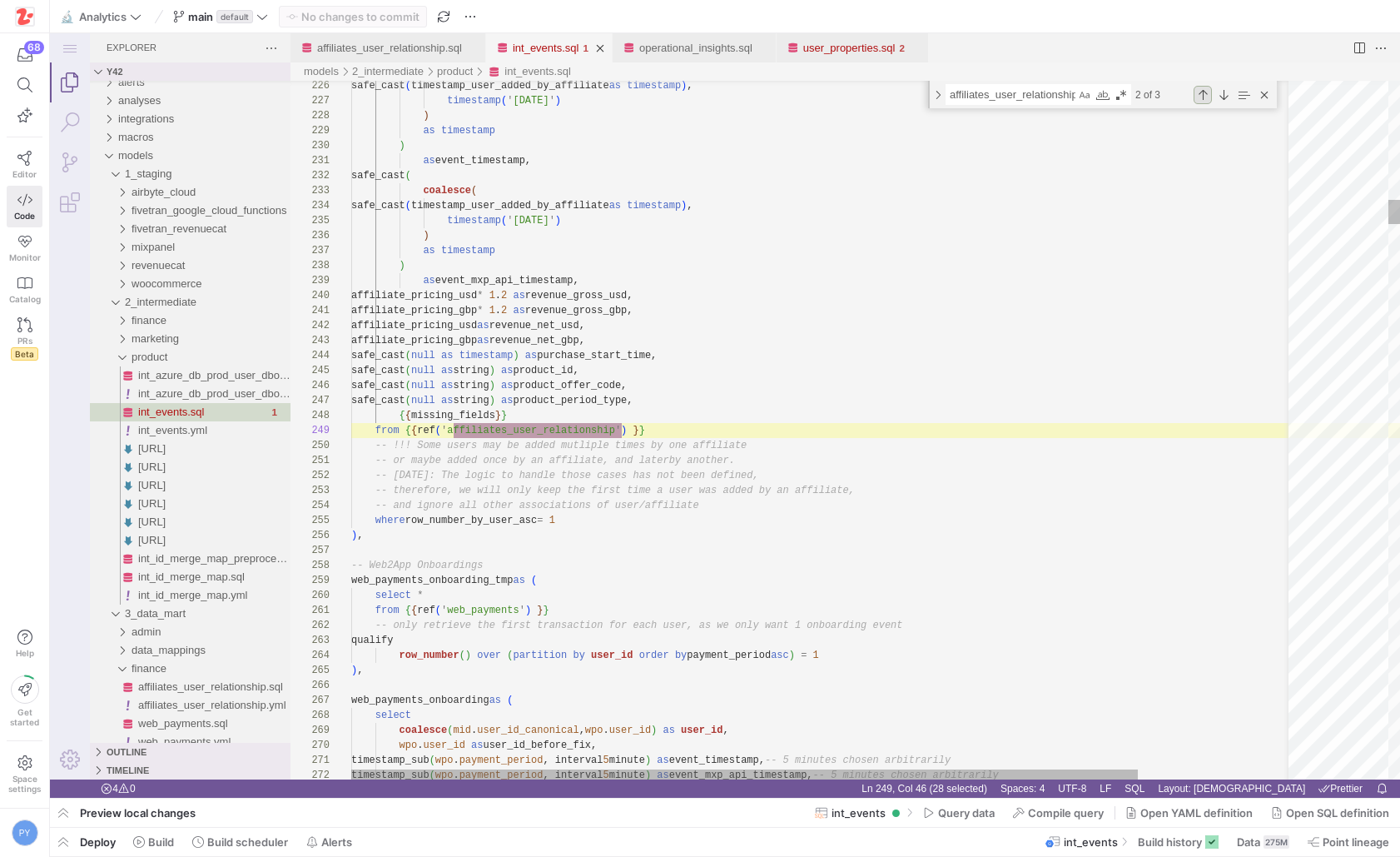
scroll to position [150, 270]
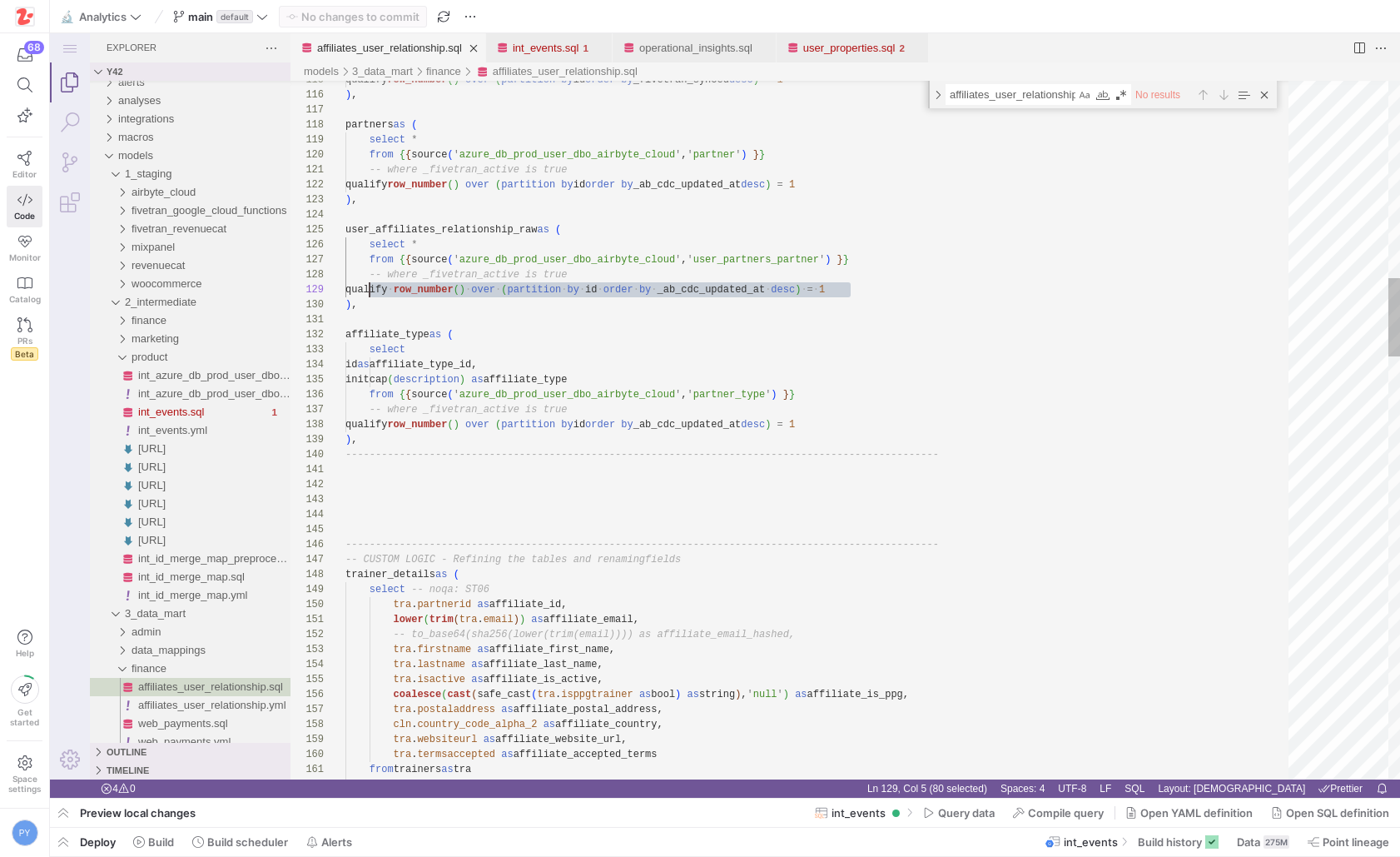
click at [405, 42] on link "affiliates_user_relationship.sql" at bounding box center [389, 47] width 145 height 12
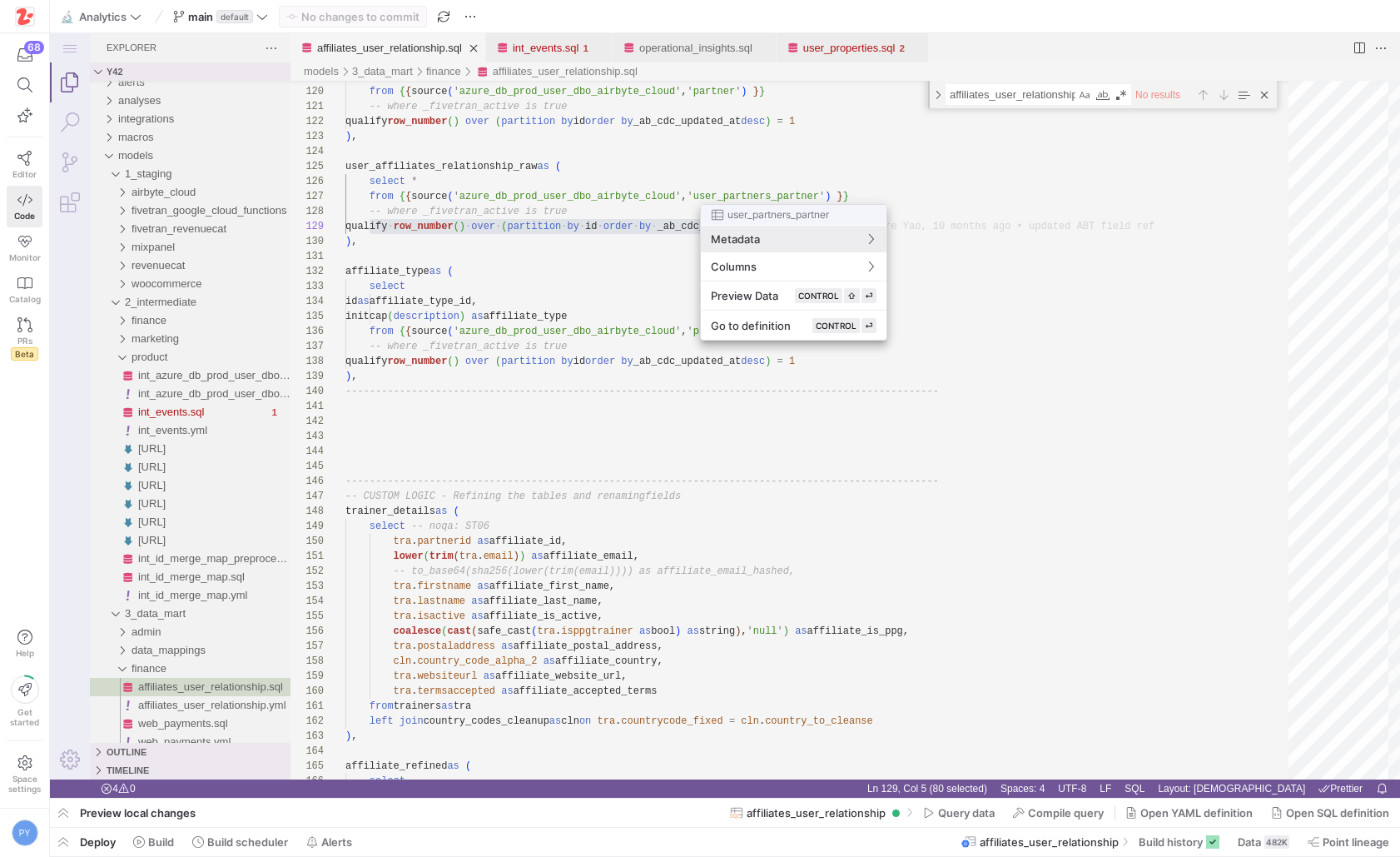
click at [447, 150] on div at bounding box center [700, 428] width 1400 height 857
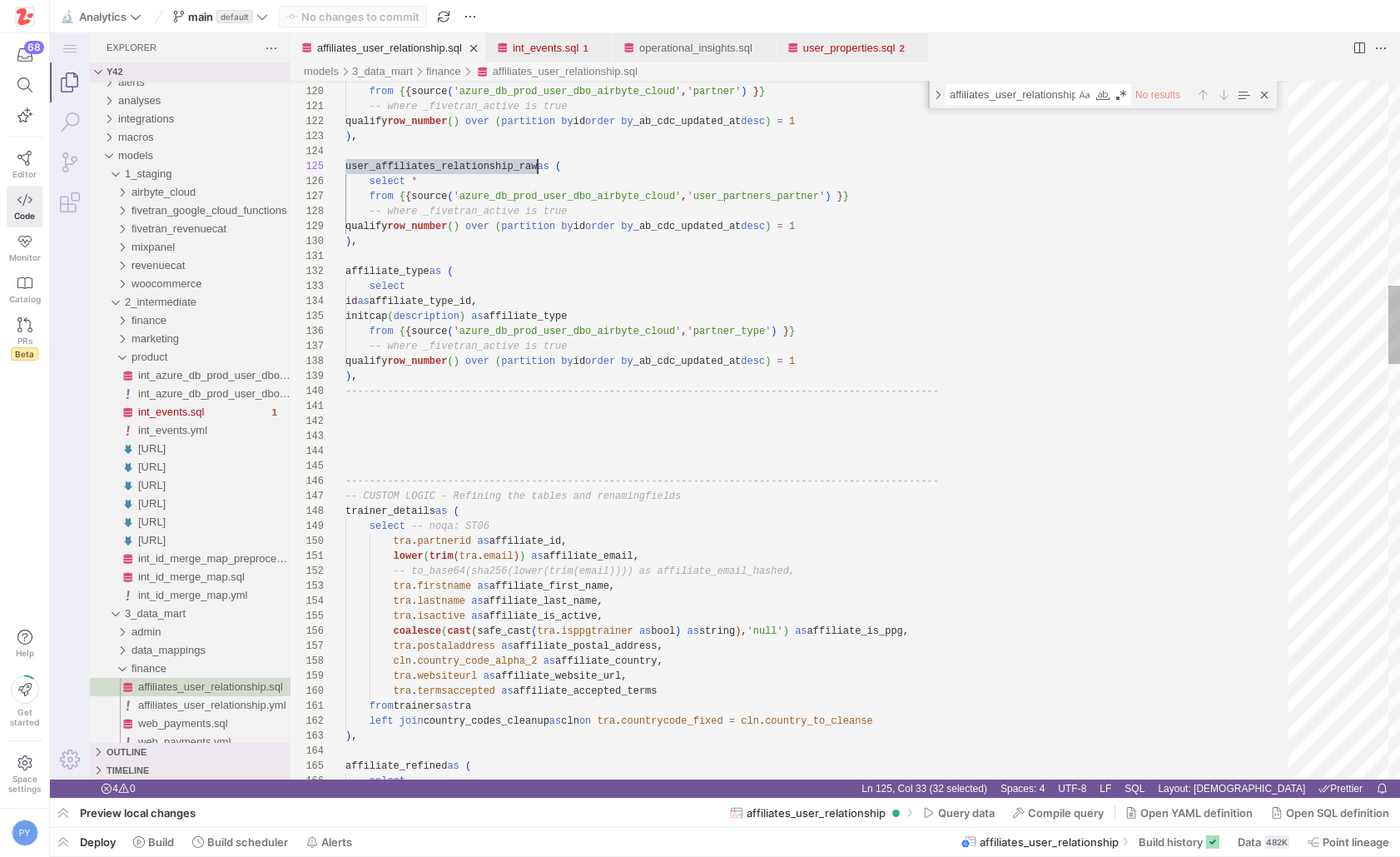
type textarea "user_affiliates_relationship_raw"
click at [1059, 101] on div "Next Match (Enter)" at bounding box center [1224, 95] width 19 height 19
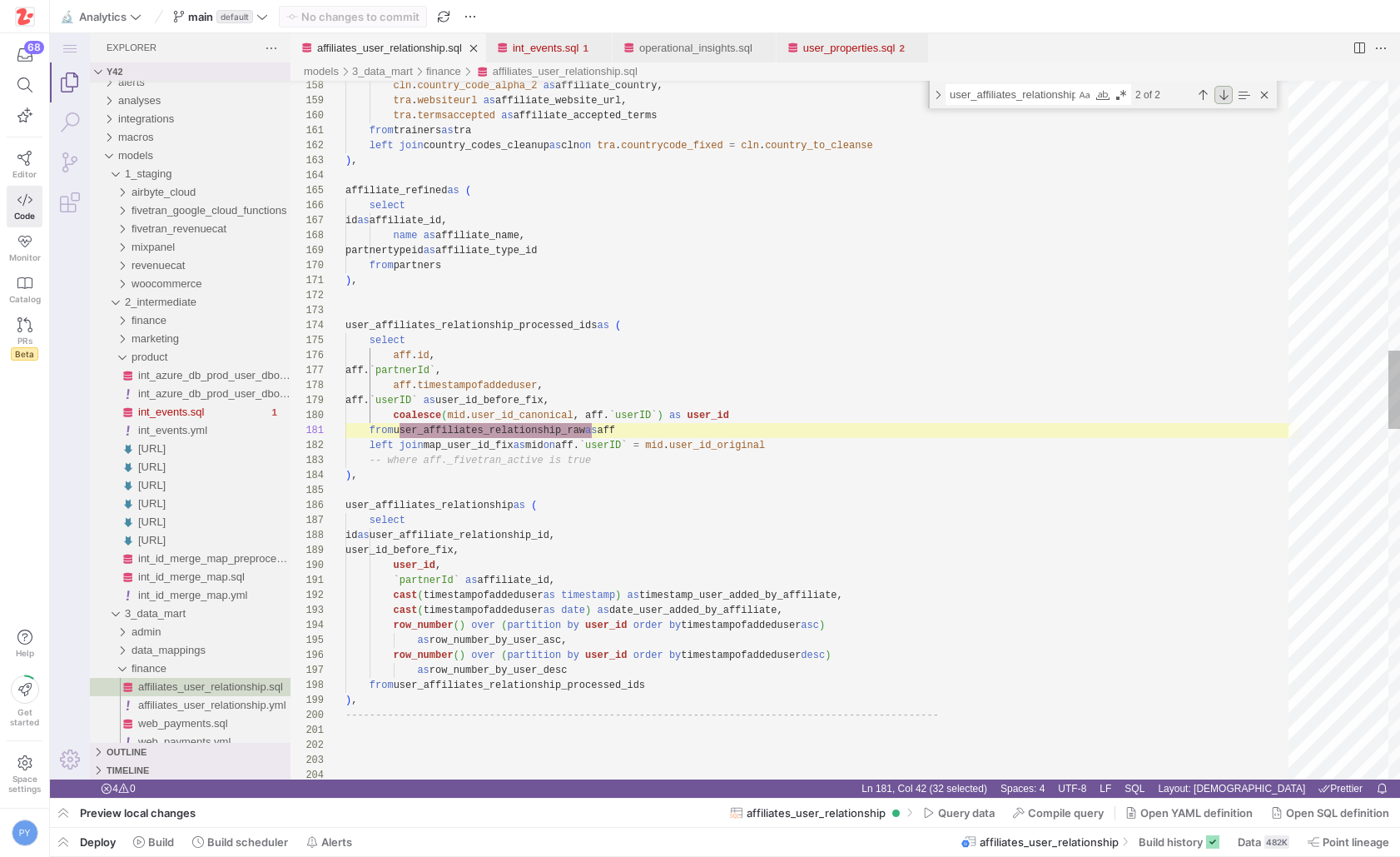
scroll to position [150, 247]
click at [1059, 95] on div "Close (Escape)" at bounding box center [1265, 95] width 19 height 19
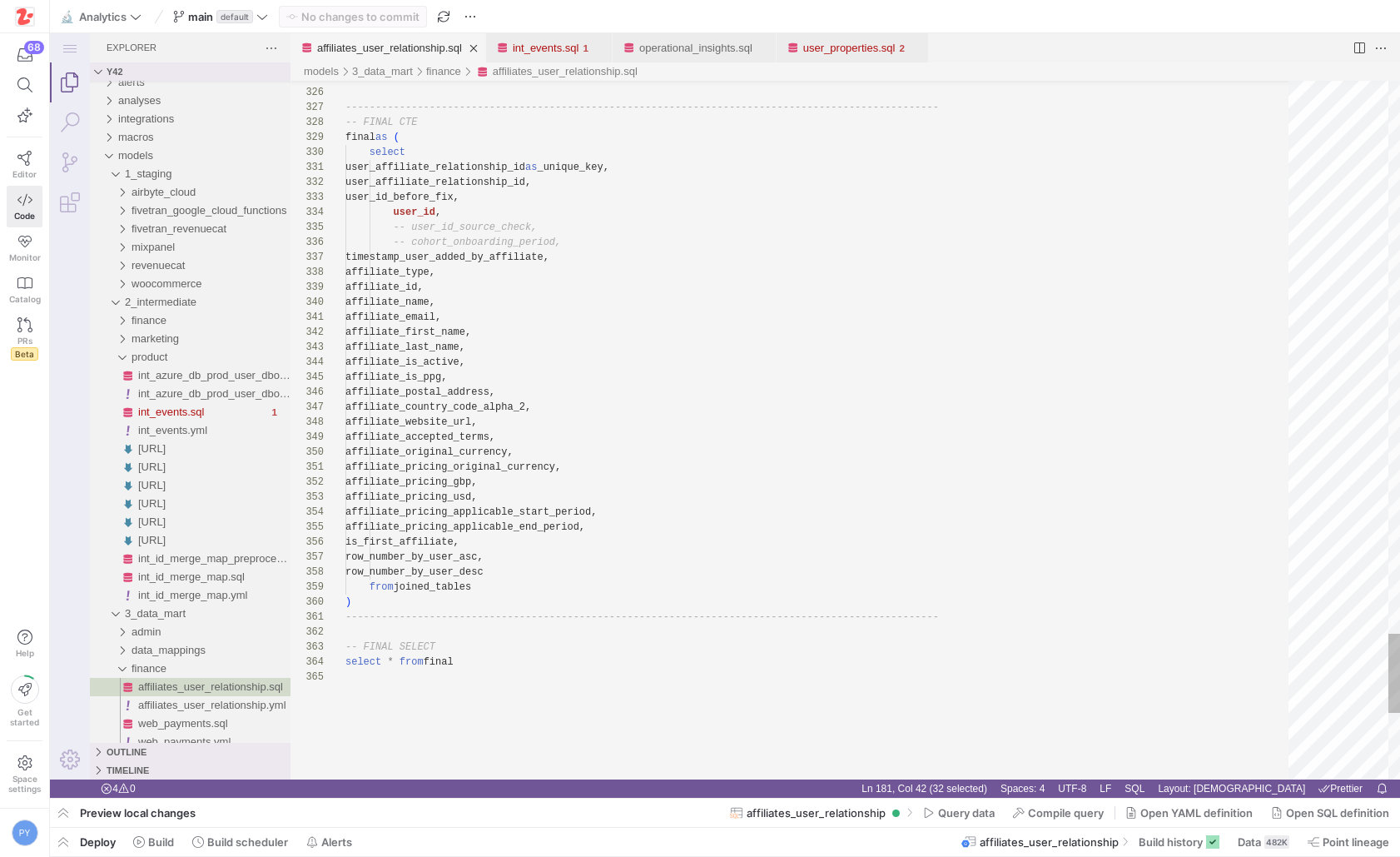
type textarea "user_affiliate_relationship_id as _unique_key, user_affiliate_relationship_id, …"
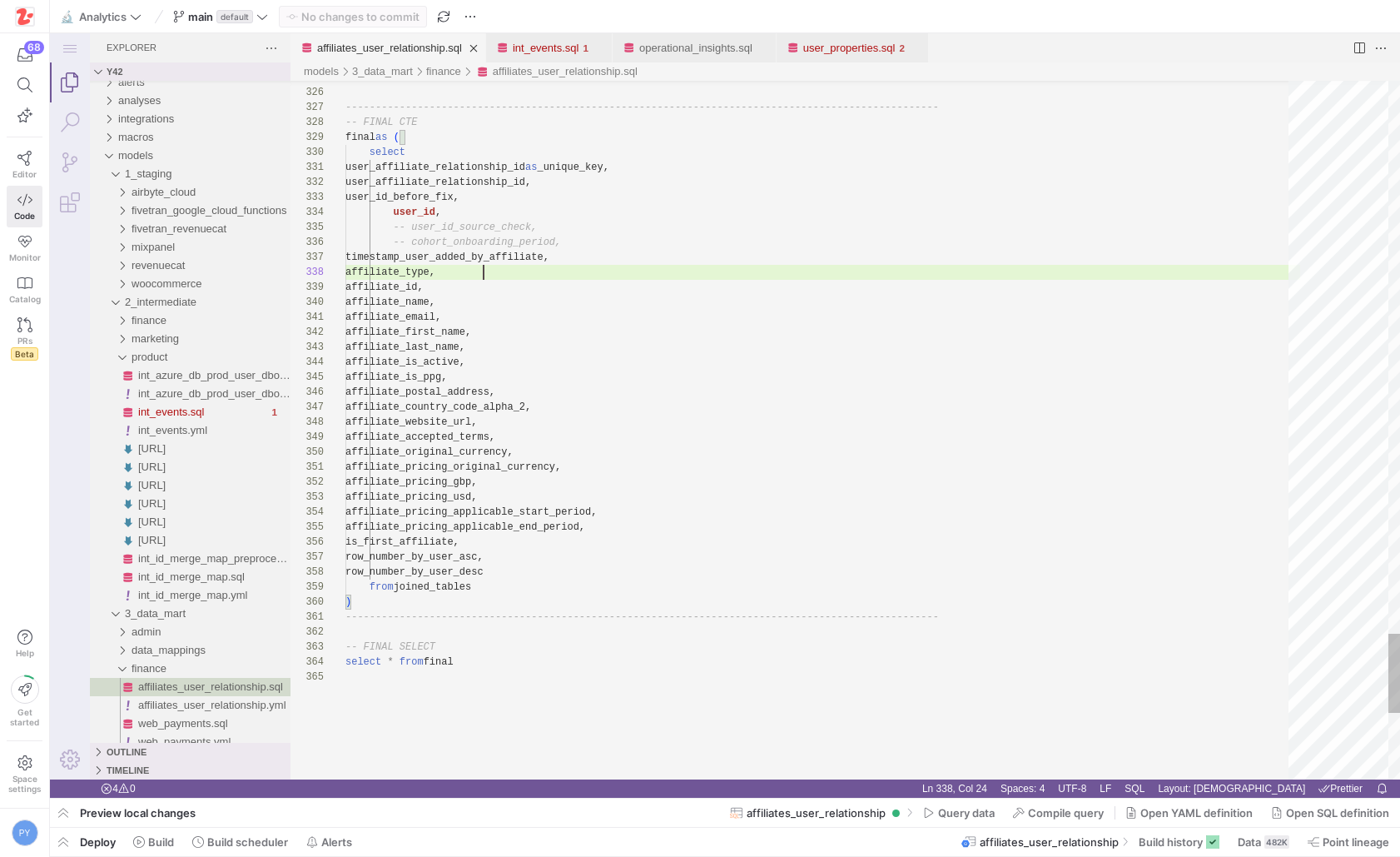
click at [253, 19] on y42-badge "default" at bounding box center [233, 17] width 40 height 13
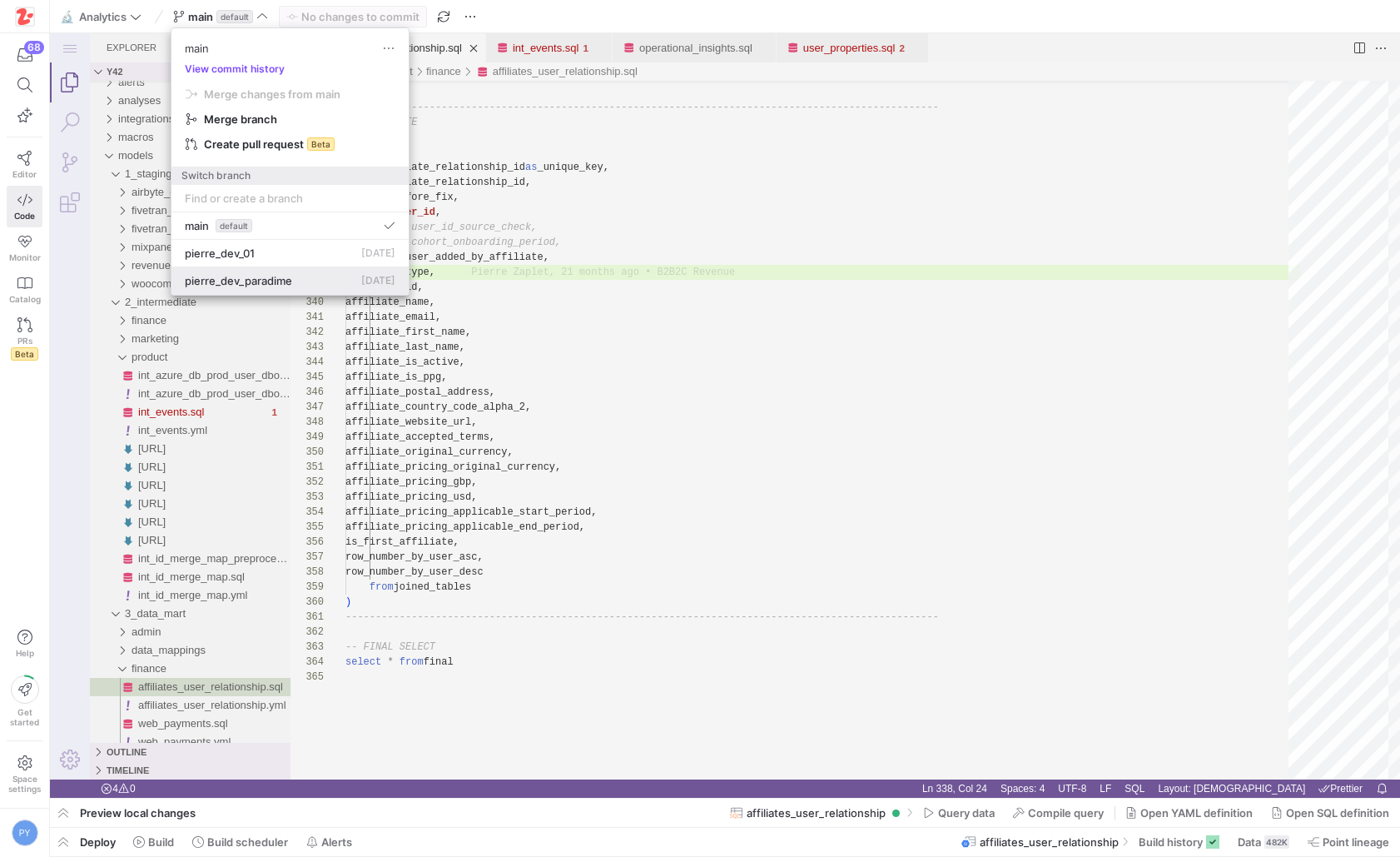
click at [257, 268] on button "pierre_dev_paradime [DATE]" at bounding box center [290, 281] width 237 height 27
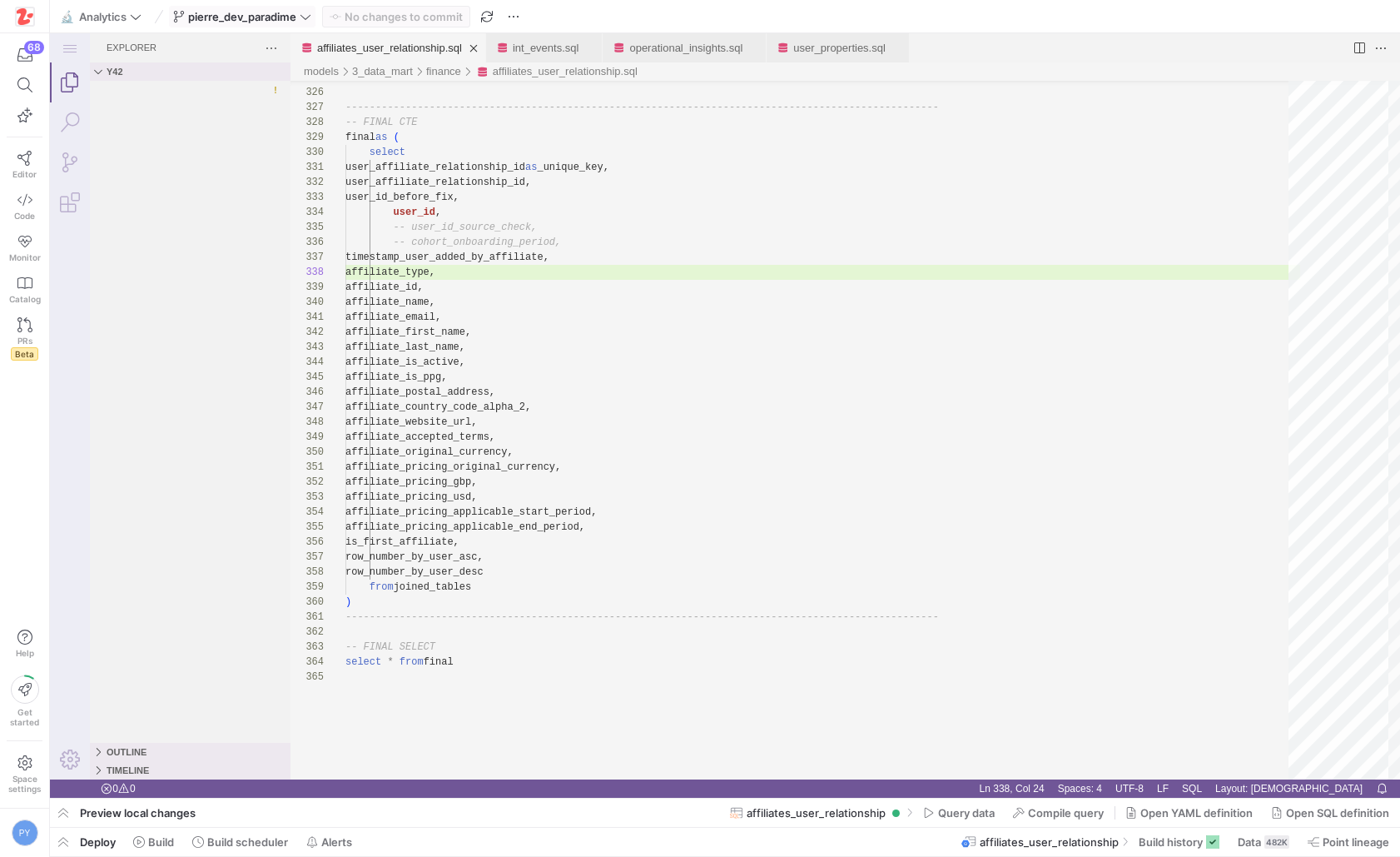
click at [212, 19] on span "pierre_dev_paradime" at bounding box center [242, 17] width 108 height 13
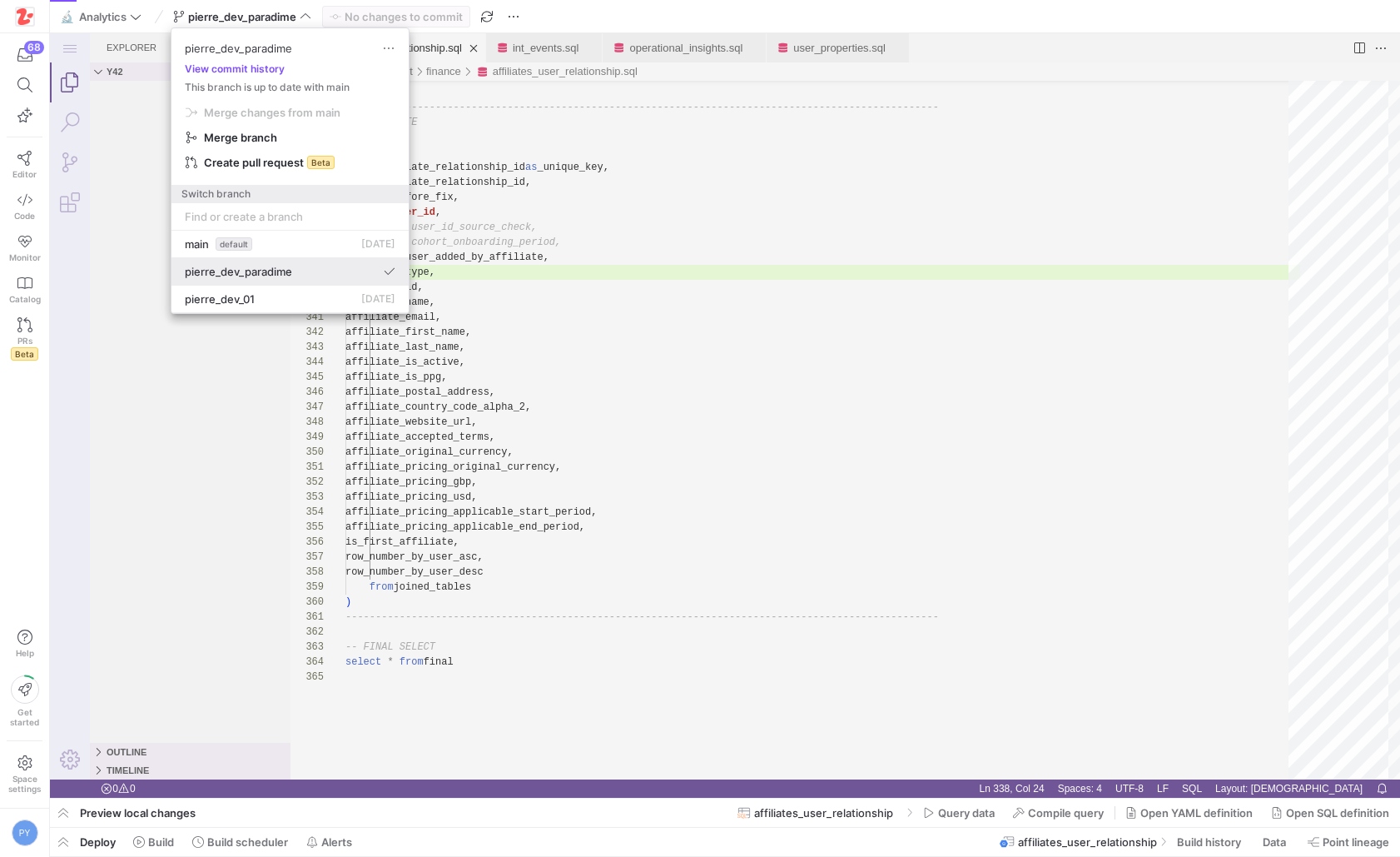
click at [257, 276] on span "pierre_dev_paradime" at bounding box center [238, 271] width 107 height 13
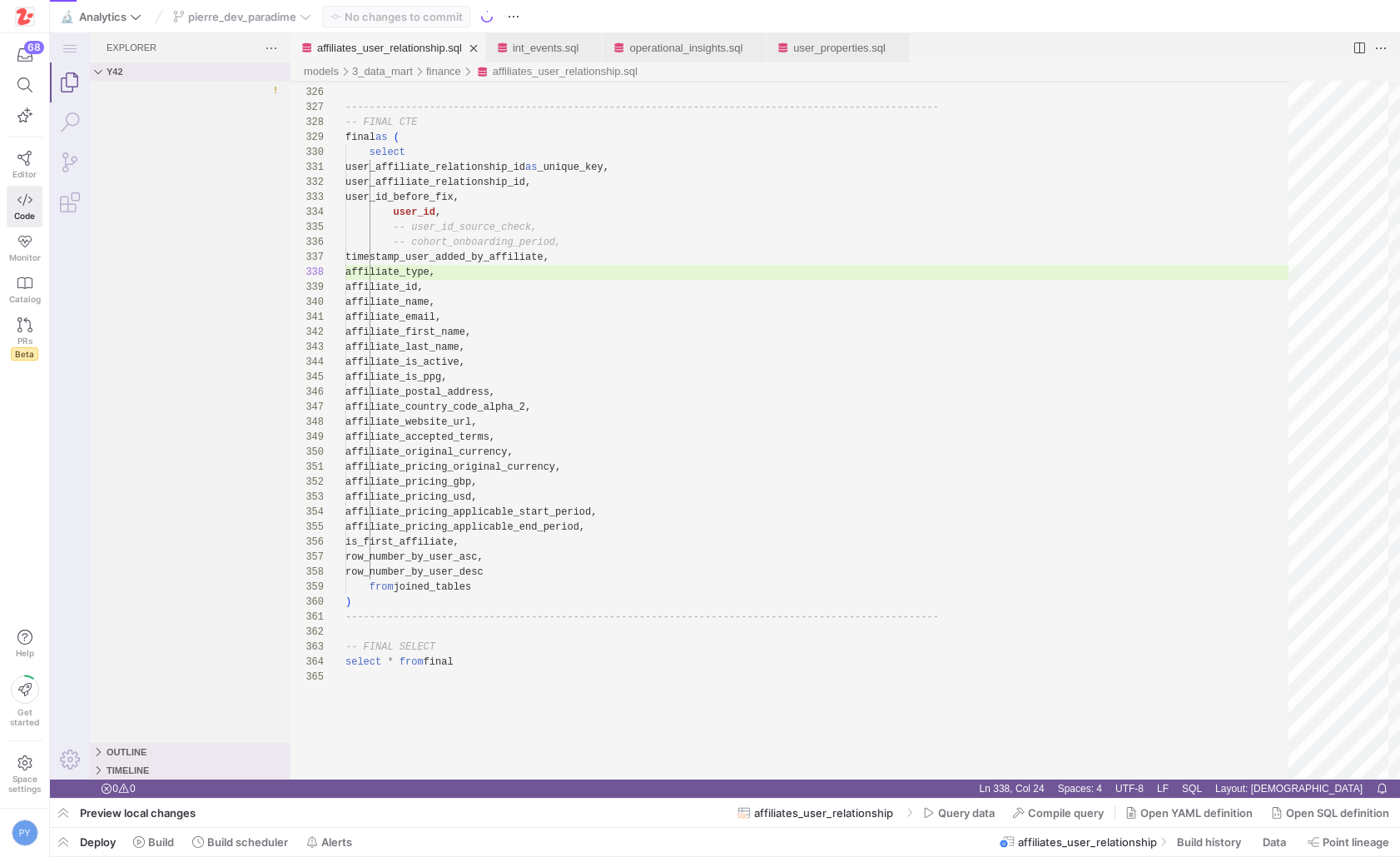
click at [258, 3] on y42-top-nav "🔬 Analytics pierre_dev_paradime No changes to commit" at bounding box center [724, 16] width 1350 height 33
click at [255, 14] on div "pierre_dev_paradime" at bounding box center [242, 16] width 146 height 22
click at [305, 19] on icon at bounding box center [305, 17] width 11 height 11
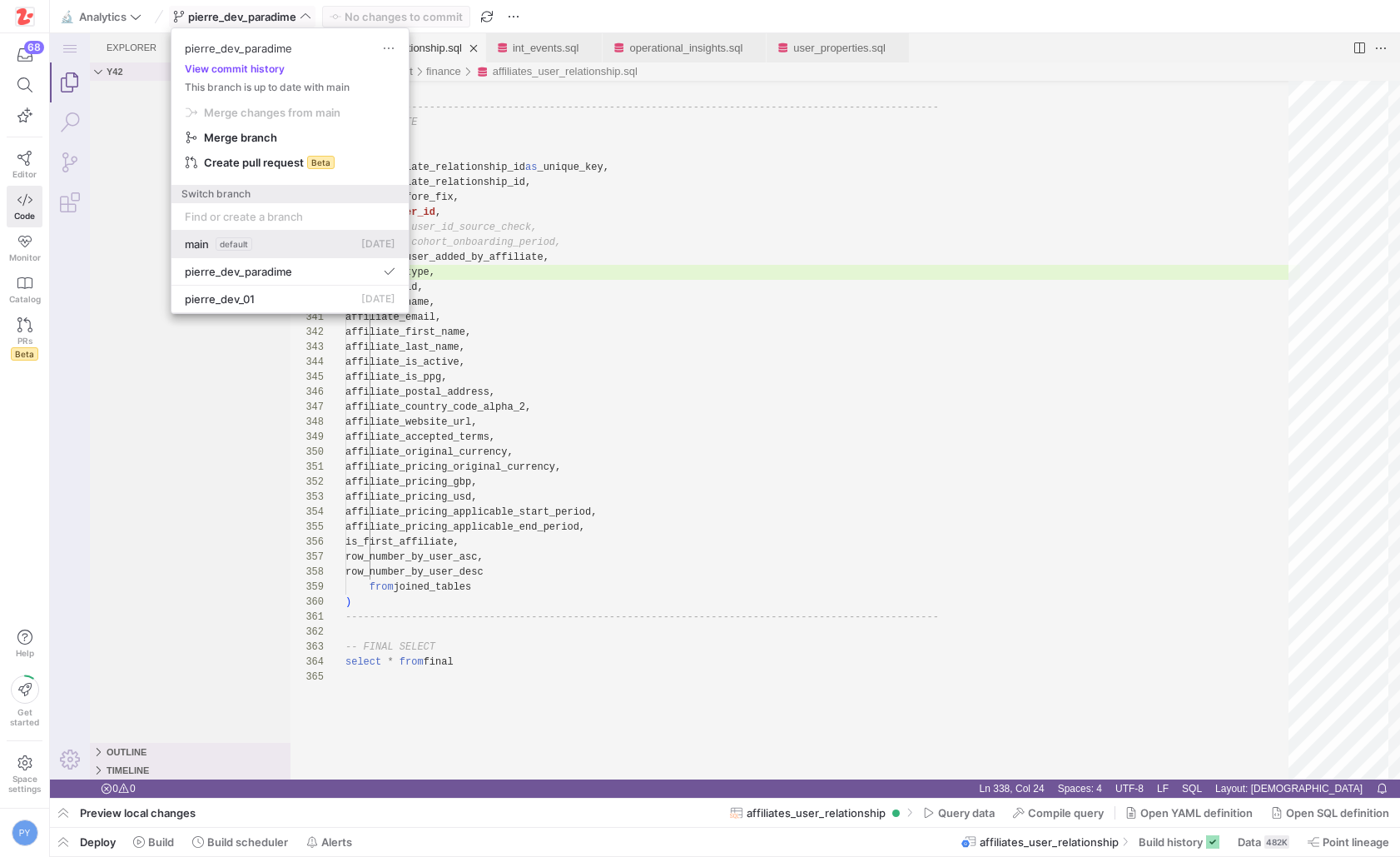
click at [316, 242] on div "main default [DATE]" at bounding box center [290, 244] width 210 height 13
